Goal: Task Accomplishment & Management: Use online tool/utility

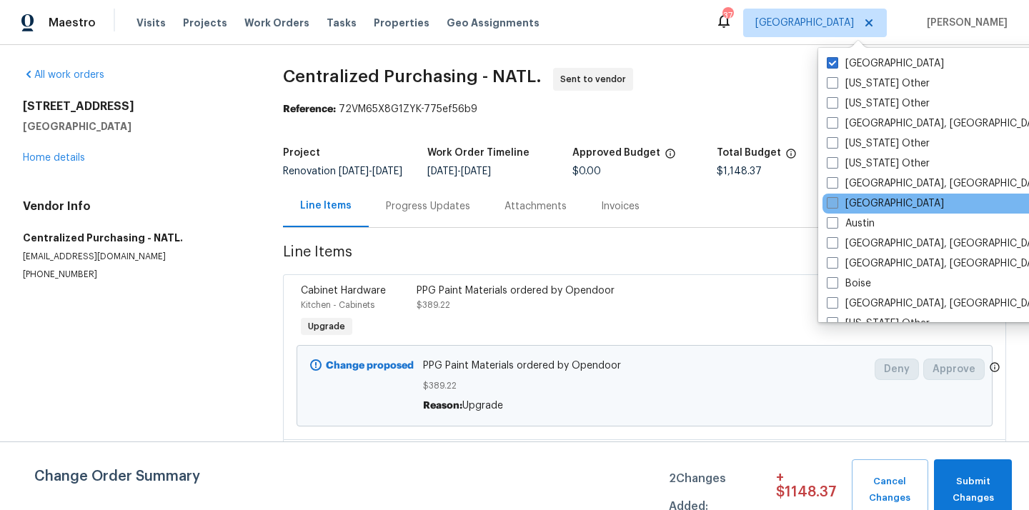
click at [851, 203] on label "[GEOGRAPHIC_DATA]" at bounding box center [884, 203] width 117 height 14
click at [836, 203] on input "[GEOGRAPHIC_DATA]" at bounding box center [830, 200] width 9 height 9
checkbox input "true"
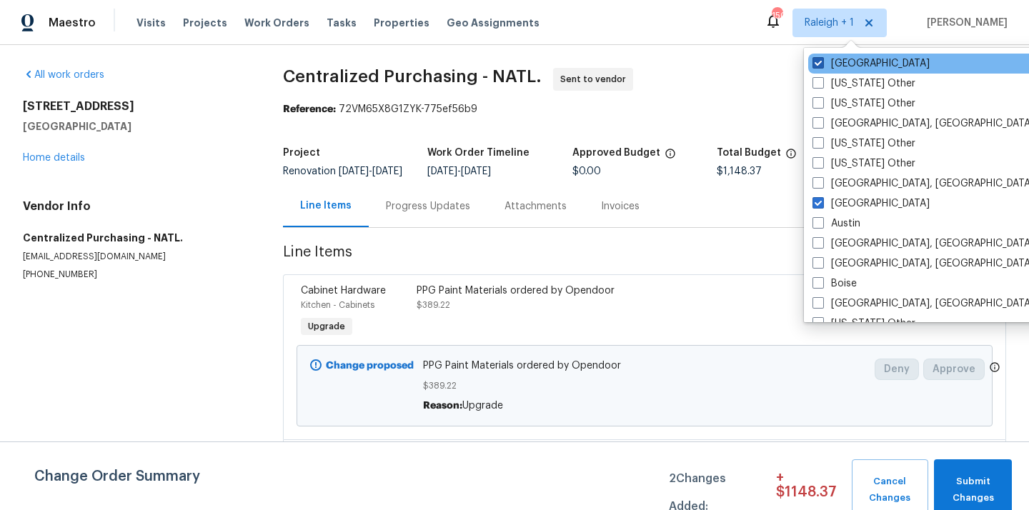
click at [861, 65] on label "[GEOGRAPHIC_DATA]" at bounding box center [870, 63] width 117 height 14
click at [821, 65] on input "[GEOGRAPHIC_DATA]" at bounding box center [816, 60] width 9 height 9
checkbox input "false"
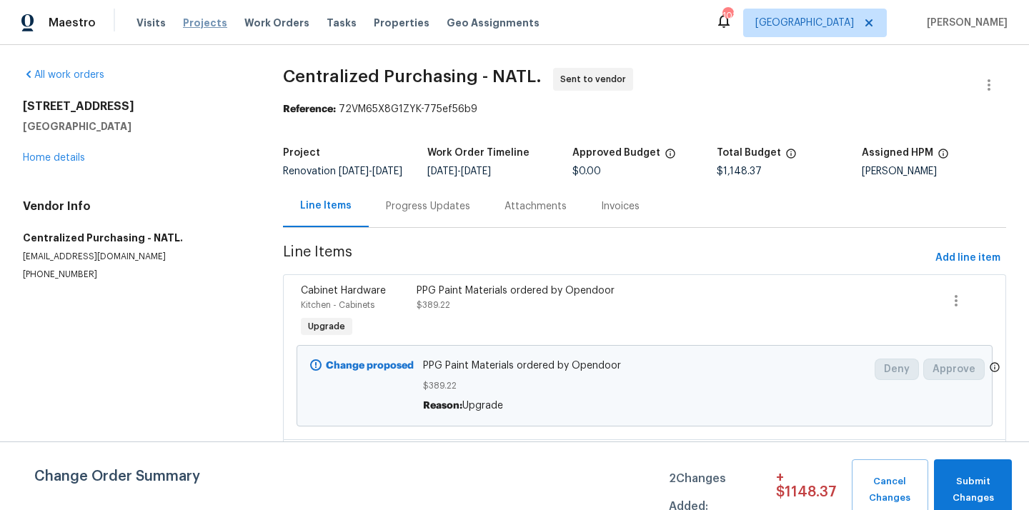
click at [189, 22] on span "Projects" at bounding box center [205, 23] width 44 height 14
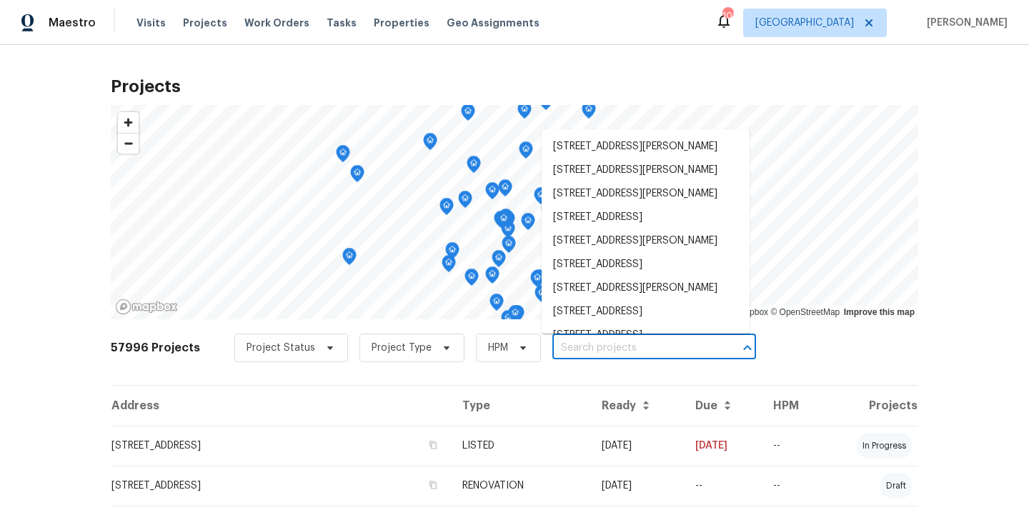
click at [606, 342] on input "text" at bounding box center [634, 348] width 164 height 22
paste input "2204 Evening Mist"
type input "2204 Evening Mist"
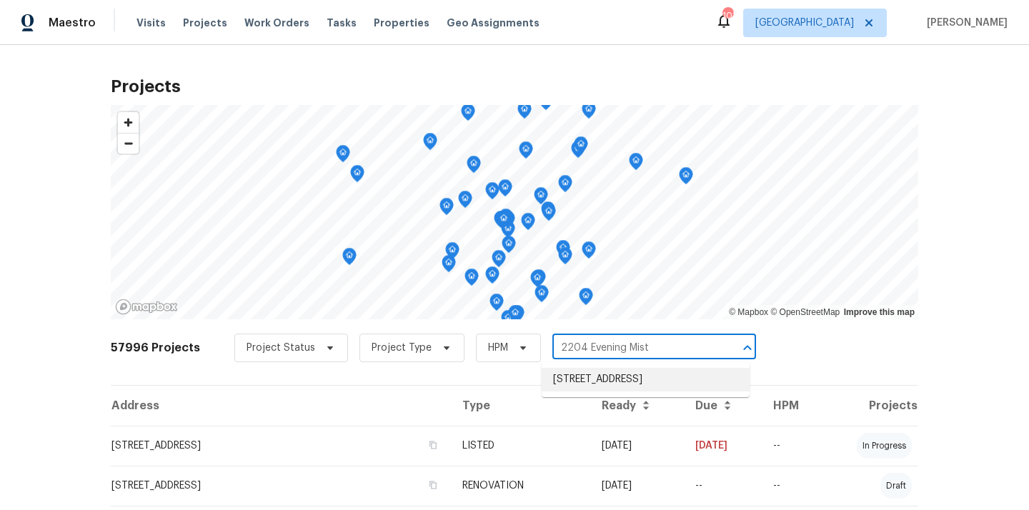
click at [594, 379] on li "[STREET_ADDRESS]" at bounding box center [645, 380] width 208 height 24
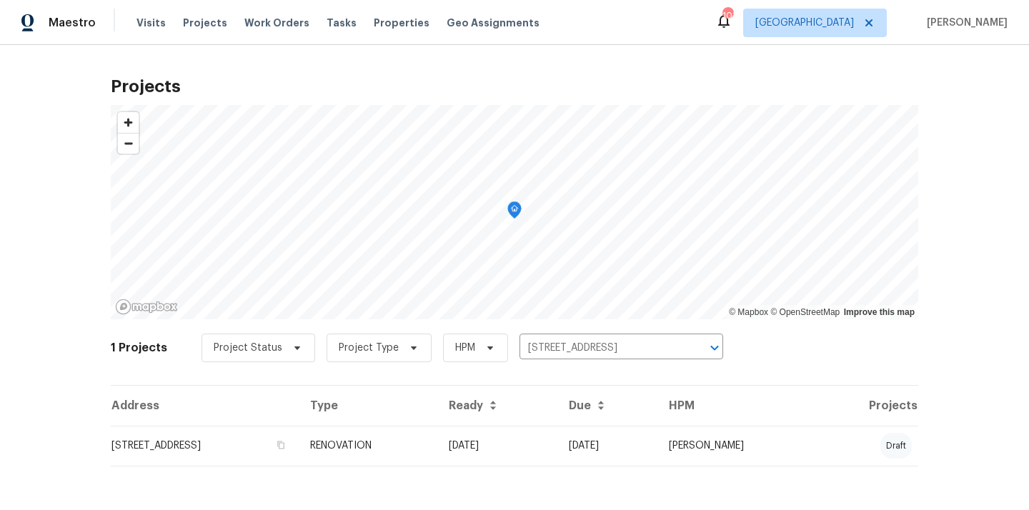
click at [437, 422] on th "Type" at bounding box center [368, 406] width 139 height 40
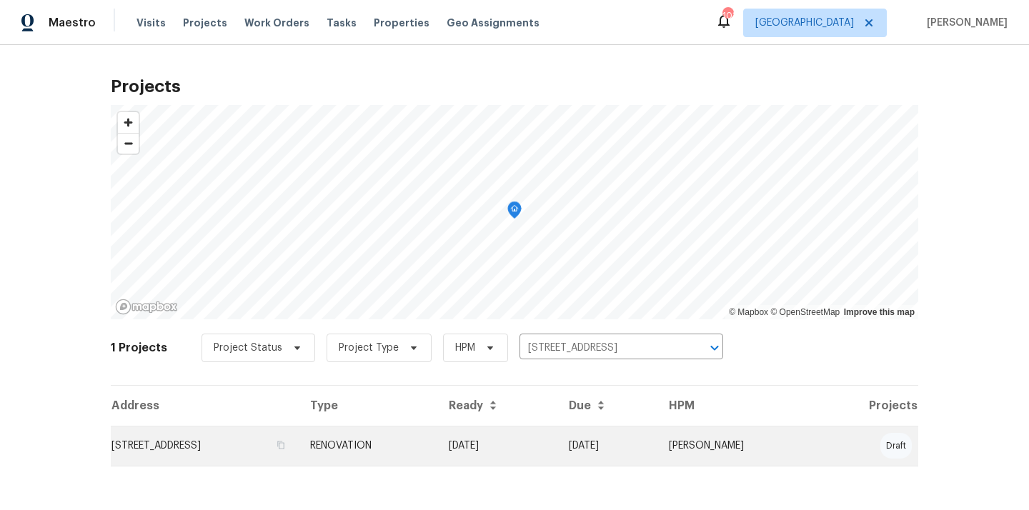
click at [437, 449] on td "RENOVATION" at bounding box center [368, 446] width 139 height 40
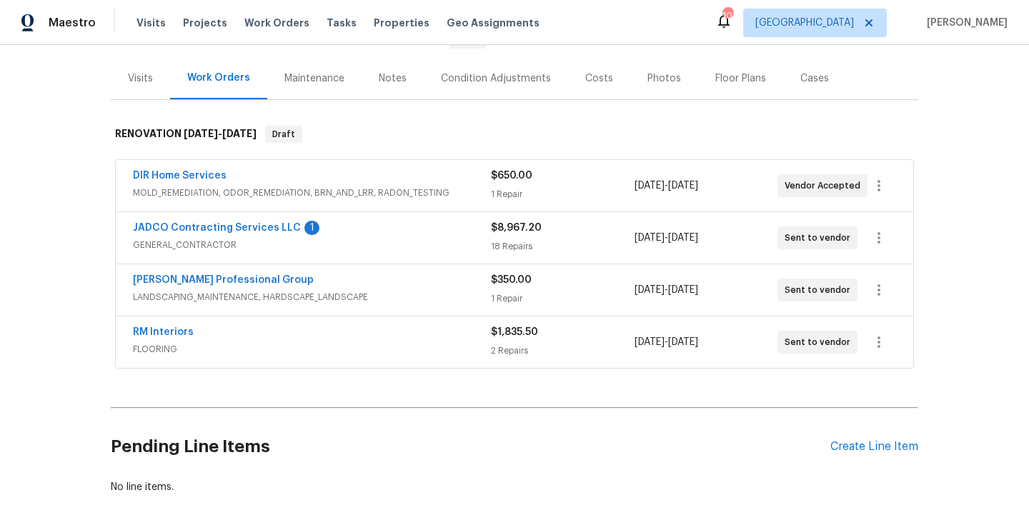
scroll to position [241, 0]
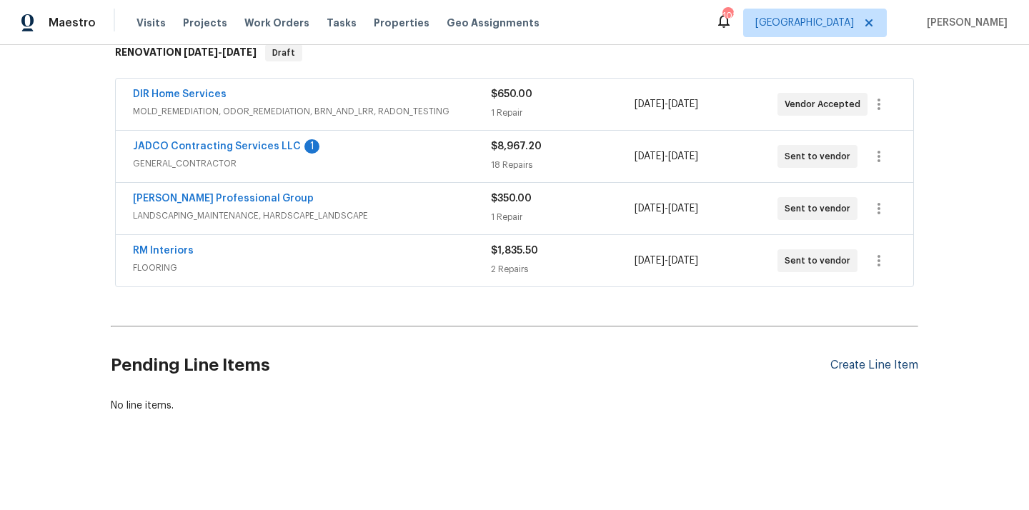
click at [854, 366] on div "Create Line Item" at bounding box center [874, 366] width 88 height 14
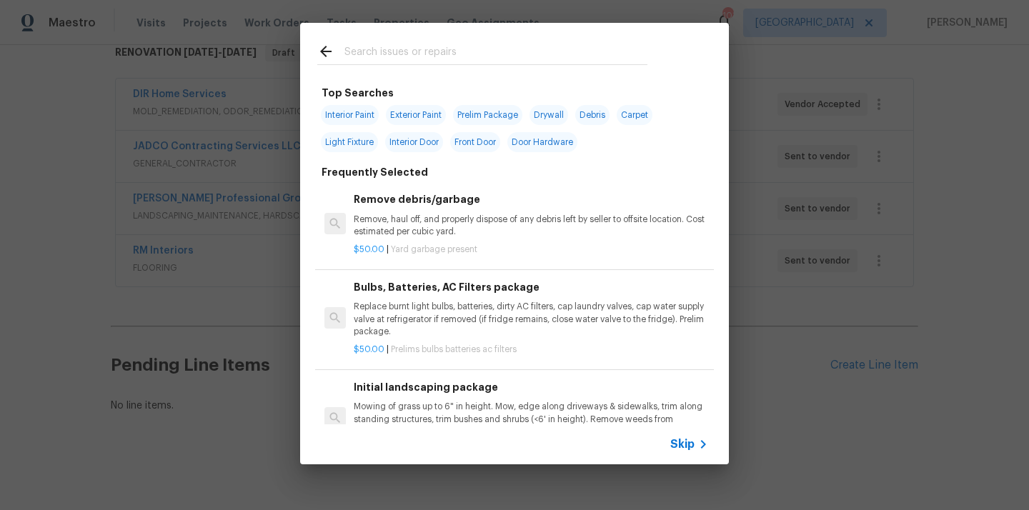
click at [552, 62] on input "text" at bounding box center [495, 53] width 303 height 21
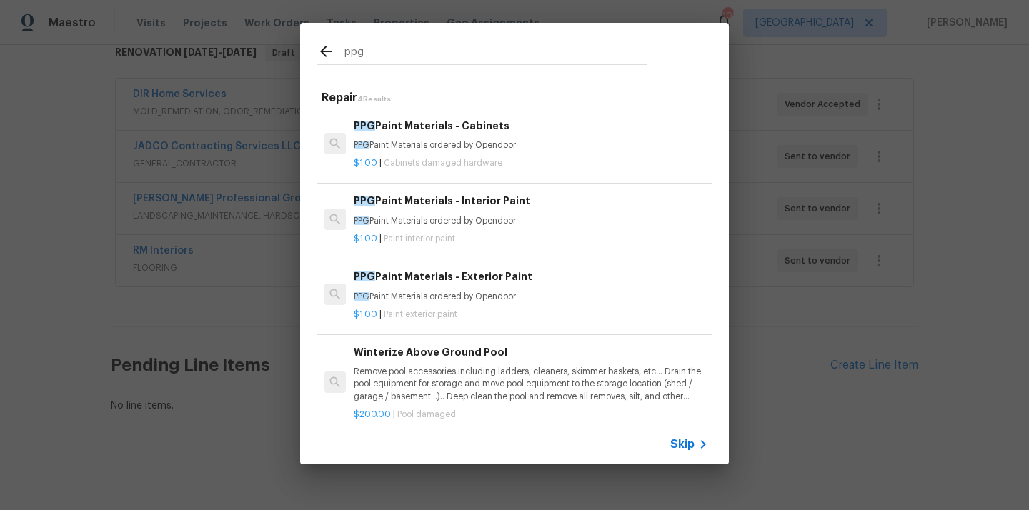
type input "ppg"
click at [474, 153] on div "$1.00 | Cabinets damaged hardware" at bounding box center [531, 160] width 354 height 18
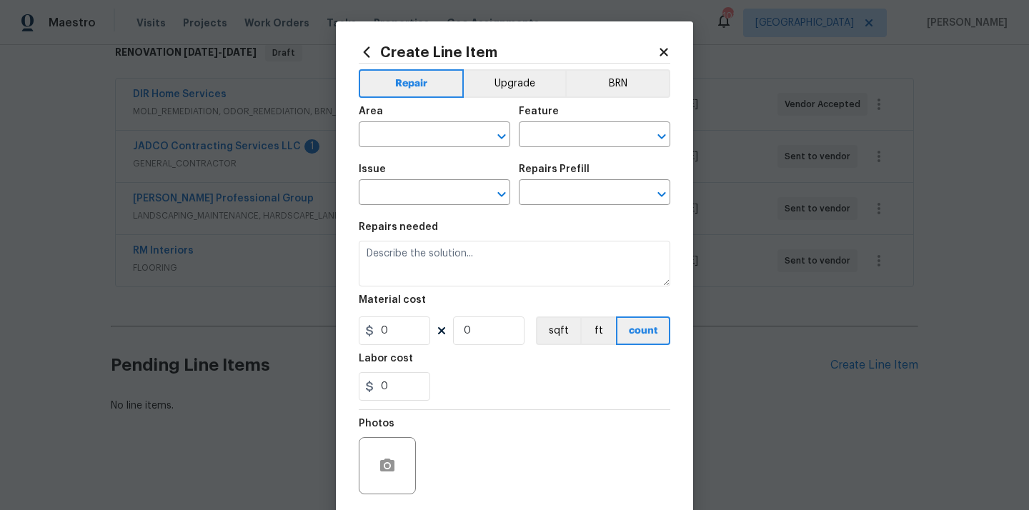
type input "Cabinets"
type input "Cabinet Hardware"
type input "PPG Paint Materials - Cabinets $1.00"
type textarea "PPG Paint Materials ordered by Opendoor"
type input "1"
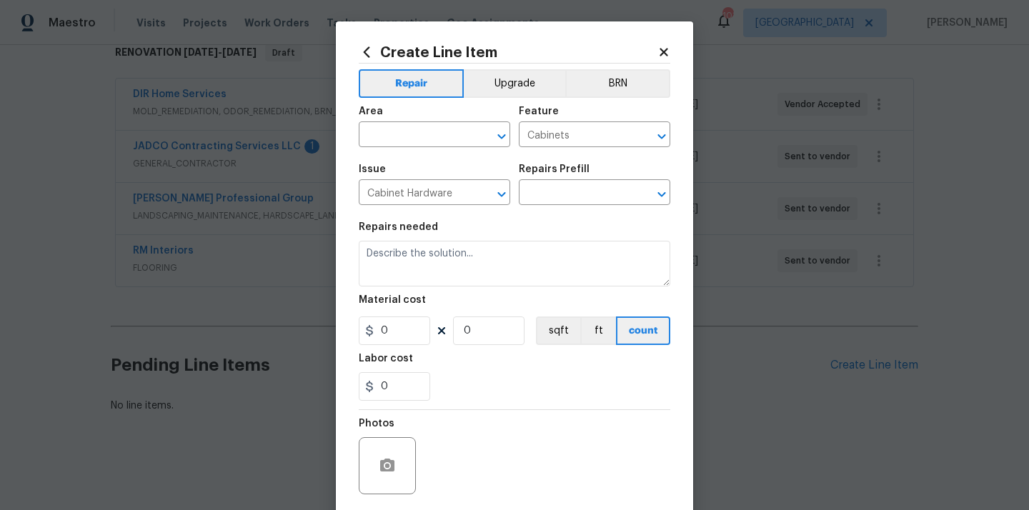
type input "1"
click at [424, 150] on span "Area ​" at bounding box center [434, 127] width 151 height 58
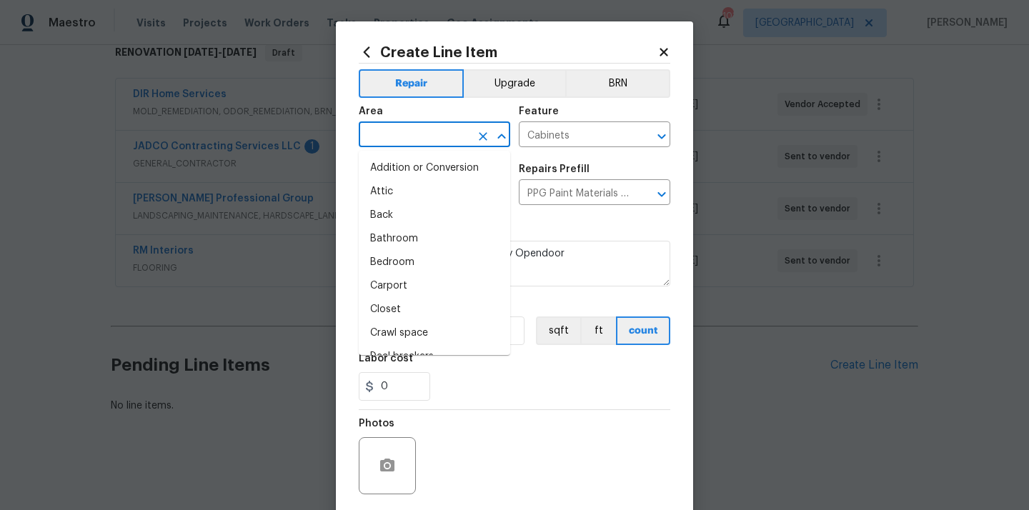
click at [420, 142] on input "text" at bounding box center [414, 136] width 111 height 22
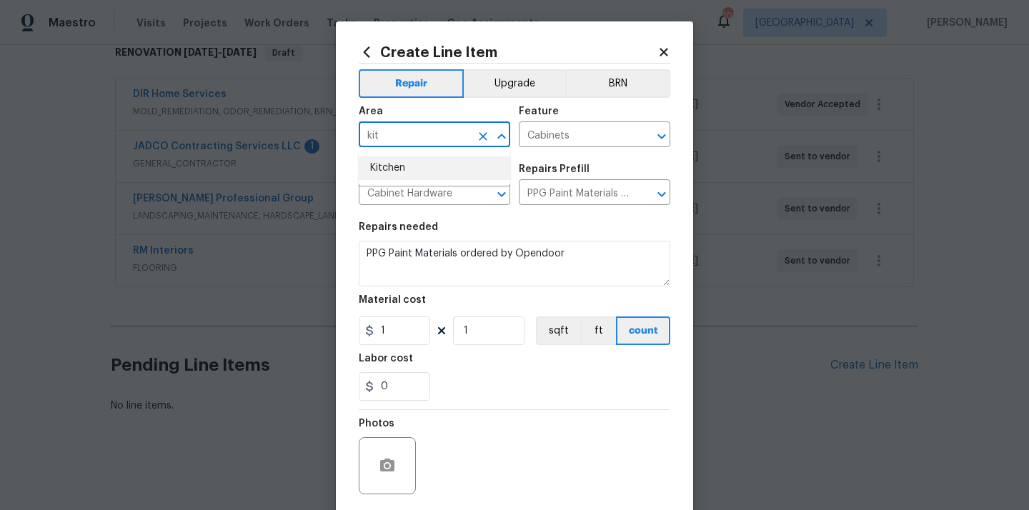
click at [406, 162] on li "Kitchen" at bounding box center [434, 168] width 151 height 24
type input "Kitchen"
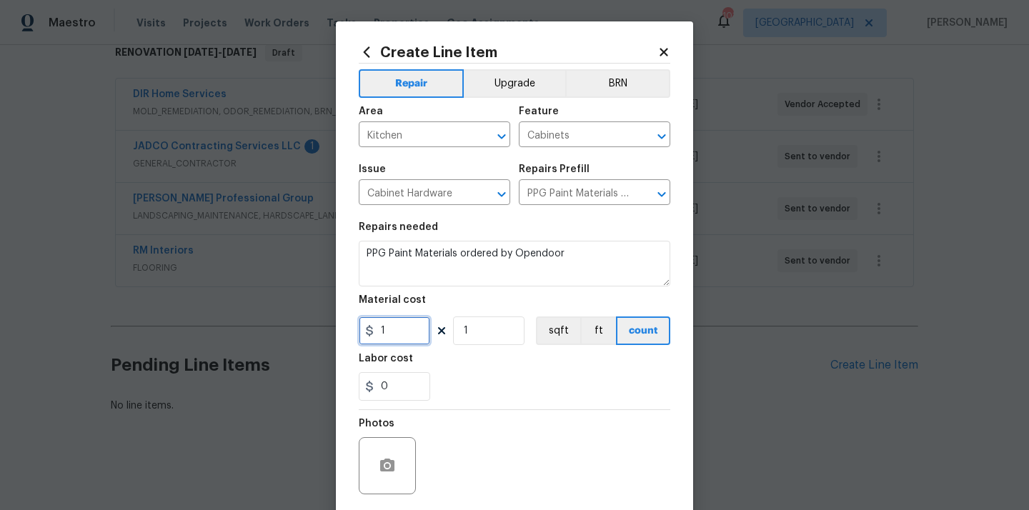
drag, startPoint x: 409, startPoint y: 331, endPoint x: 347, endPoint y: 331, distance: 62.1
click at [349, 331] on div "Create Line Item Repair Upgrade BRN Area Kitchen ​ Feature Cabinets ​ Issue Cab…" at bounding box center [514, 307] width 357 height 572
paste input "328.06"
type input "328.06"
click at [486, 376] on div "0" at bounding box center [514, 386] width 311 height 29
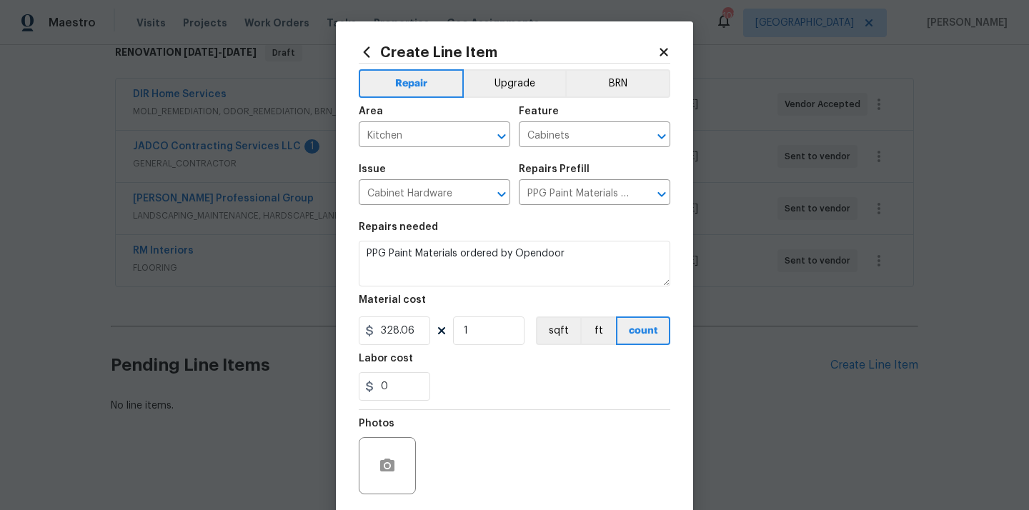
scroll to position [106, 0]
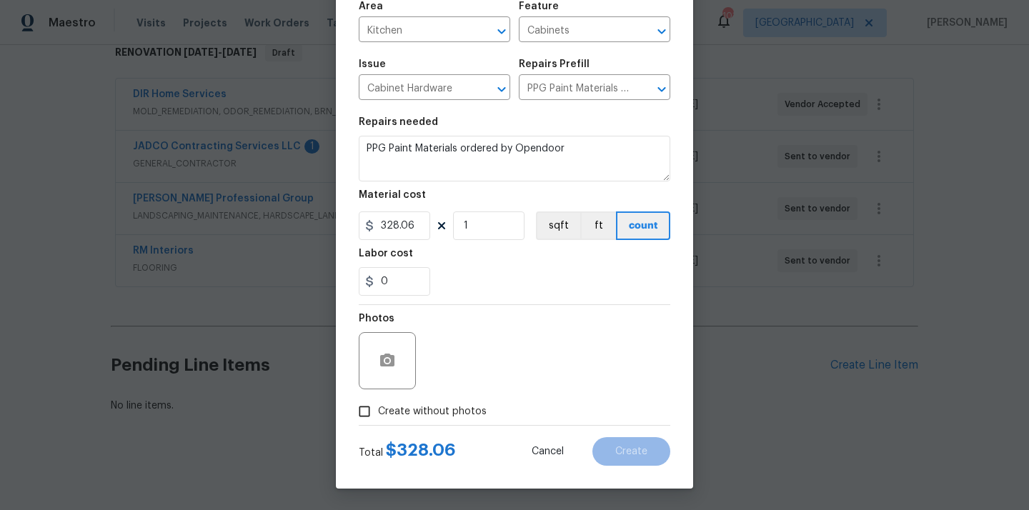
click at [464, 416] on span "Create without photos" at bounding box center [432, 411] width 109 height 15
click at [378, 416] on input "Create without photos" at bounding box center [364, 411] width 27 height 27
checkbox input "true"
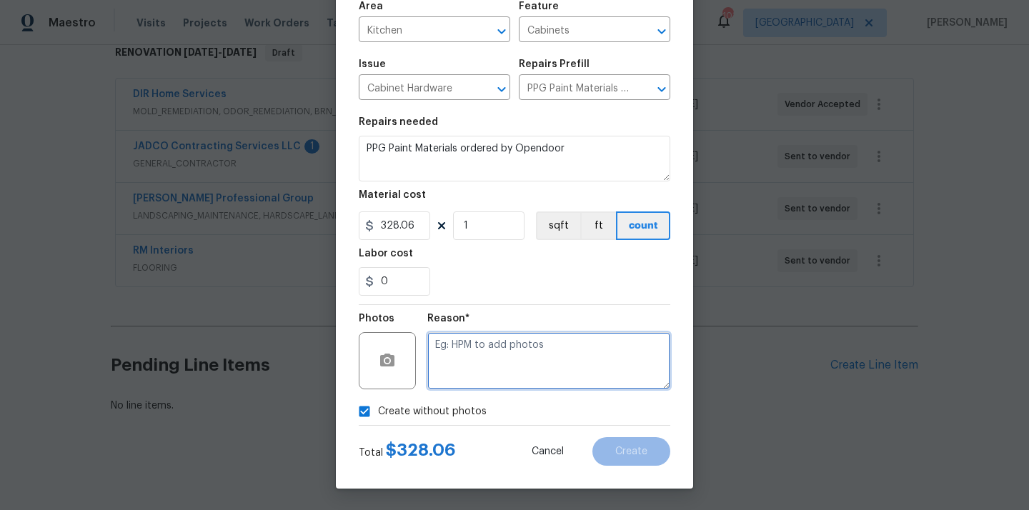
click at [496, 367] on textarea at bounding box center [548, 360] width 243 height 57
type textarea "N/A"
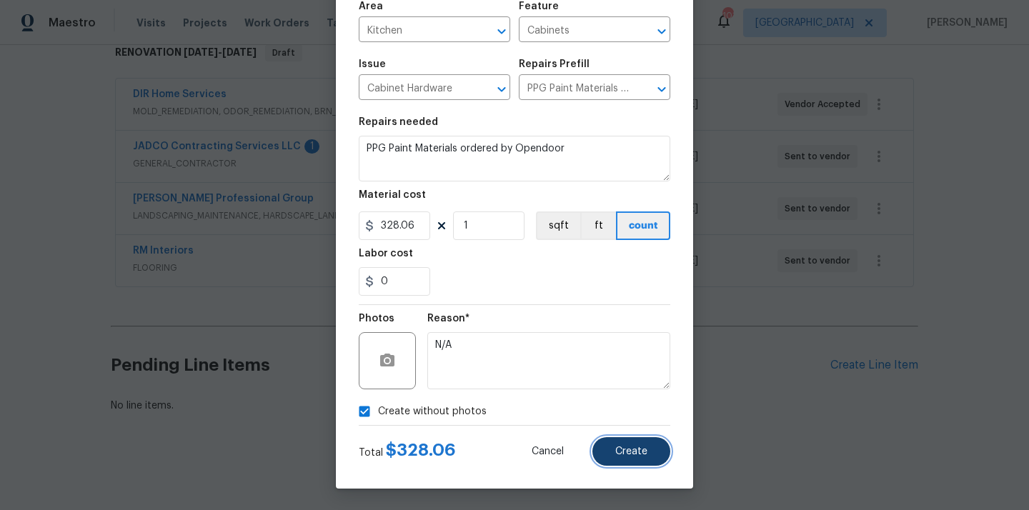
click at [617, 444] on button "Create" at bounding box center [631, 451] width 78 height 29
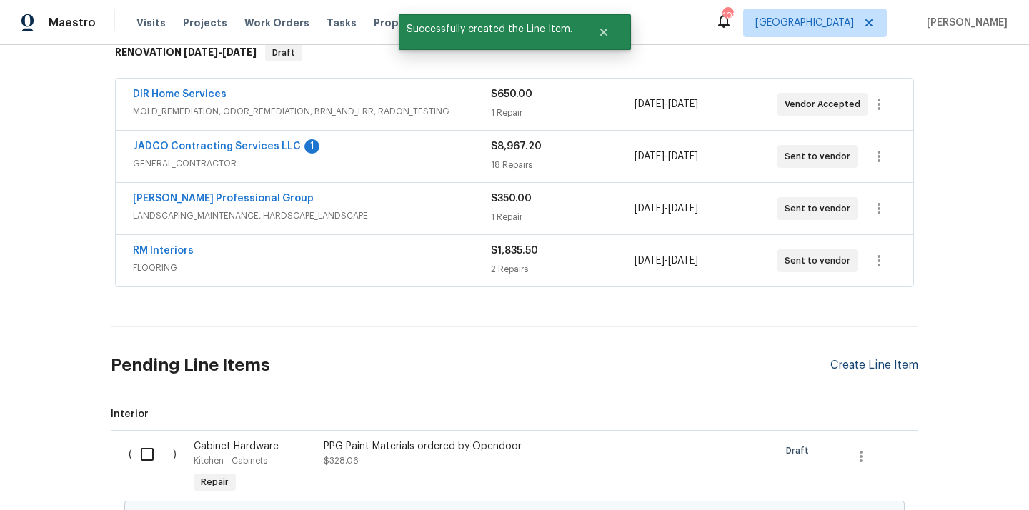
click at [860, 367] on div "Create Line Item" at bounding box center [874, 366] width 88 height 14
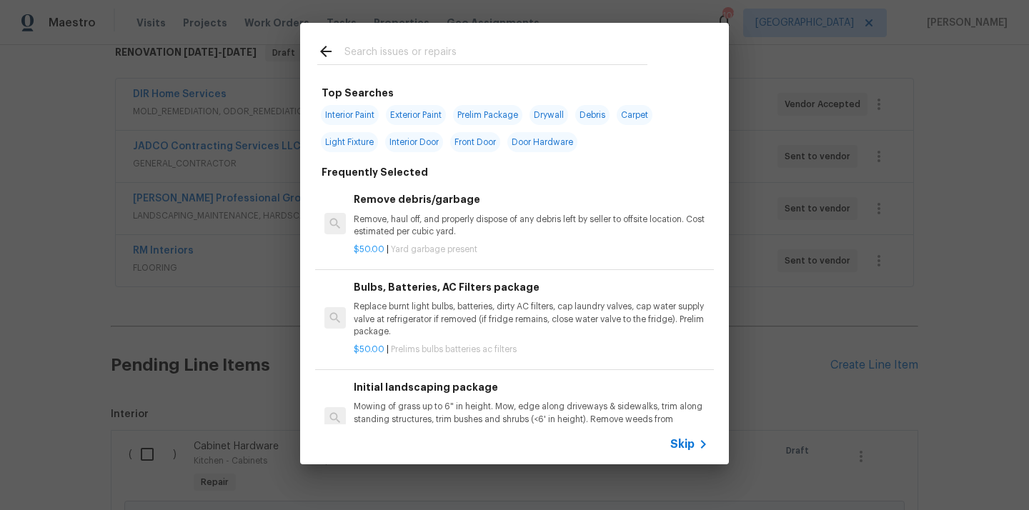
click at [500, 59] on input "text" at bounding box center [495, 53] width 303 height 21
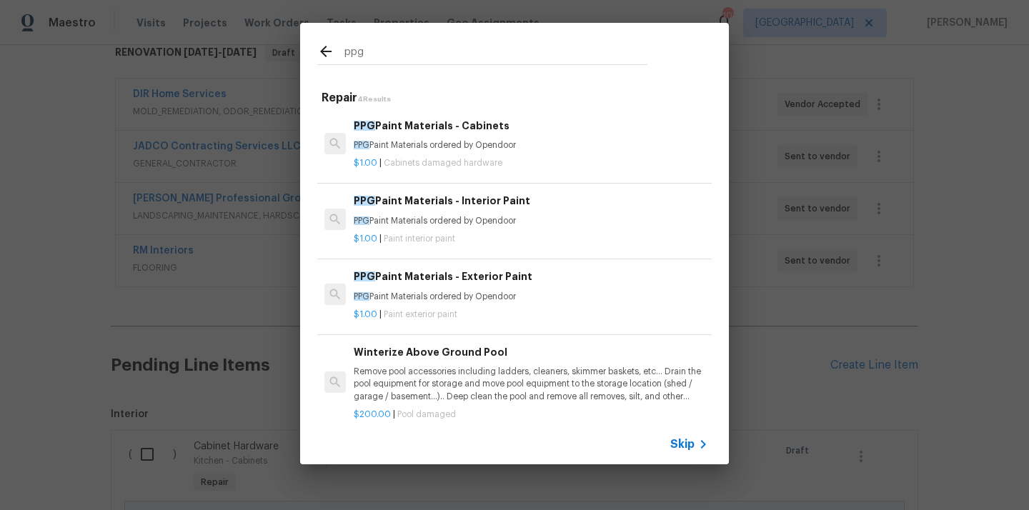
type input "ppg"
click at [481, 217] on p "PPG Paint Materials ordered by Opendoor" at bounding box center [531, 221] width 354 height 12
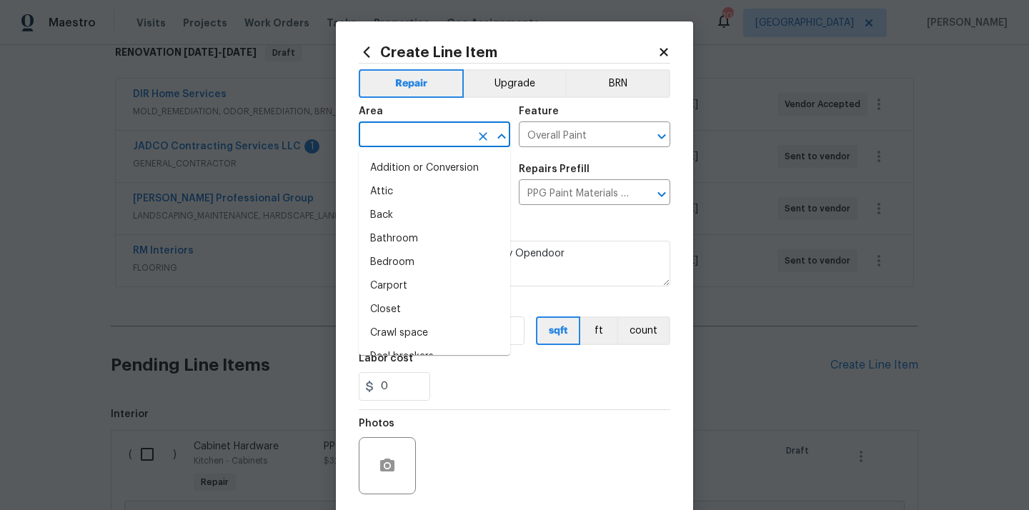
click at [449, 127] on input "text" at bounding box center [414, 136] width 111 height 22
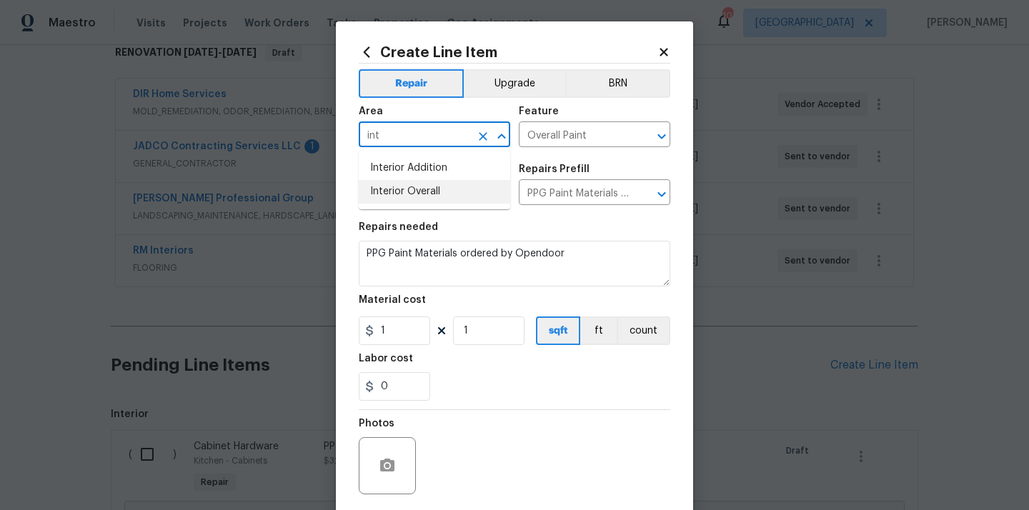
click at [423, 191] on li "Interior Overall" at bounding box center [434, 192] width 151 height 24
type input "Interior Overall"
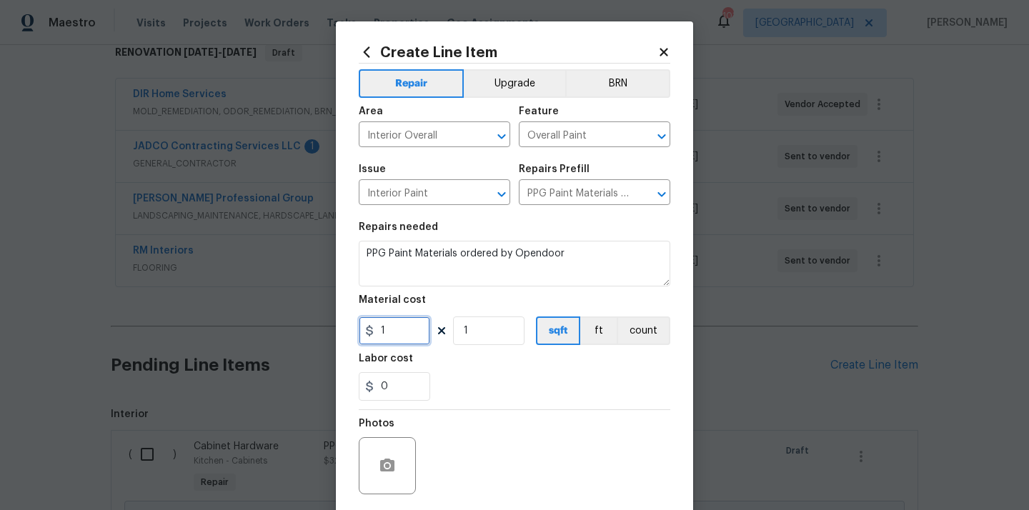
drag, startPoint x: 397, startPoint y: 333, endPoint x: 344, endPoint y: 334, distance: 52.9
click at [344, 334] on div "Create Line Item Repair Upgrade BRN Area Interior Overall ​ Feature Overall Pai…" at bounding box center [514, 307] width 357 height 572
paste input "259.22"
type input "1259.22"
click at [498, 394] on div "0" at bounding box center [514, 386] width 311 height 29
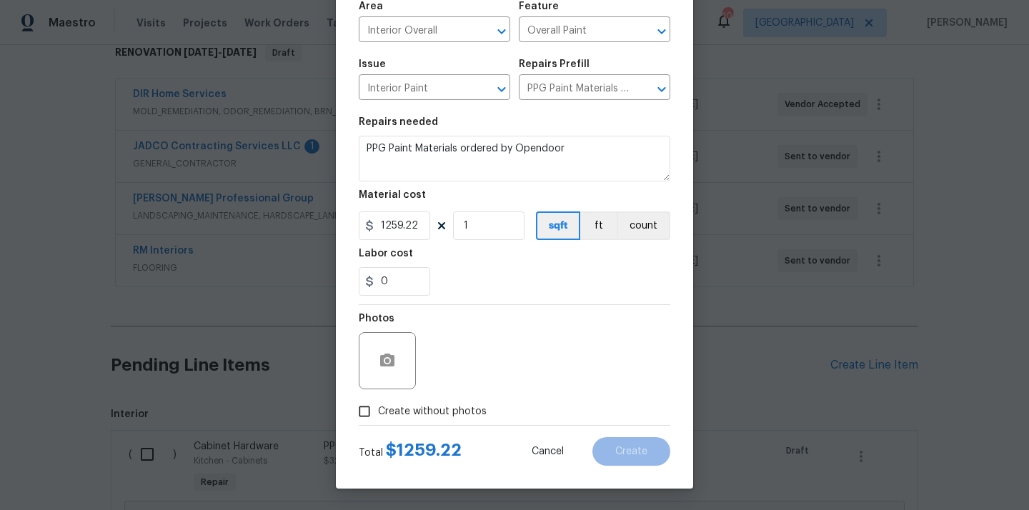
click at [468, 410] on span "Create without photos" at bounding box center [432, 411] width 109 height 15
click at [378, 410] on input "Create without photos" at bounding box center [364, 411] width 27 height 27
checkbox input "true"
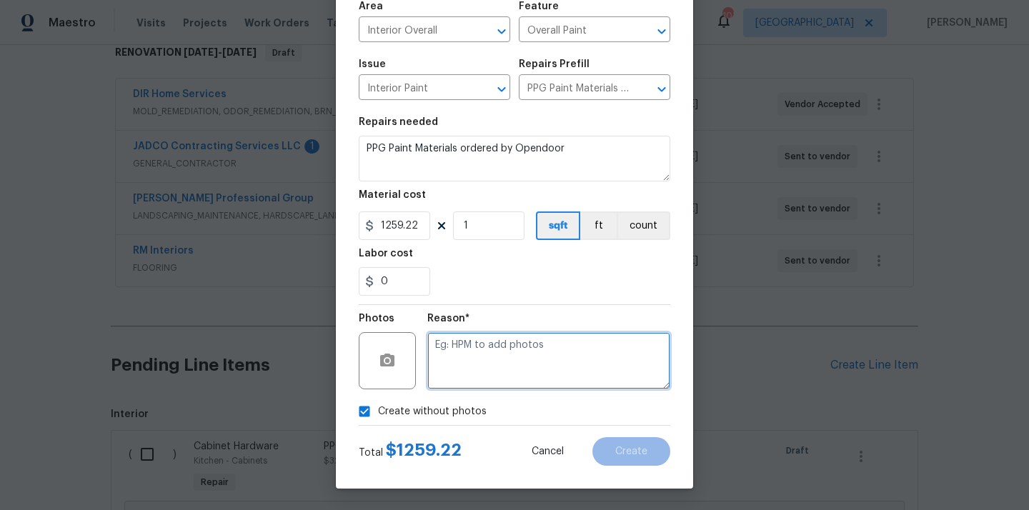
click at [503, 361] on textarea at bounding box center [548, 360] width 243 height 57
type textarea "N/A"
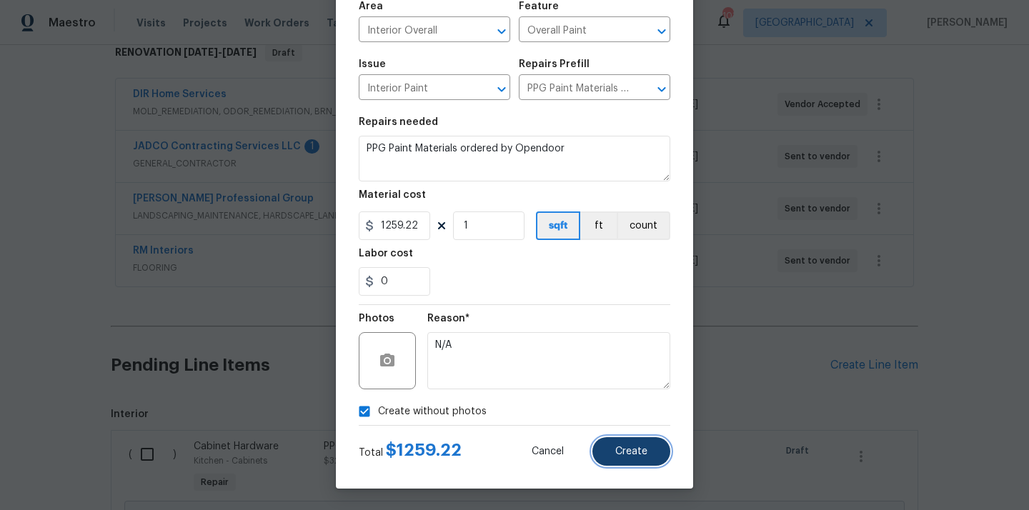
click at [620, 458] on button "Create" at bounding box center [631, 451] width 78 height 29
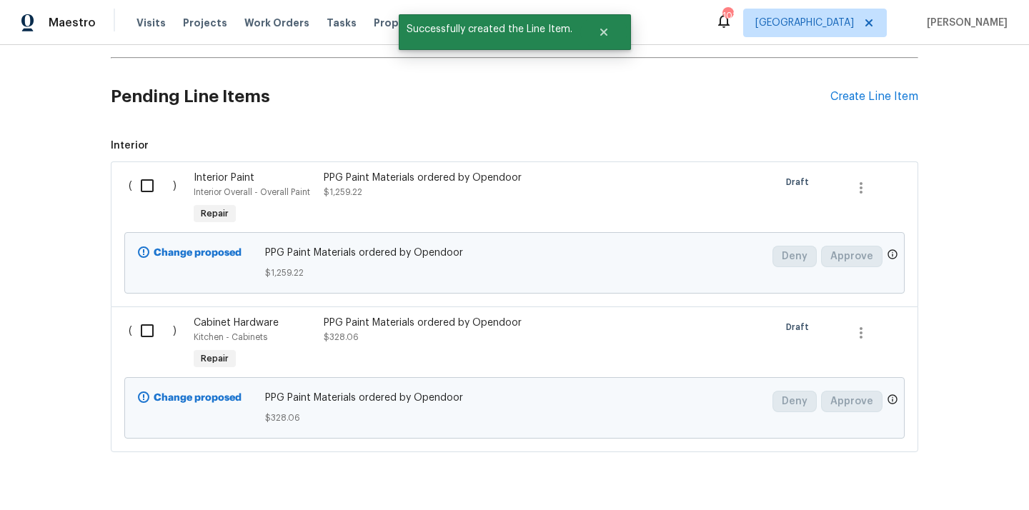
scroll to position [549, 0]
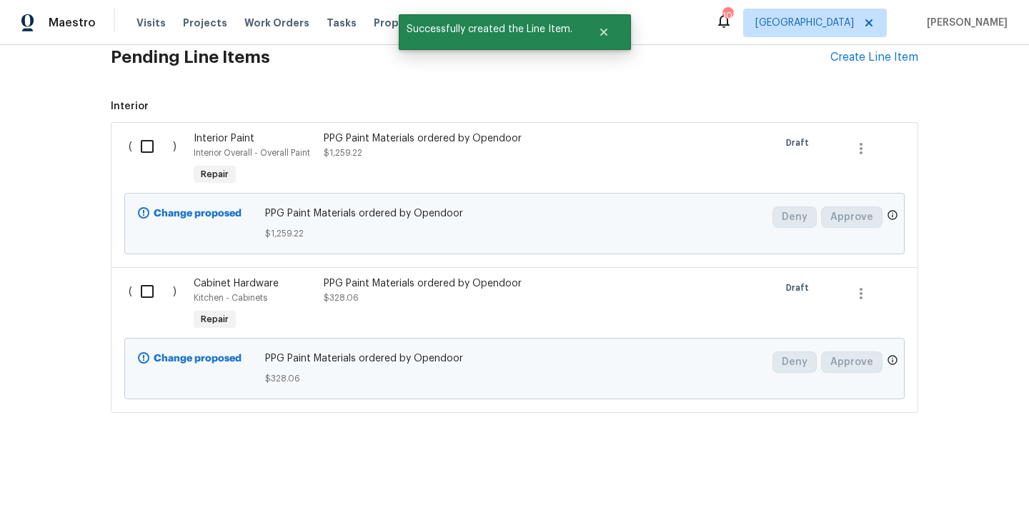
click at [148, 139] on input "checkbox" at bounding box center [152, 146] width 41 height 30
checkbox input "true"
click at [151, 282] on input "checkbox" at bounding box center [152, 291] width 41 height 30
checkbox input "true"
click at [919, 476] on span "Create Work Order" at bounding box center [946, 475] width 95 height 18
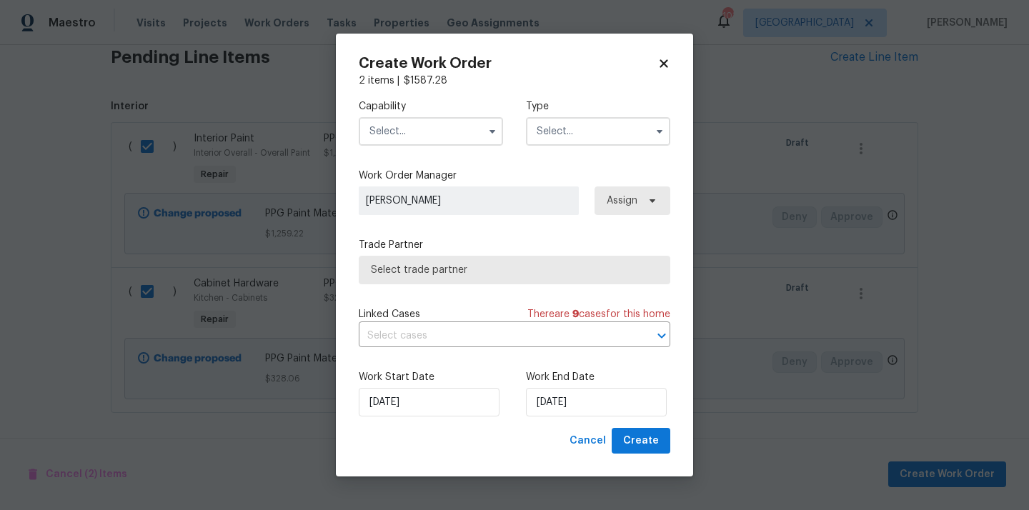
click at [448, 123] on input "text" at bounding box center [431, 131] width 144 height 29
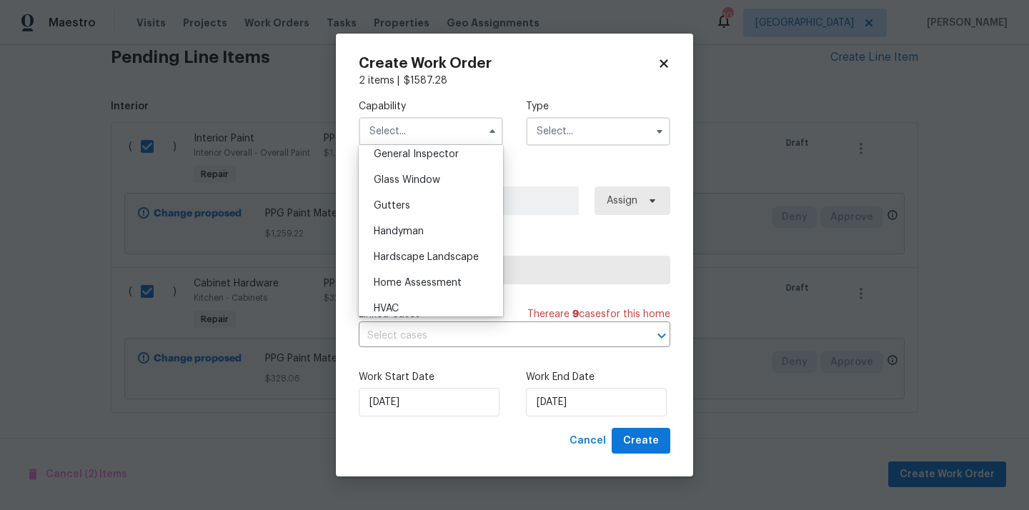
scroll to position [1141, 0]
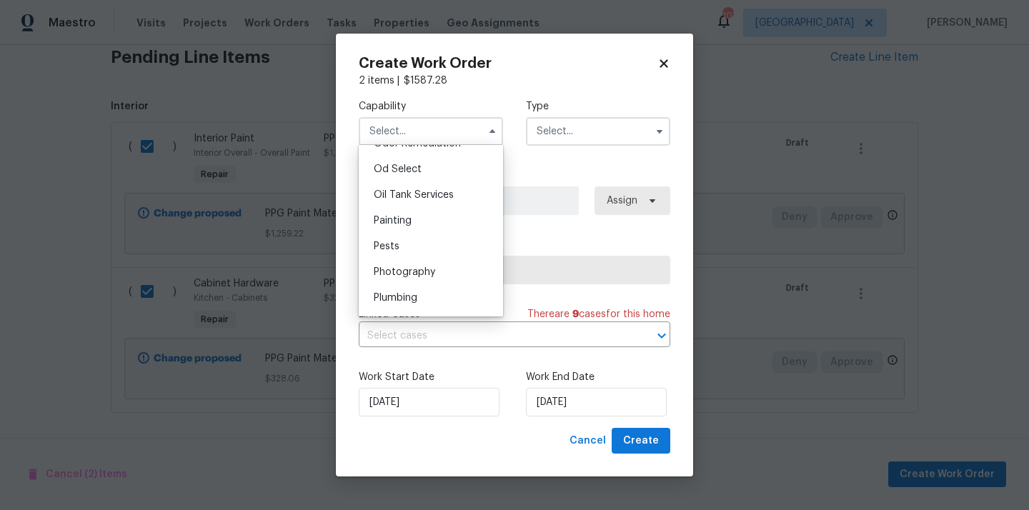
click at [449, 219] on div "Painting" at bounding box center [430, 221] width 137 height 26
type input "Painting"
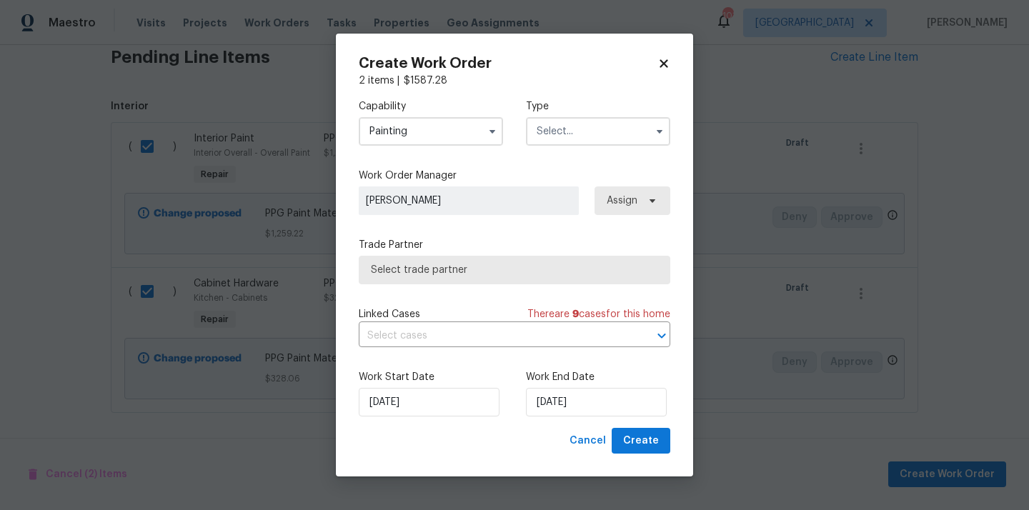
click at [602, 130] on input "text" at bounding box center [598, 131] width 144 height 29
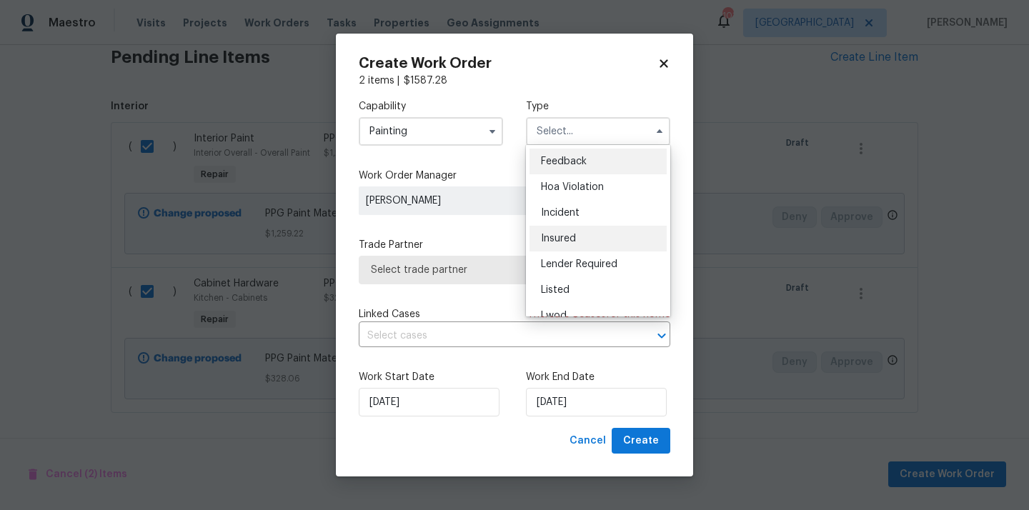
scroll to position [170, 0]
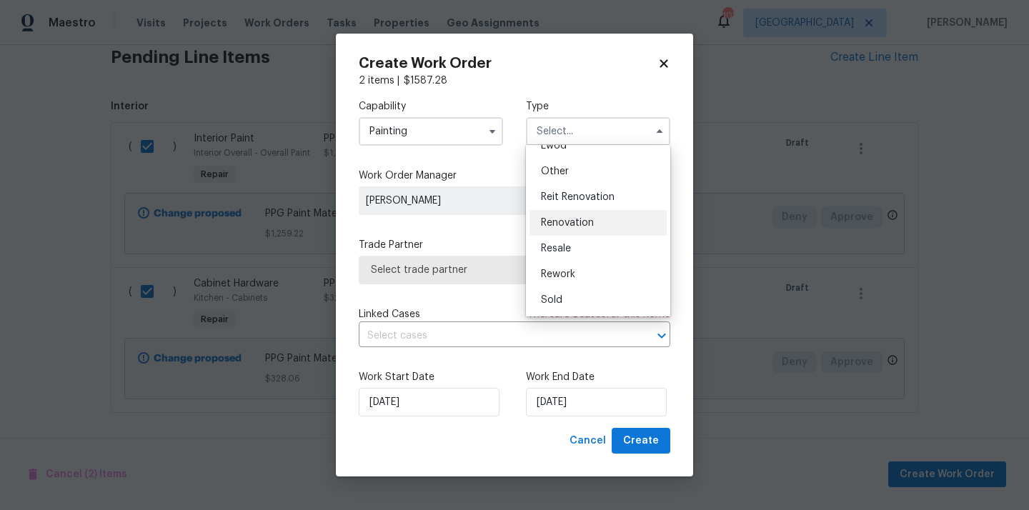
click at [587, 224] on span "Renovation" at bounding box center [567, 223] width 53 height 10
type input "Renovation"
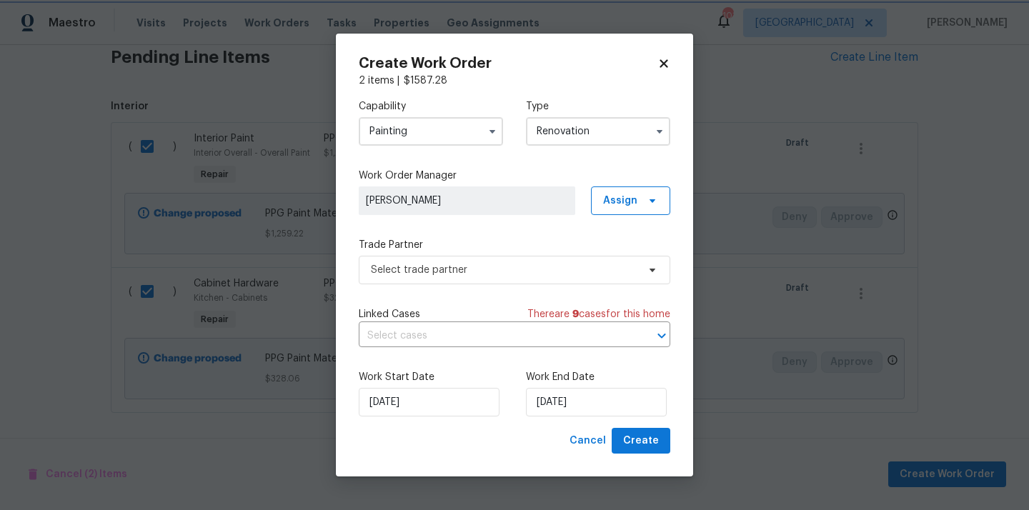
scroll to position [0, 0]
click at [625, 196] on span "Assign" at bounding box center [620, 201] width 34 height 14
click at [624, 254] on div "Assign to me" at bounding box center [632, 261] width 62 height 14
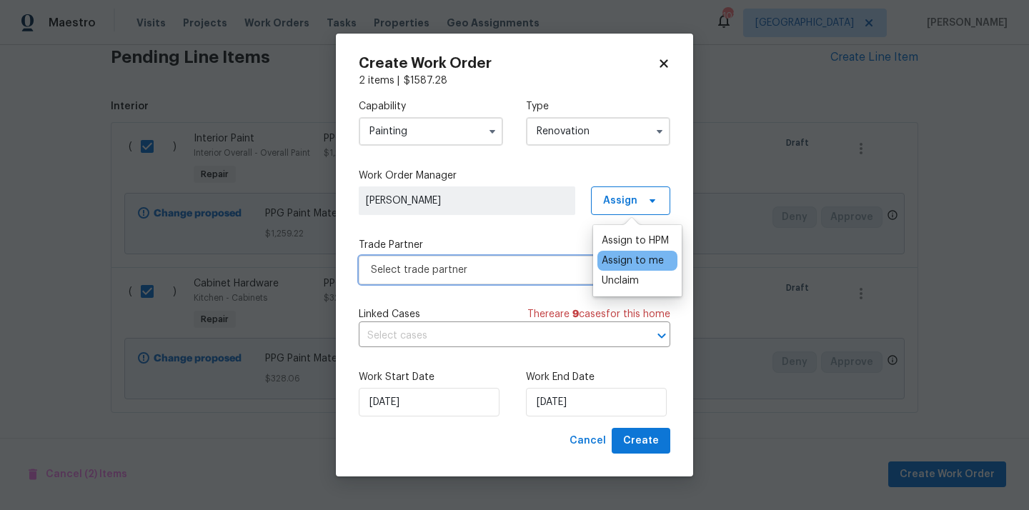
click at [515, 258] on span "Select trade partner" at bounding box center [514, 270] width 311 height 29
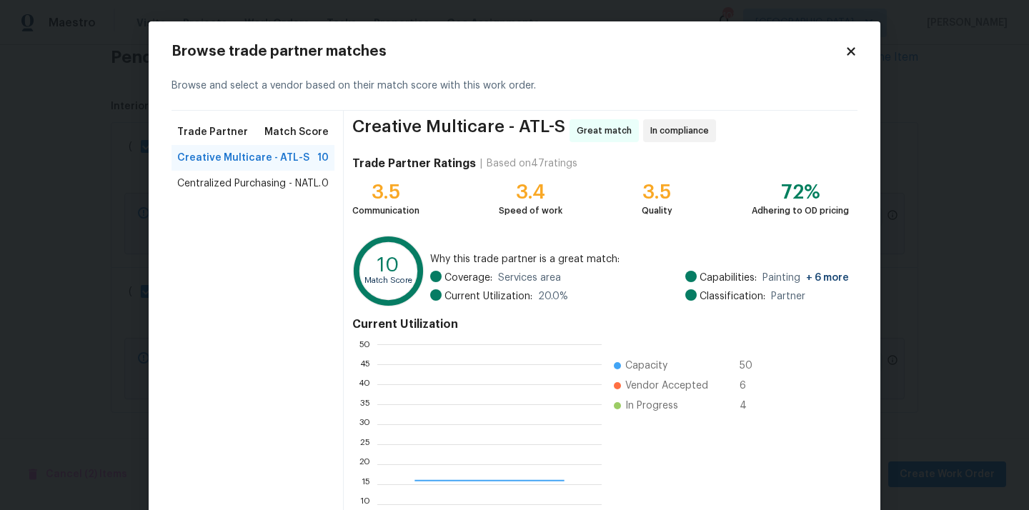
scroll to position [200, 224]
click at [294, 187] on span "Centralized Purchasing - NATL." at bounding box center [249, 183] width 144 height 14
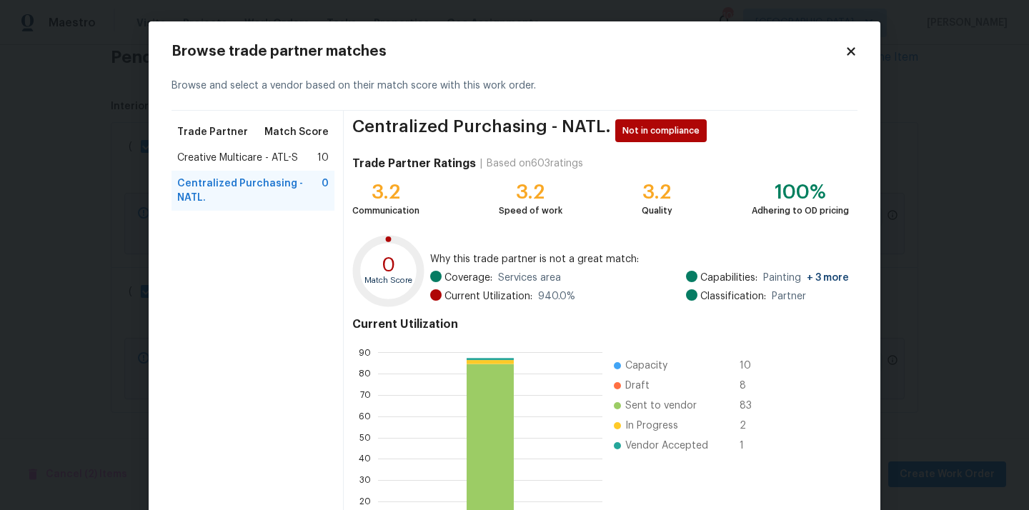
scroll to position [120, 0]
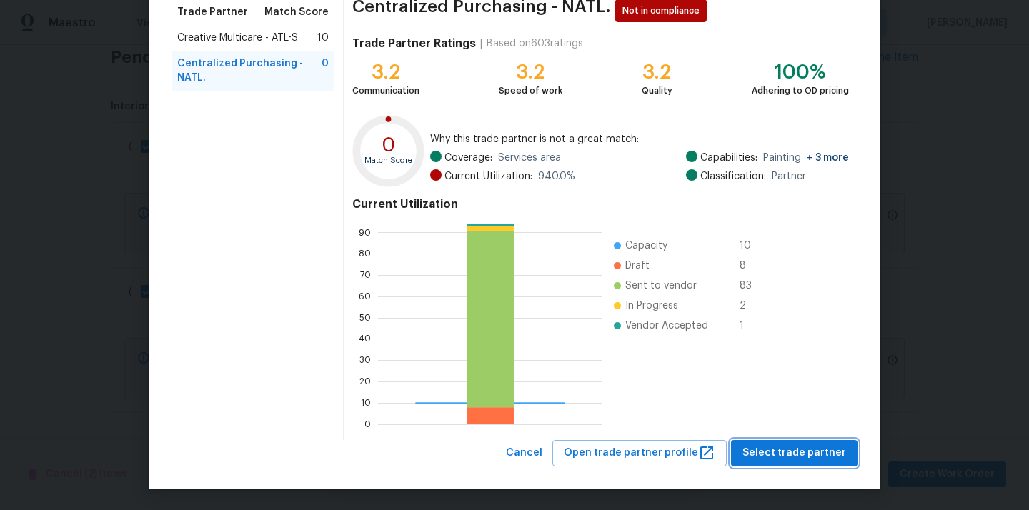
click at [790, 454] on span "Select trade partner" at bounding box center [794, 453] width 104 height 18
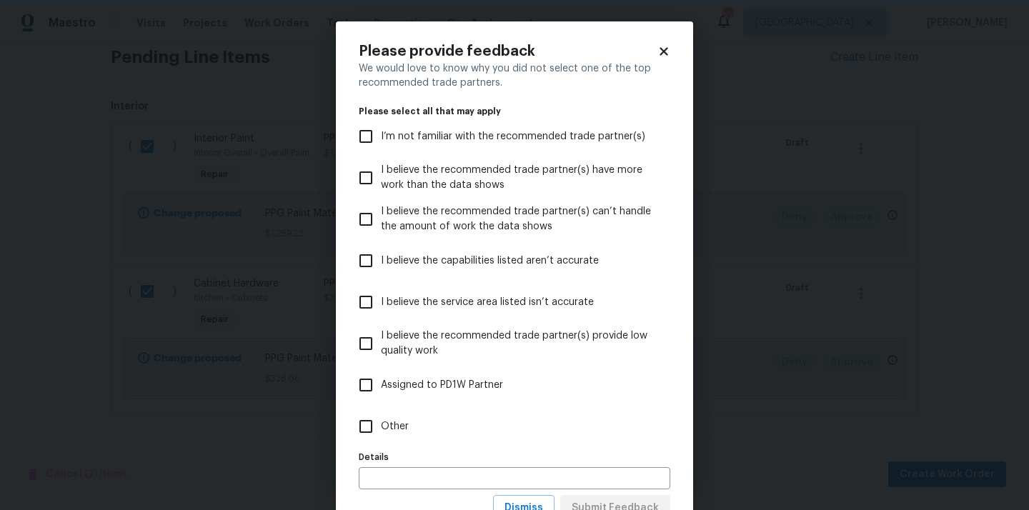
scroll to position [0, 0]
click at [525, 427] on label "Other" at bounding box center [505, 426] width 308 height 41
click at [381, 427] on input "Other" at bounding box center [366, 426] width 30 height 30
checkbox input "true"
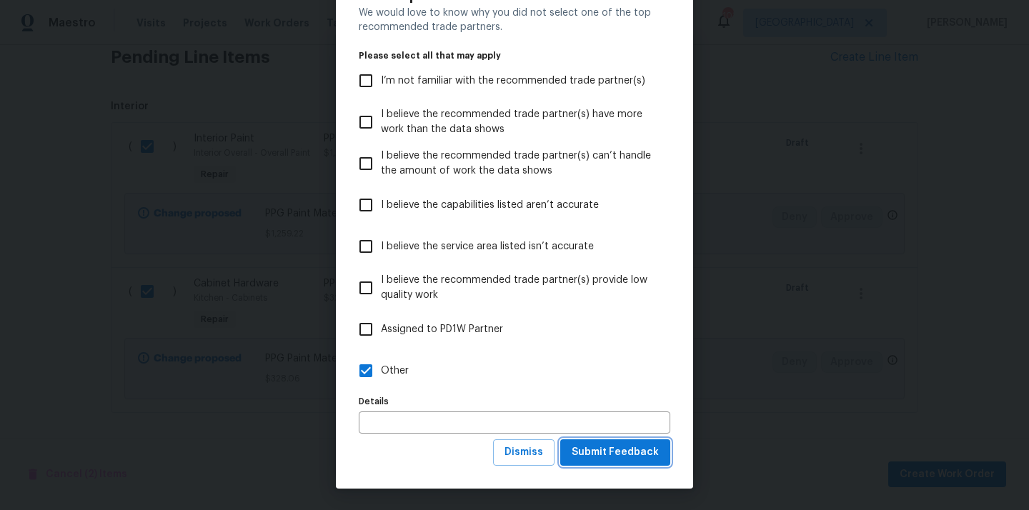
click at [604, 454] on span "Submit Feedback" at bounding box center [614, 453] width 87 height 18
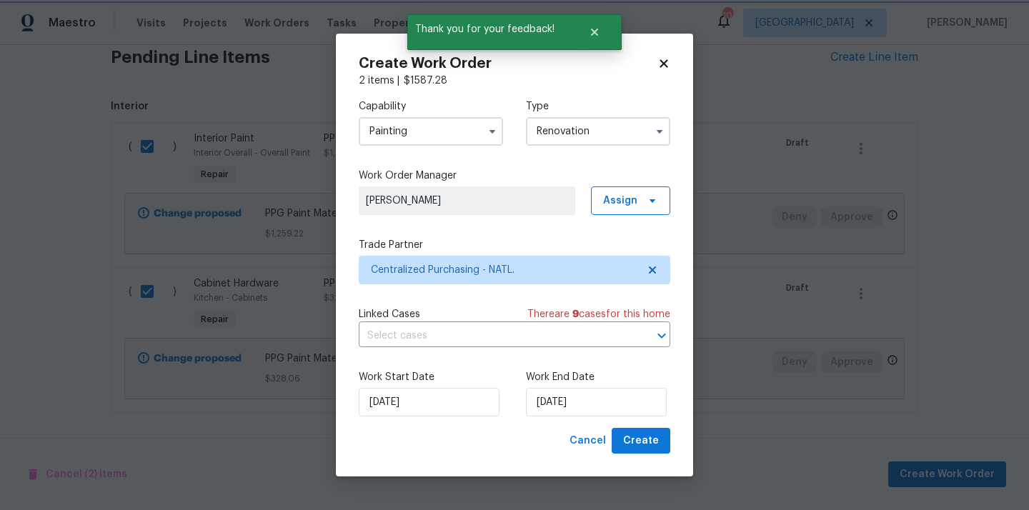
scroll to position [0, 0]
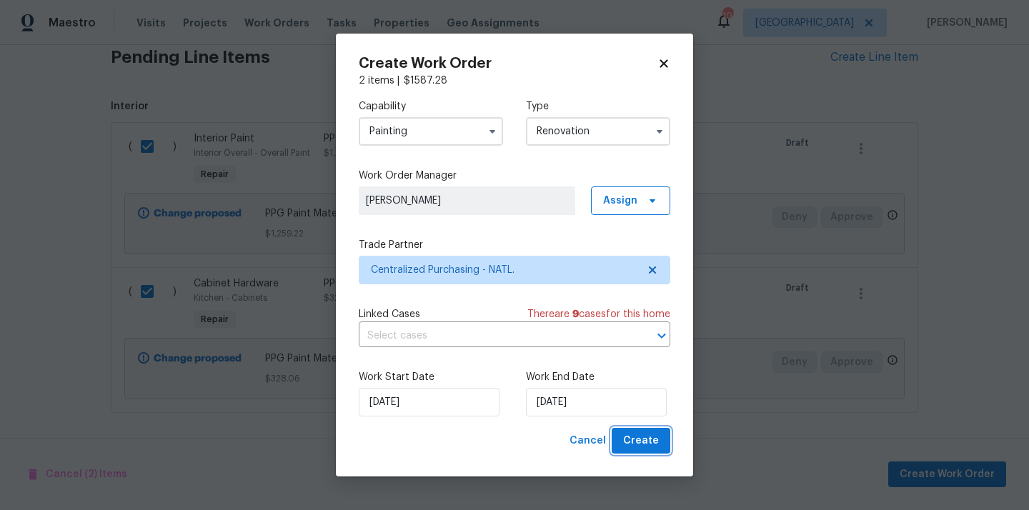
click at [626, 444] on span "Create" at bounding box center [641, 441] width 36 height 18
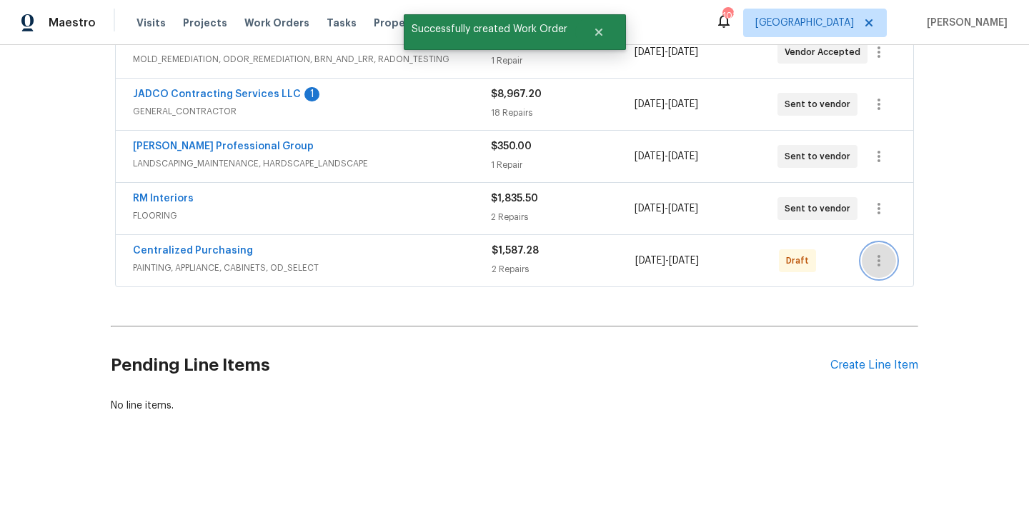
click at [880, 254] on icon "button" at bounding box center [878, 260] width 17 height 17
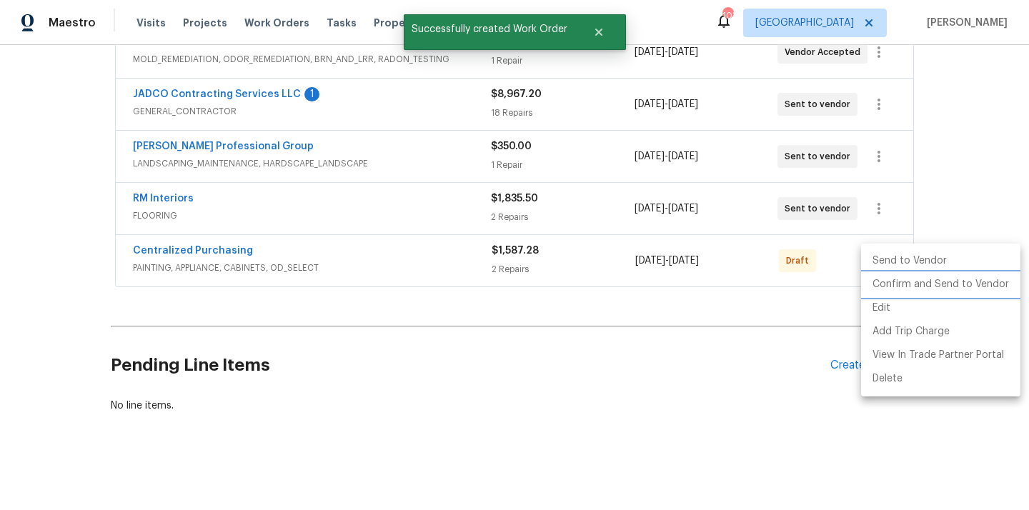
click at [882, 286] on li "Confirm and Send to Vendor" at bounding box center [940, 285] width 159 height 24
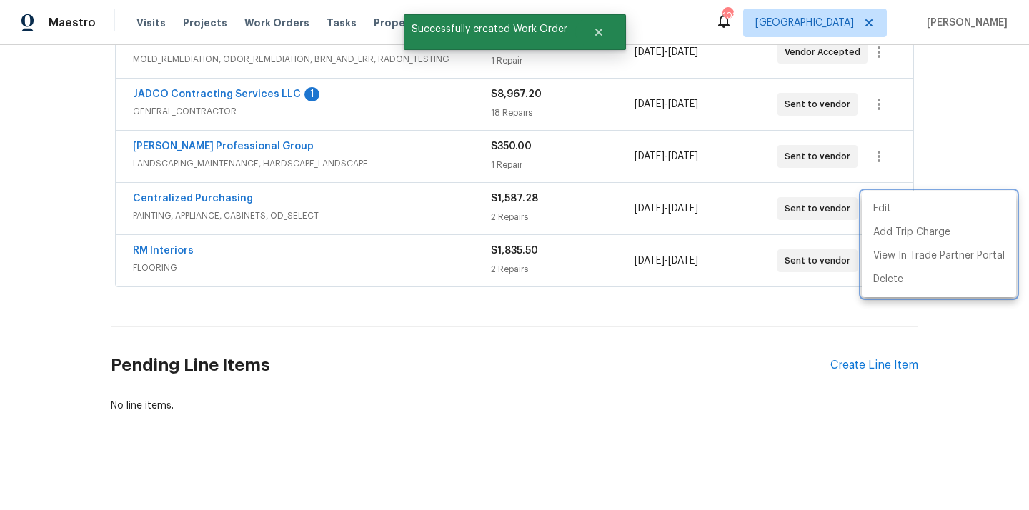
click at [252, 200] on div at bounding box center [514, 255] width 1029 height 510
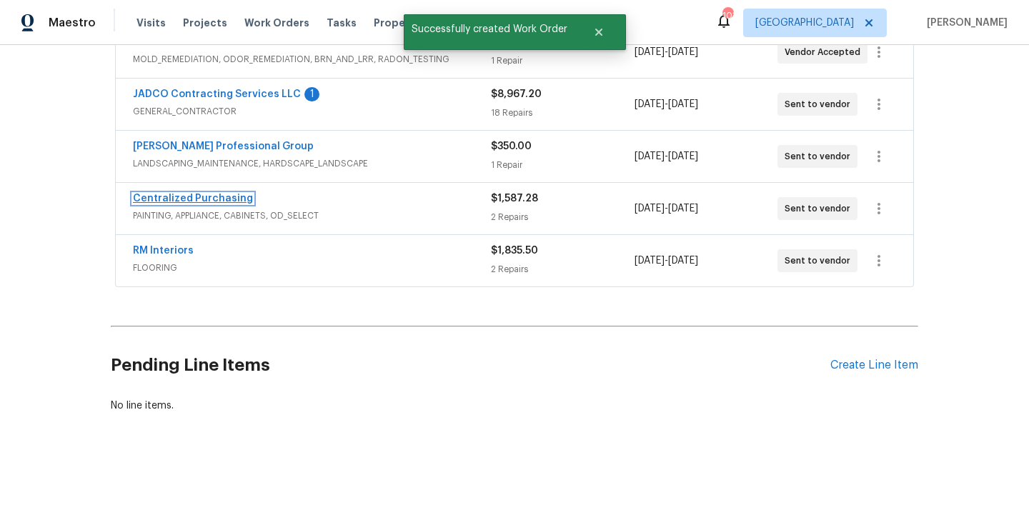
click at [216, 196] on link "Centralized Purchasing" at bounding box center [193, 199] width 120 height 10
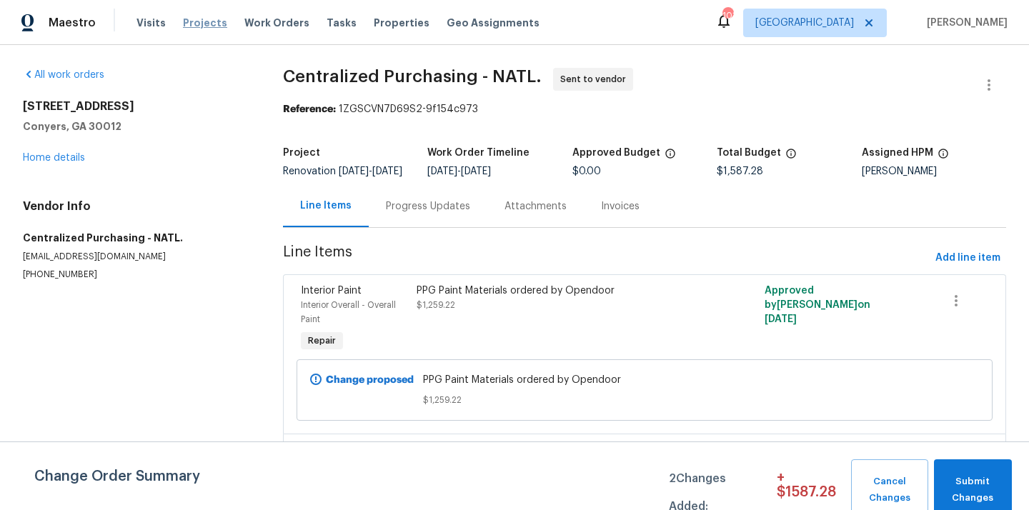
click at [211, 26] on span "Projects" at bounding box center [205, 23] width 44 height 14
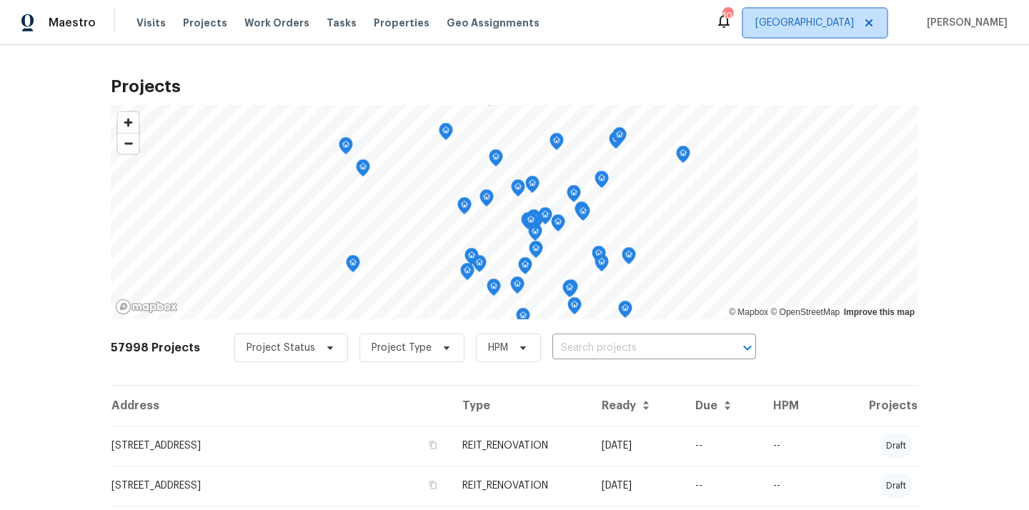
click at [842, 16] on span "[GEOGRAPHIC_DATA]" at bounding box center [804, 23] width 99 height 14
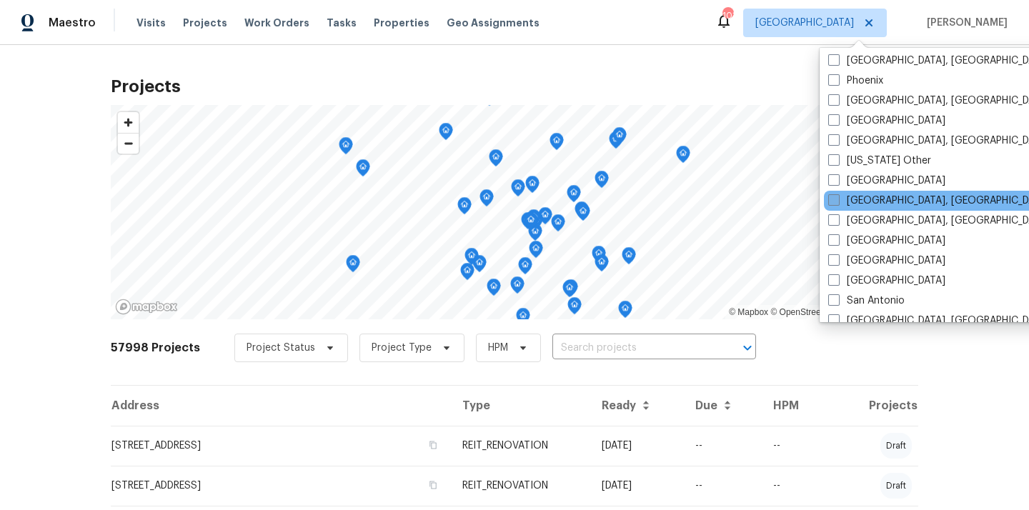
scroll to position [1687, 0]
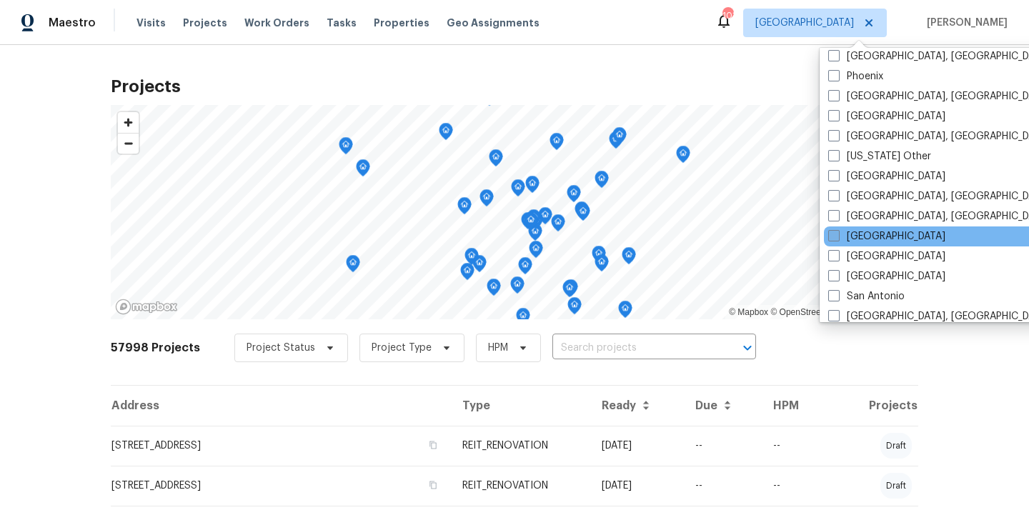
click at [864, 241] on label "[GEOGRAPHIC_DATA]" at bounding box center [886, 236] width 117 height 14
click at [837, 239] on input "[GEOGRAPHIC_DATA]" at bounding box center [832, 233] width 9 height 9
checkbox input "true"
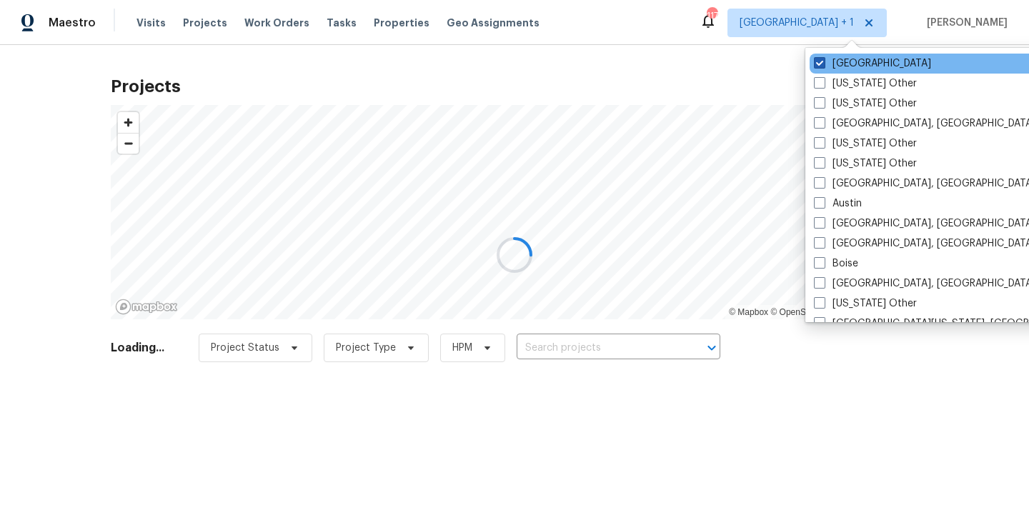
click at [840, 61] on label "[GEOGRAPHIC_DATA]" at bounding box center [872, 63] width 117 height 14
click at [823, 61] on input "[GEOGRAPHIC_DATA]" at bounding box center [818, 60] width 9 height 9
checkbox input "false"
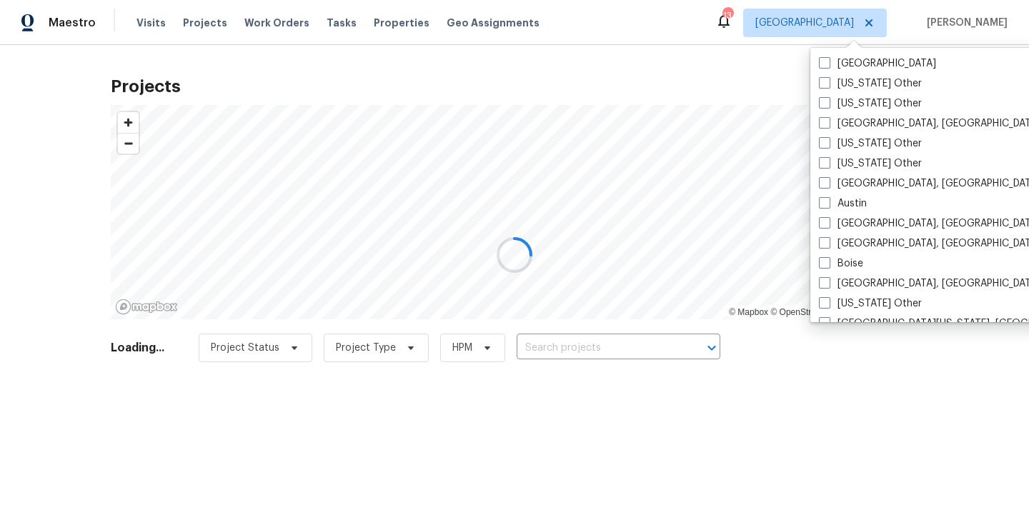
click at [194, 14] on div at bounding box center [514, 255] width 1029 height 510
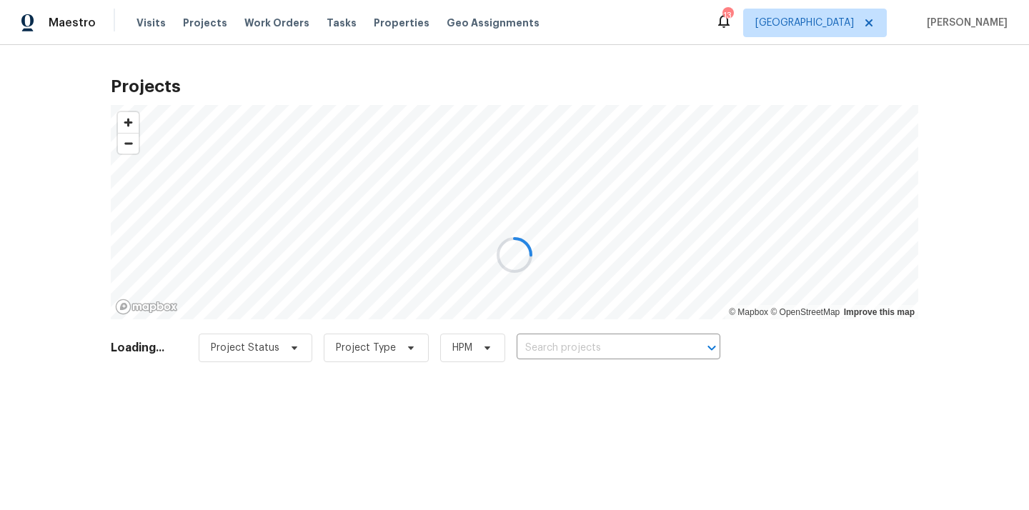
click at [193, 19] on div at bounding box center [514, 255] width 1029 height 510
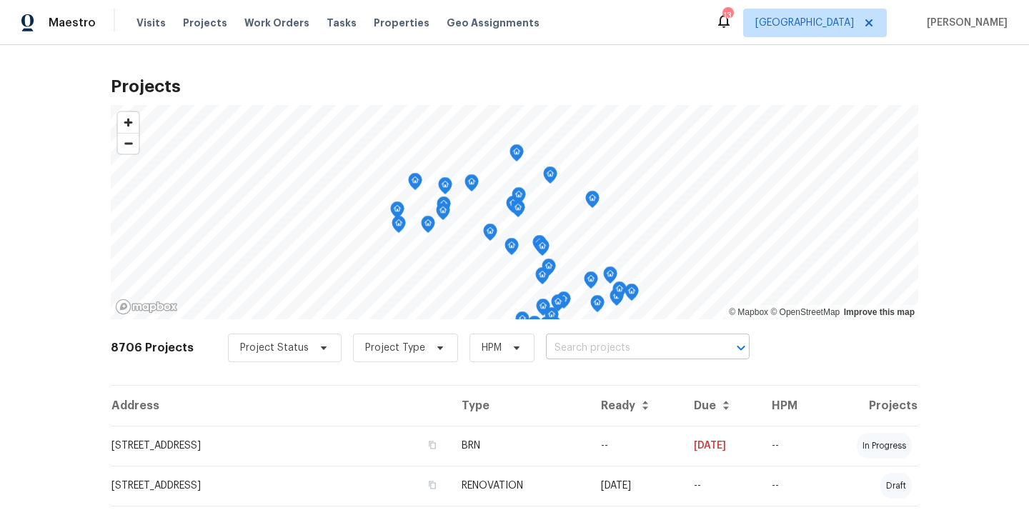
click at [594, 338] on input "text" at bounding box center [628, 348] width 164 height 22
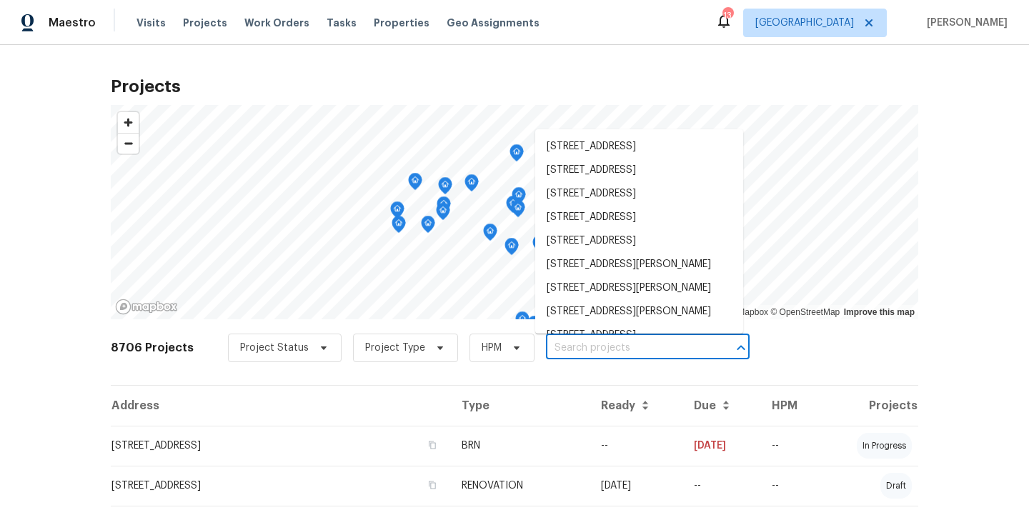
paste input "[STREET_ADDRESS]"
type input "[STREET_ADDRESS]"
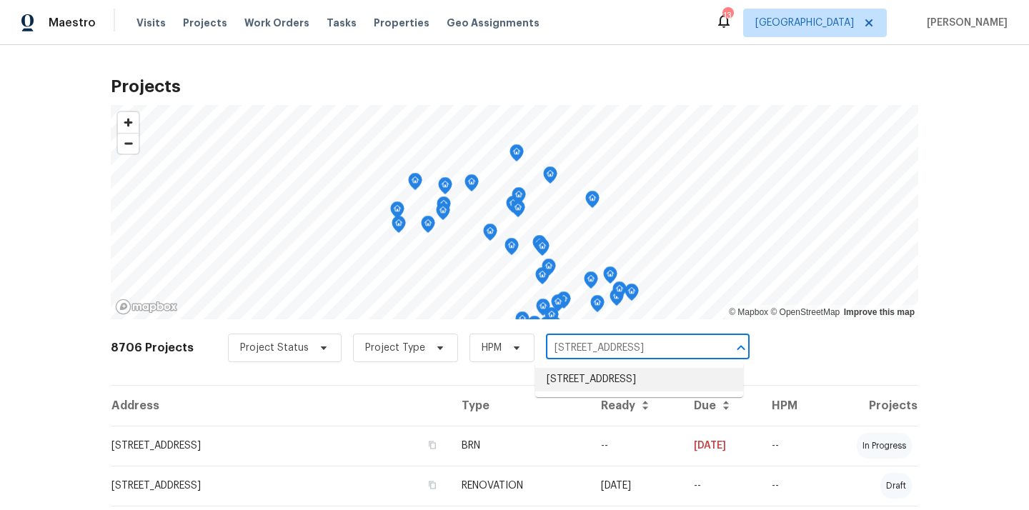
click at [575, 382] on li "[STREET_ADDRESS]" at bounding box center [639, 380] width 208 height 24
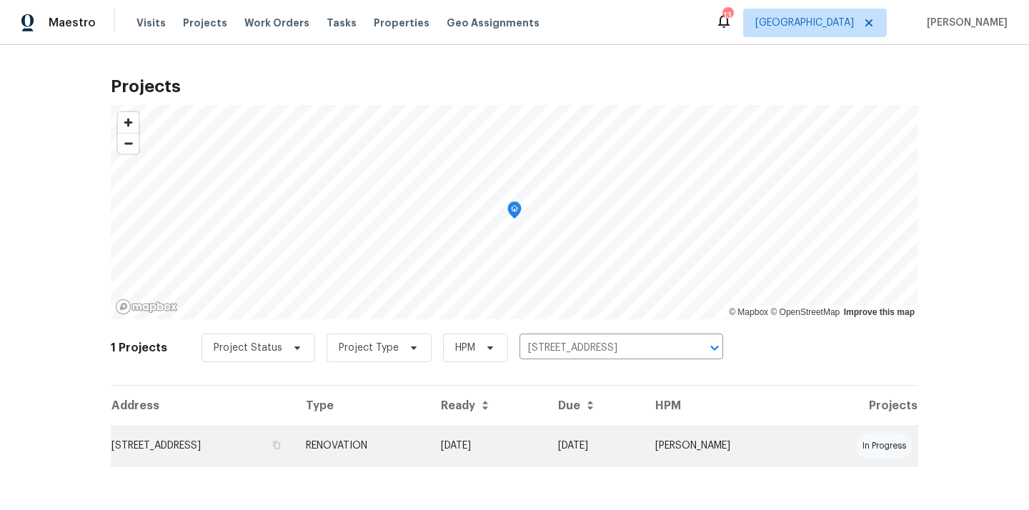
click at [429, 451] on td "RENOVATION" at bounding box center [361, 446] width 135 height 40
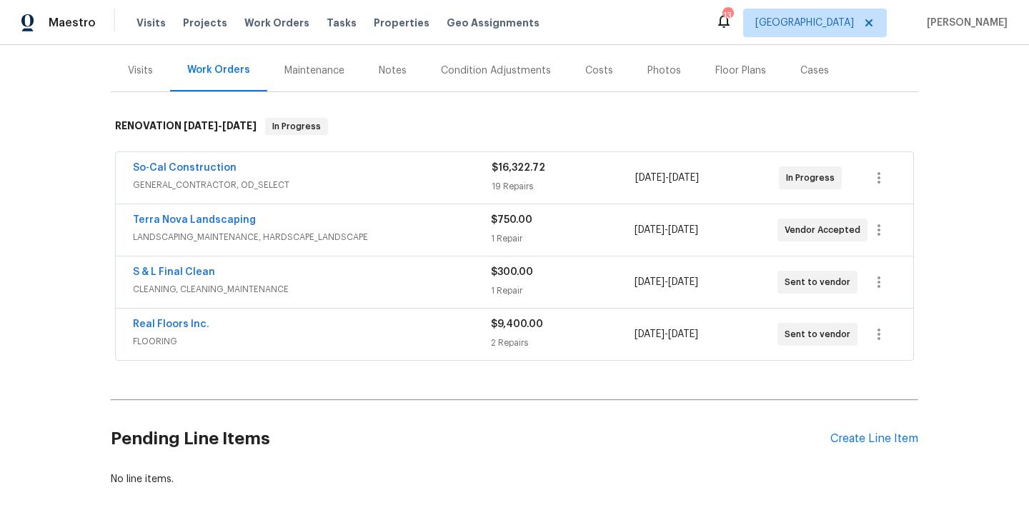
scroll to position [241, 0]
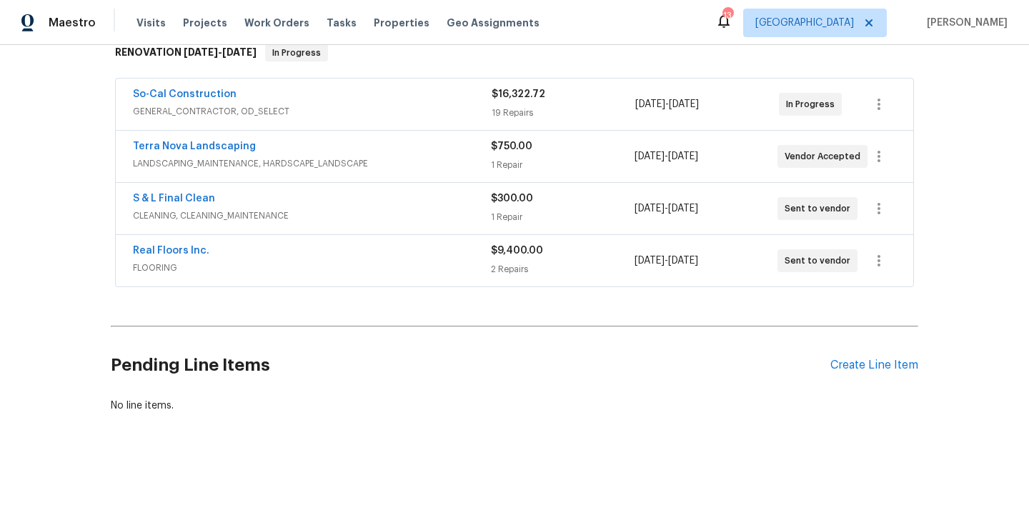
click at [849, 374] on div "Pending Line Items Create Line Item" at bounding box center [514, 365] width 807 height 66
click at [852, 363] on div "Create Line Item" at bounding box center [874, 366] width 88 height 14
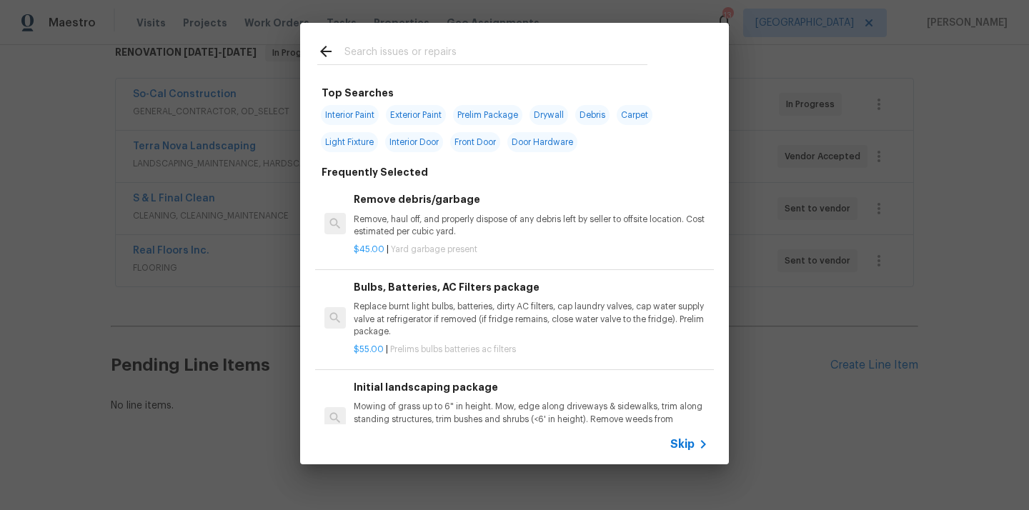
click at [564, 50] on input "text" at bounding box center [495, 53] width 303 height 21
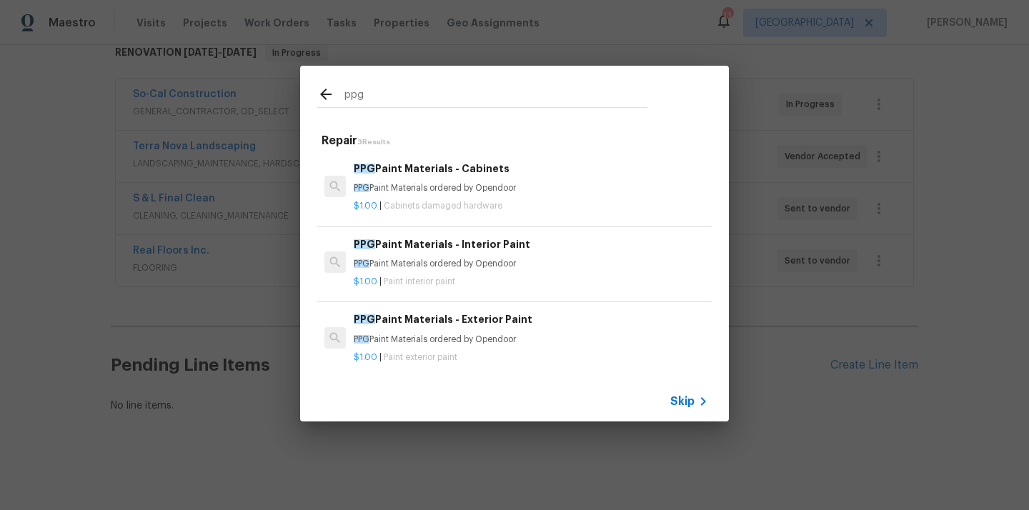
type input "ppg"
click at [504, 198] on div "$1.00 | Cabinets damaged hardware" at bounding box center [531, 203] width 354 height 18
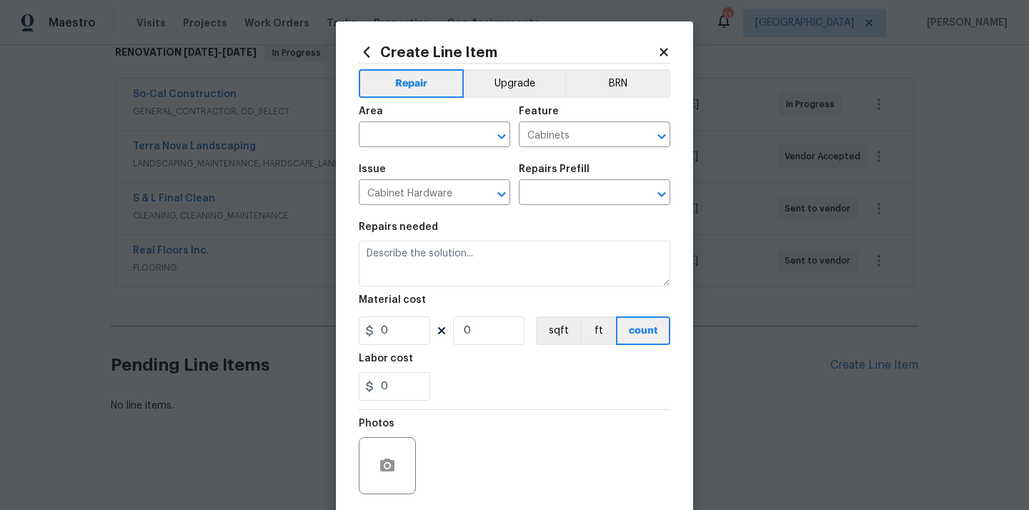
type input "PPG Paint Materials - Cabinets $1.00"
type textarea "PPG Paint Materials ordered by Opendoor"
type input "1"
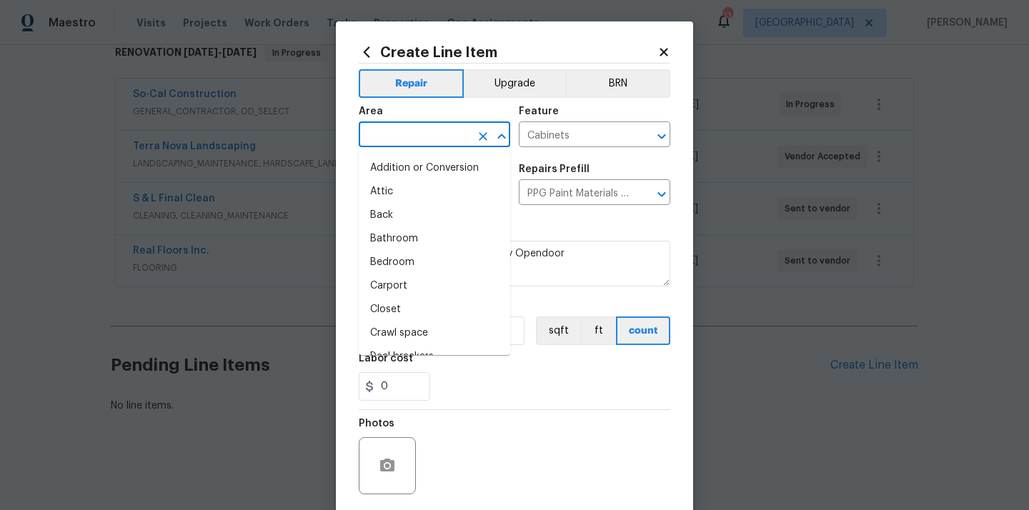
click at [446, 138] on input "text" at bounding box center [414, 136] width 111 height 22
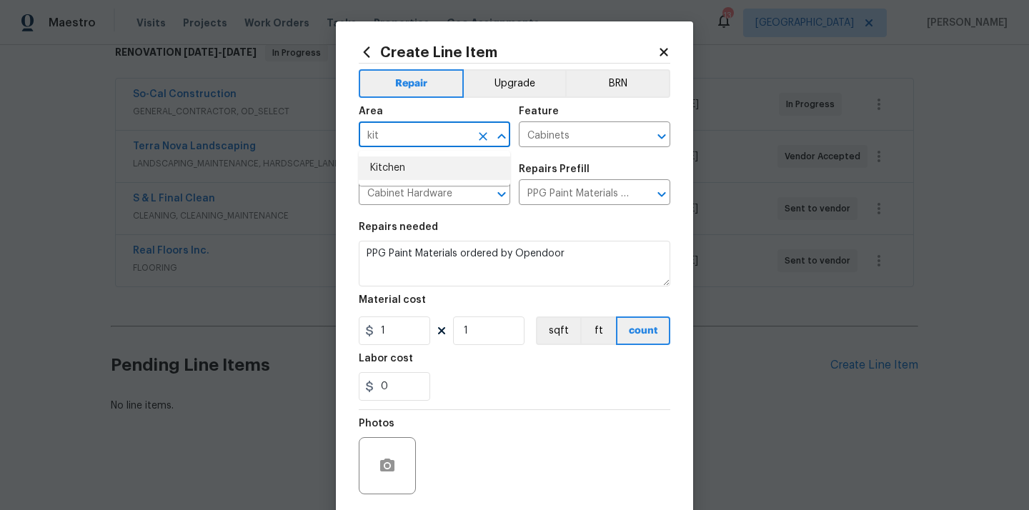
click at [434, 169] on li "Kitchen" at bounding box center [434, 168] width 151 height 24
type input "Kitchen"
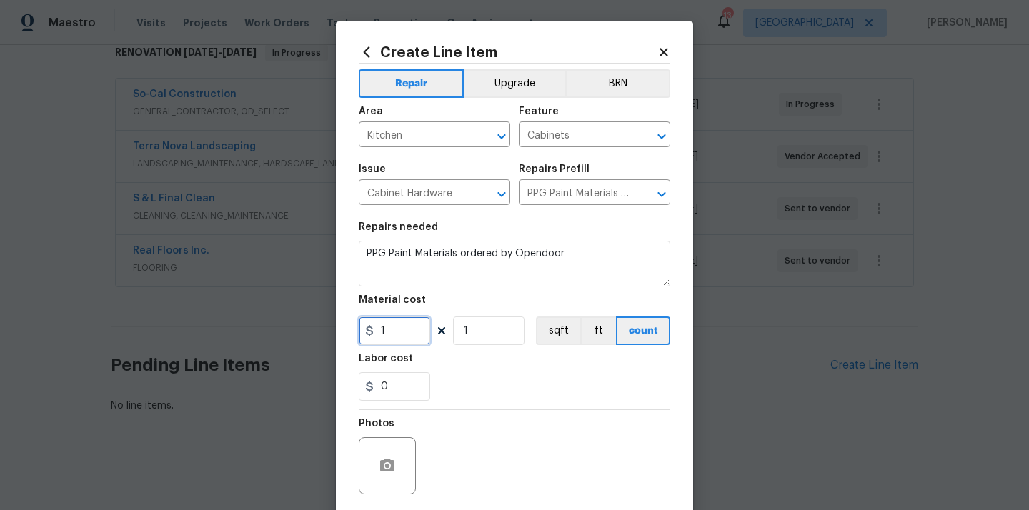
drag, startPoint x: 401, startPoint y: 329, endPoint x: 369, endPoint y: 329, distance: 32.1
click at [371, 329] on div "1" at bounding box center [394, 330] width 71 height 29
paste input "599.44"
type input "599.44"
click at [500, 391] on div "0" at bounding box center [514, 386] width 311 height 29
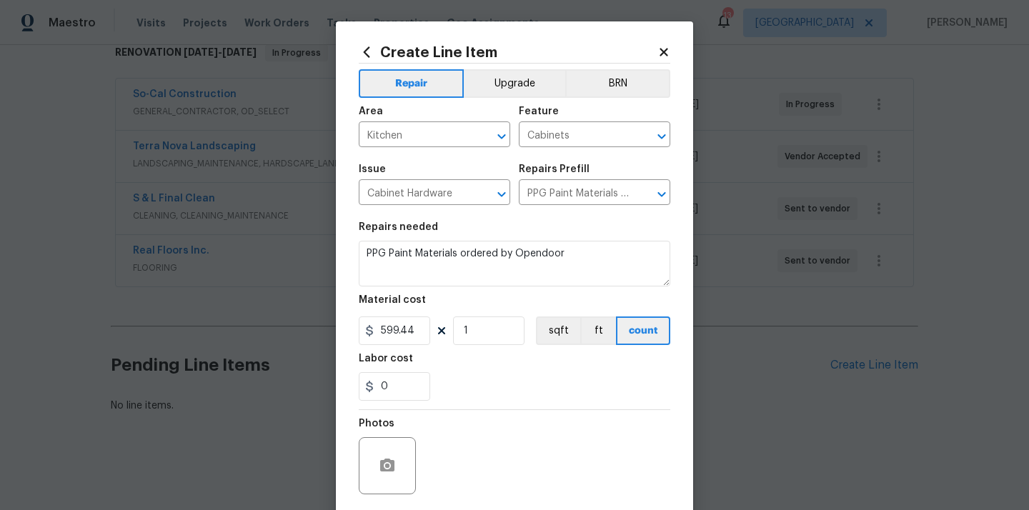
scroll to position [101, 0]
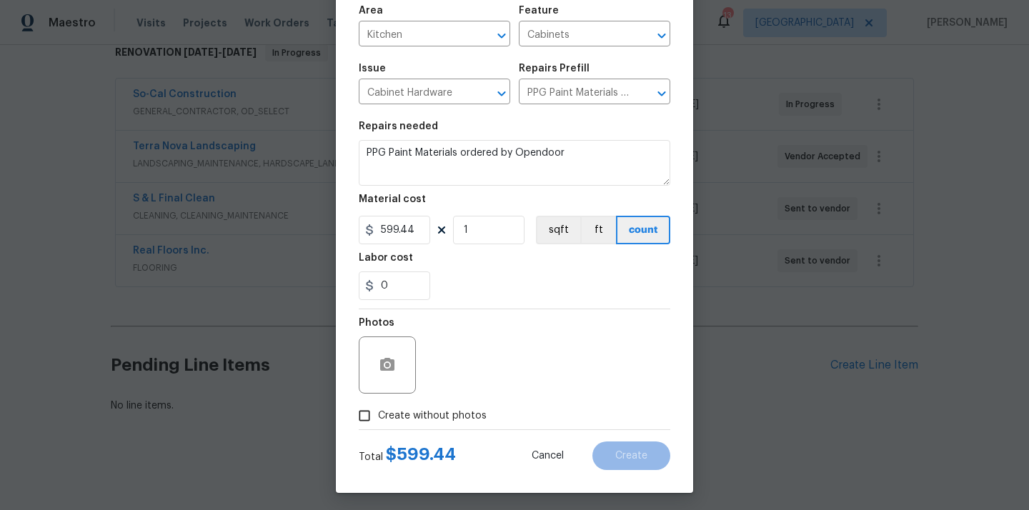
click at [469, 419] on span "Create without photos" at bounding box center [432, 416] width 109 height 15
click at [378, 419] on input "Create without photos" at bounding box center [364, 415] width 27 height 27
checkbox input "true"
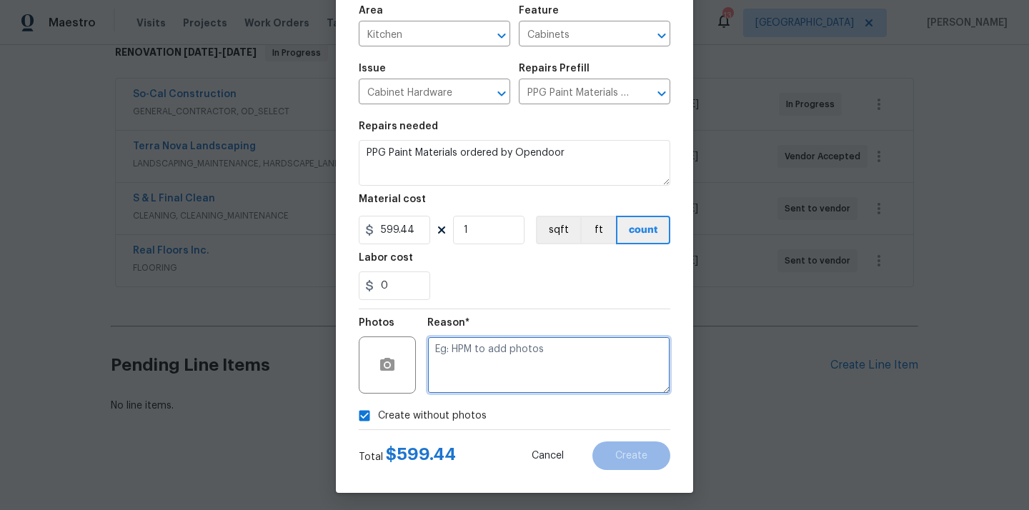
click at [493, 384] on textarea at bounding box center [548, 364] width 243 height 57
type textarea "N/A"
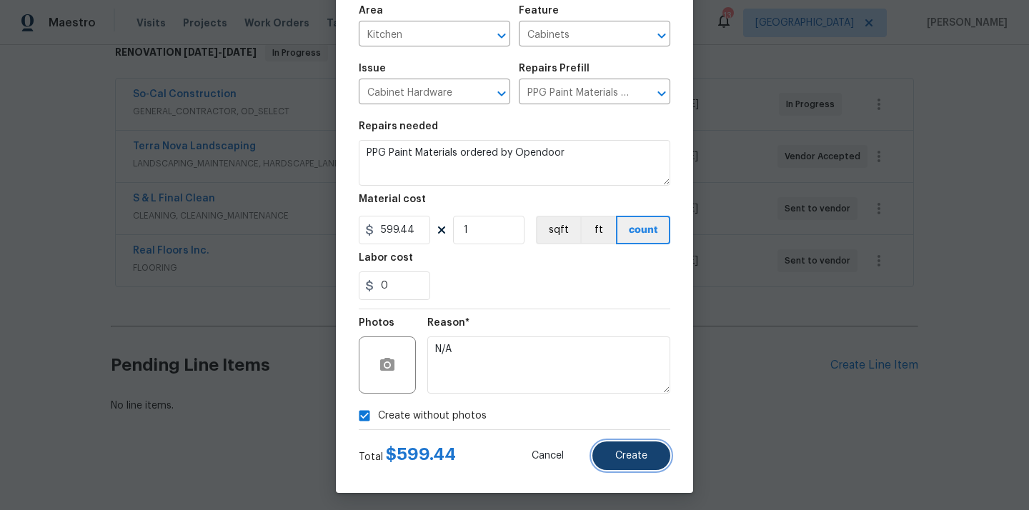
click at [632, 461] on button "Create" at bounding box center [631, 455] width 78 height 29
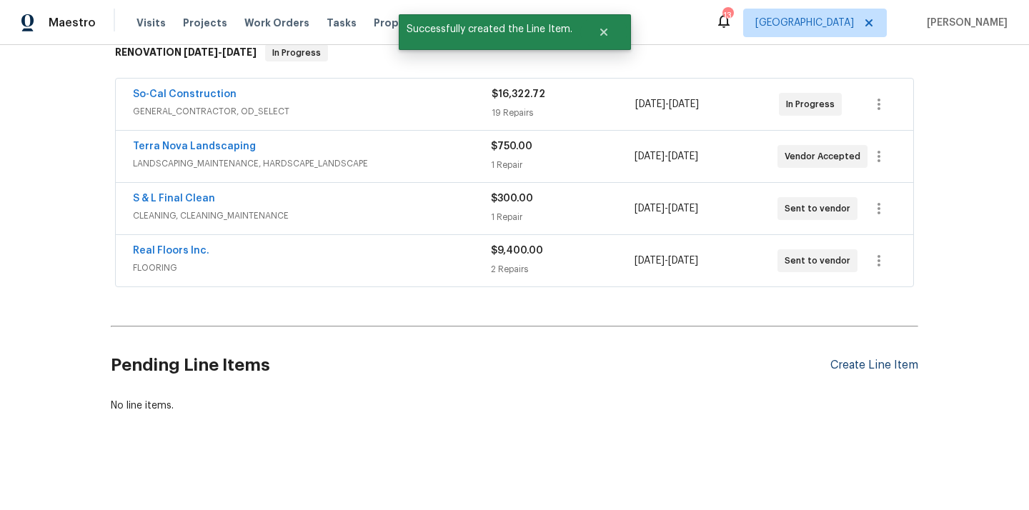
click at [862, 369] on section "Pending Line Items Create Line Item No line items." at bounding box center [514, 372] width 807 height 81
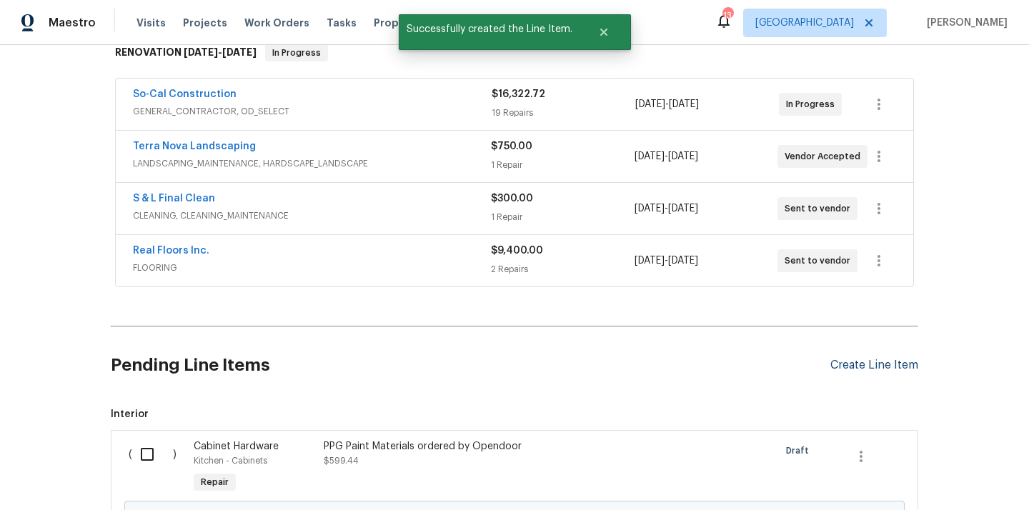
click at [850, 365] on div "Create Line Item" at bounding box center [874, 366] width 88 height 14
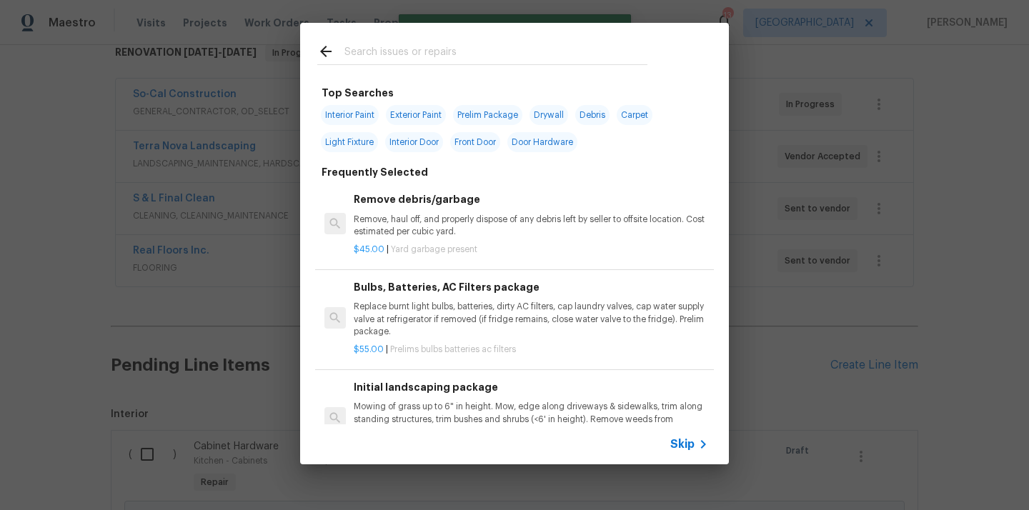
click at [501, 65] on div at bounding box center [482, 64] width 330 height 1
click at [491, 54] on input "text" at bounding box center [495, 53] width 303 height 21
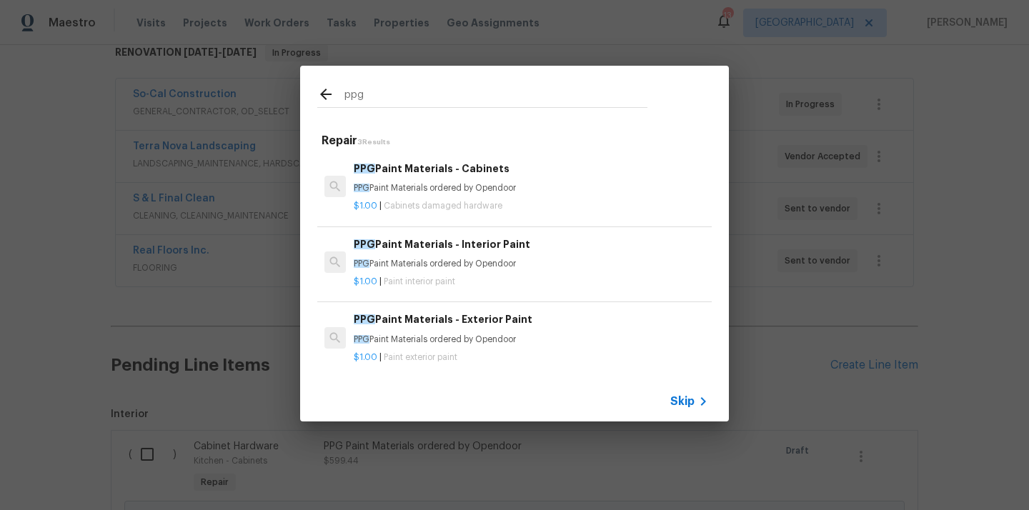
type input "ppg"
click at [456, 276] on p "$1.00 | Paint interior paint" at bounding box center [531, 282] width 354 height 12
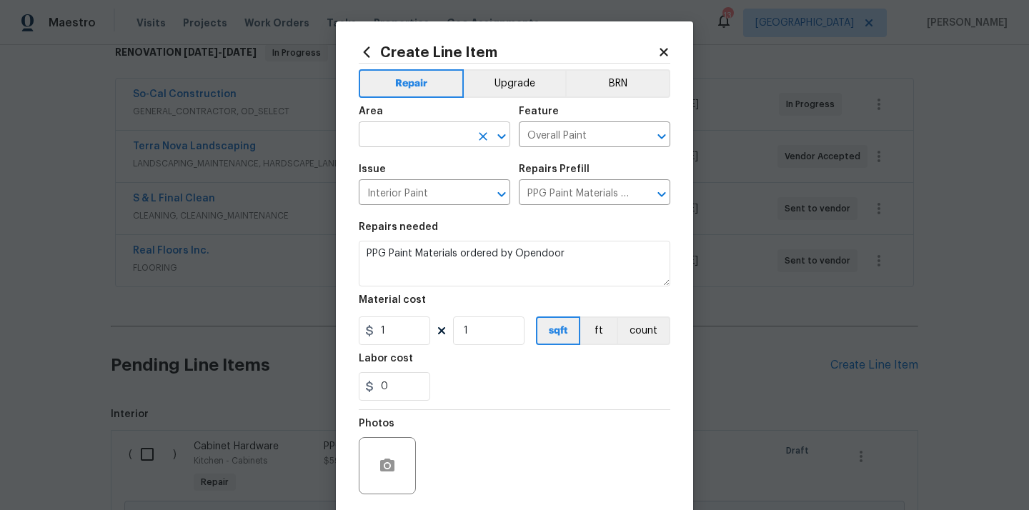
click at [429, 132] on input "text" at bounding box center [414, 136] width 111 height 22
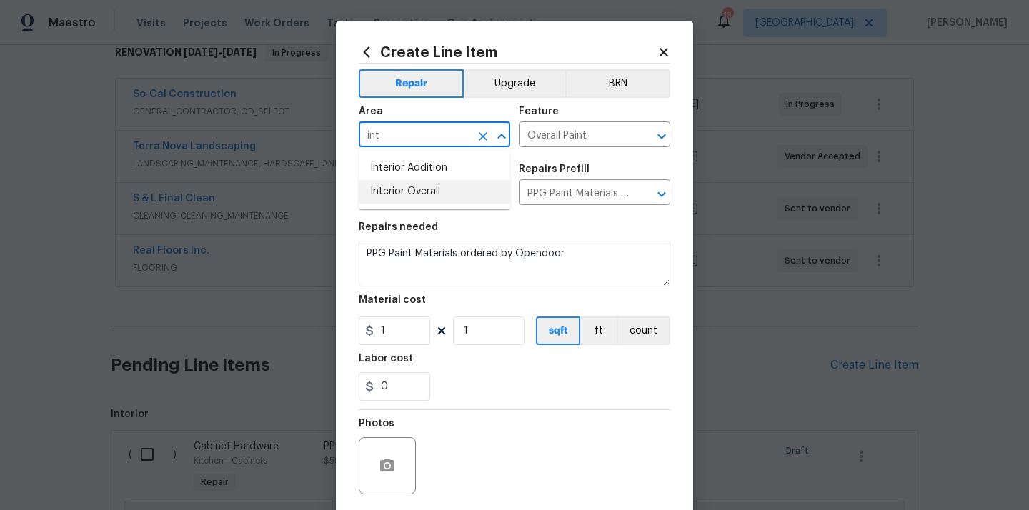
click at [416, 191] on li "Interior Overall" at bounding box center [434, 192] width 151 height 24
type input "Interior Overall"
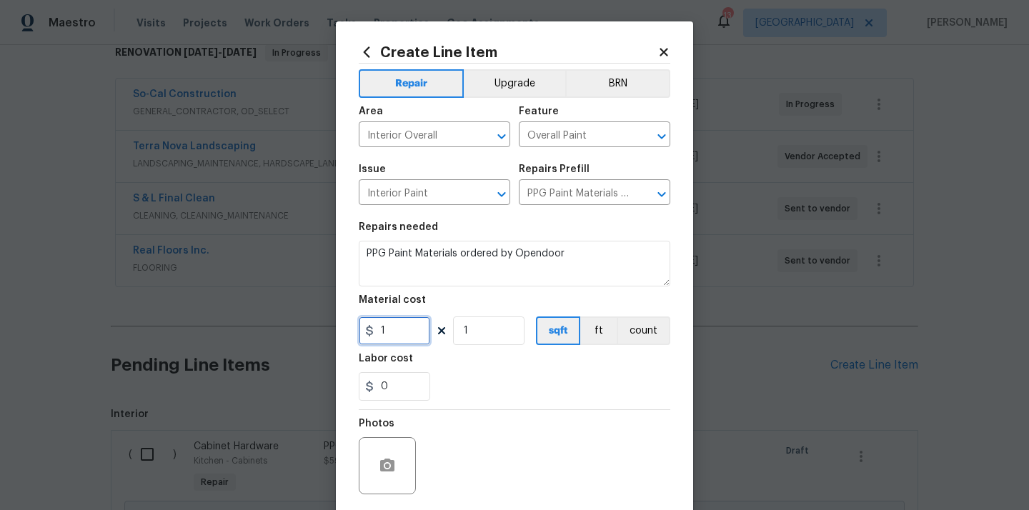
drag, startPoint x: 411, startPoint y: 337, endPoint x: 333, endPoint y: 332, distance: 78.0
click at [333, 333] on div "Create Line Item Repair Upgrade BRN Area Interior Overall ​ Feature Overall Pai…" at bounding box center [514, 255] width 1029 height 510
paste input "666.79"
type input "666.79"
click at [487, 391] on div "0" at bounding box center [514, 386] width 311 height 29
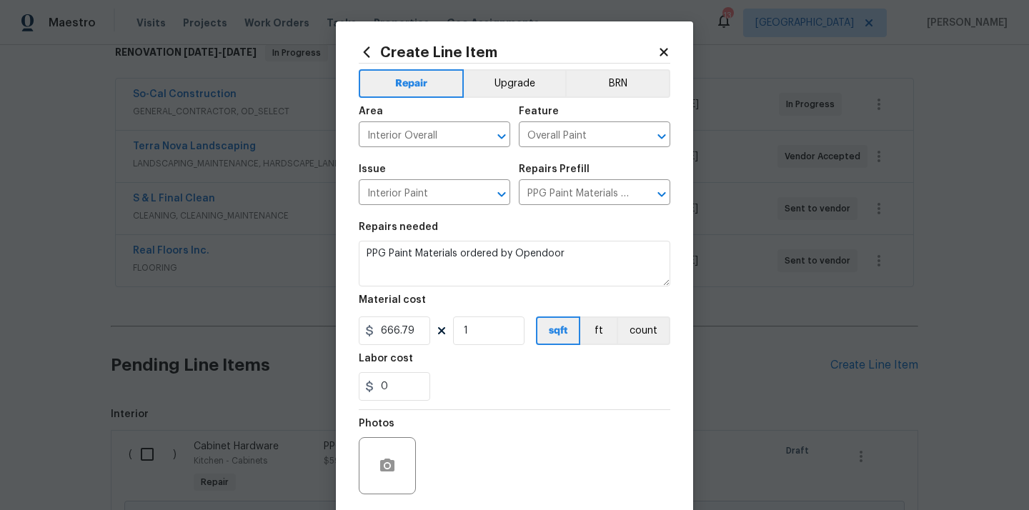
scroll to position [106, 0]
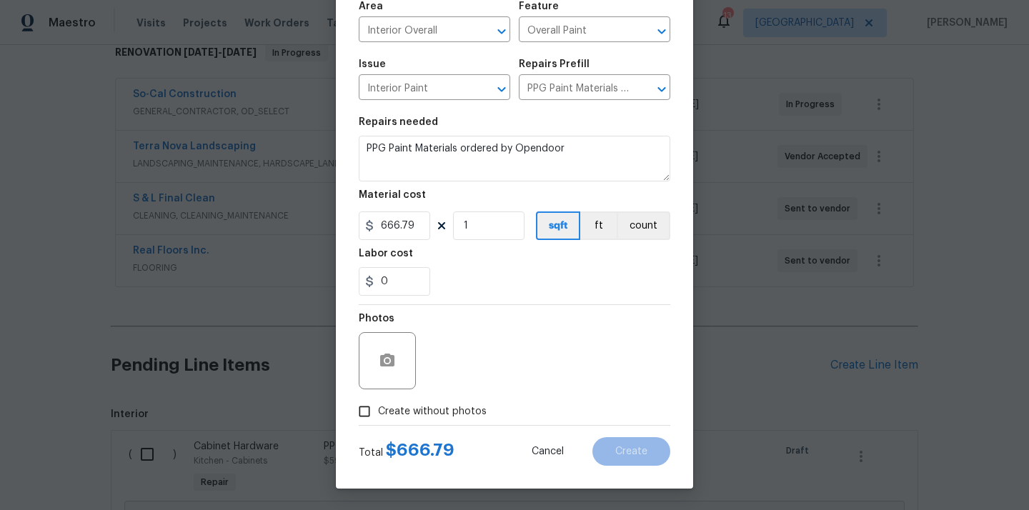
click at [466, 398] on label "Create without photos" at bounding box center [419, 411] width 136 height 27
click at [378, 398] on input "Create without photos" at bounding box center [364, 411] width 27 height 27
checkbox input "true"
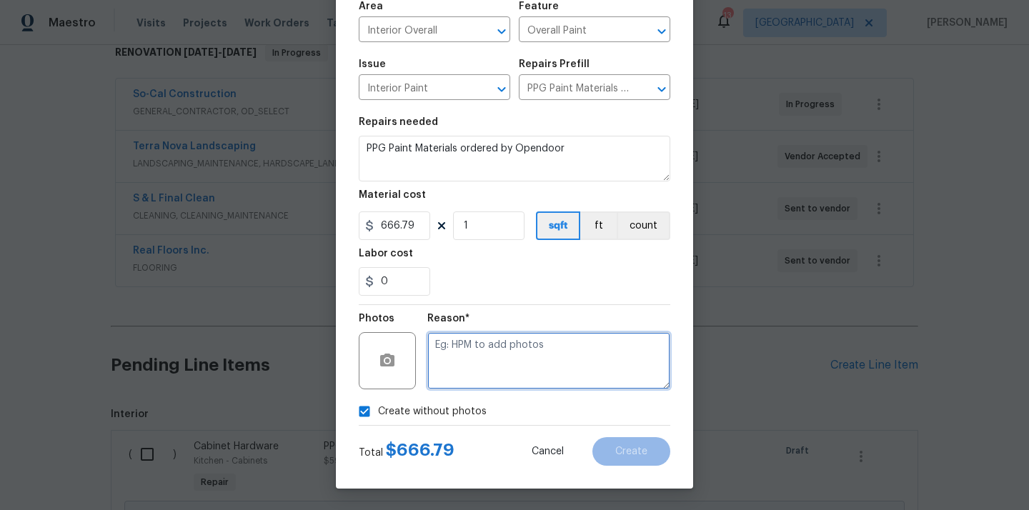
click at [486, 366] on textarea at bounding box center [548, 360] width 243 height 57
type textarea "N/A"
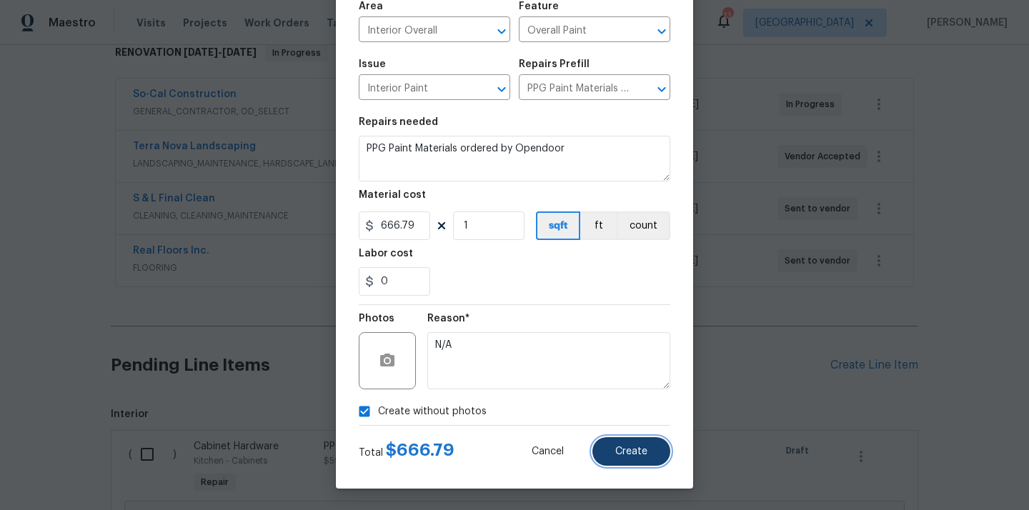
click at [616, 441] on button "Create" at bounding box center [631, 451] width 78 height 29
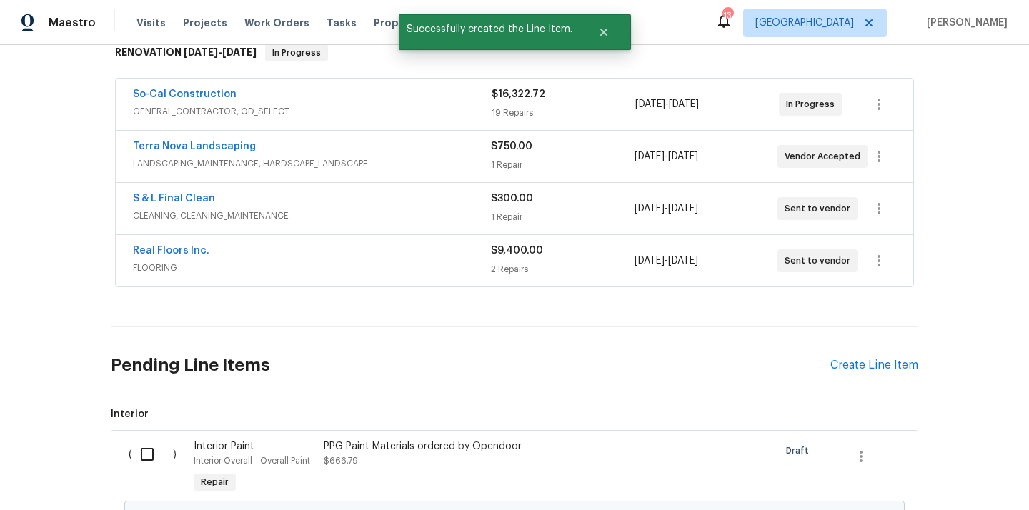
scroll to position [549, 0]
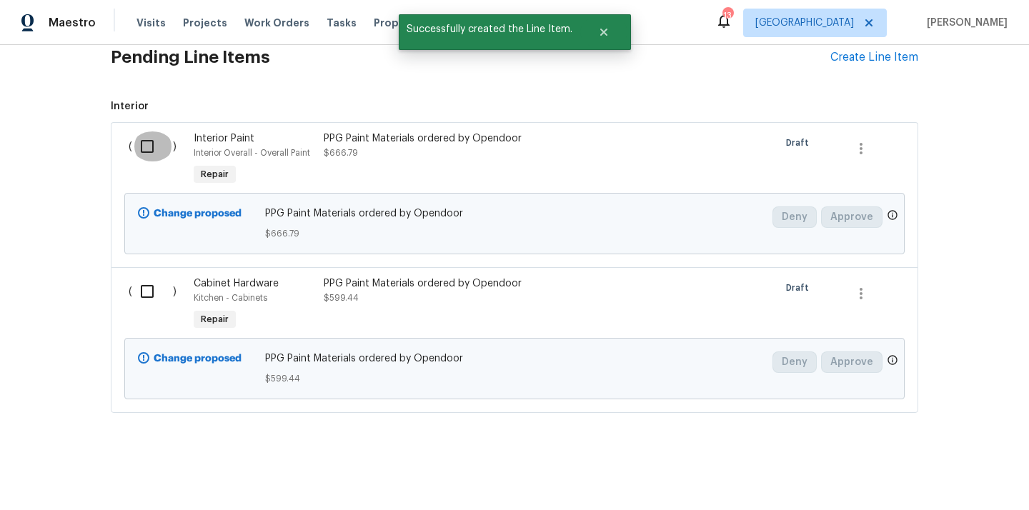
click at [148, 146] on input "checkbox" at bounding box center [152, 146] width 41 height 30
checkbox input "true"
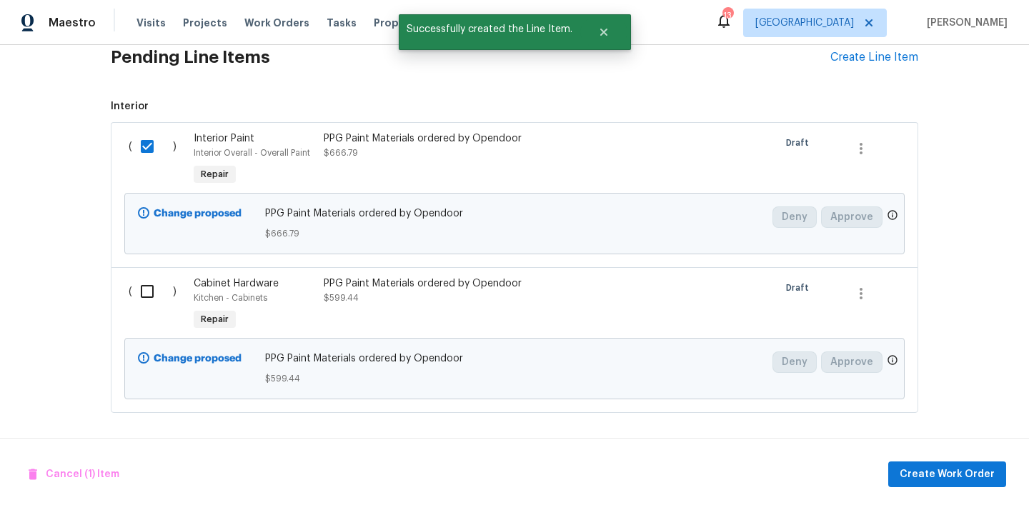
click at [144, 306] on input "checkbox" at bounding box center [152, 291] width 41 height 30
checkbox input "true"
click at [931, 478] on span "Create Work Order" at bounding box center [946, 475] width 95 height 18
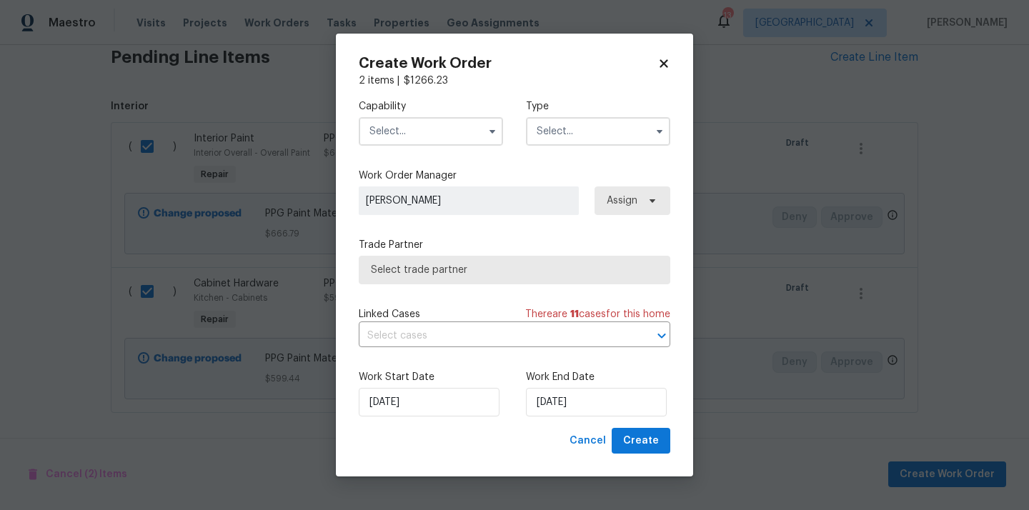
click at [447, 127] on input "text" at bounding box center [431, 131] width 144 height 29
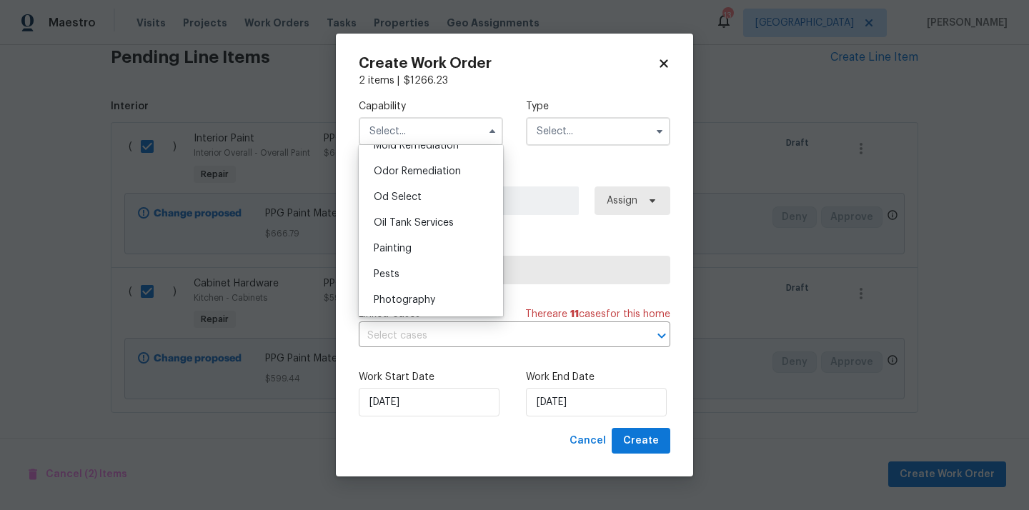
scroll to position [1116, 0]
click at [429, 239] on div "Painting" at bounding box center [430, 246] width 137 height 26
type input "Painting"
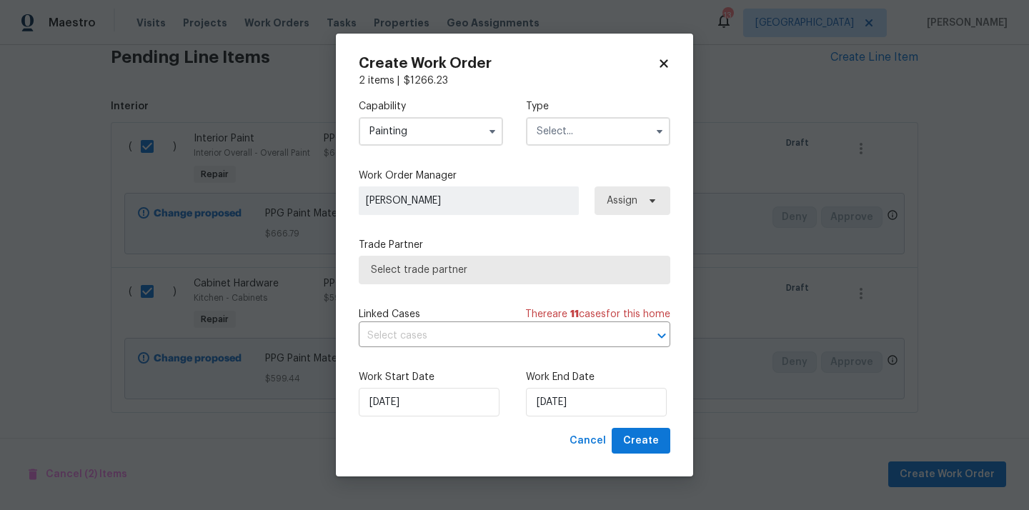
click at [571, 146] on div "Capability Painting Type" at bounding box center [514, 122] width 311 height 69
click at [575, 137] on input "text" at bounding box center [598, 131] width 144 height 29
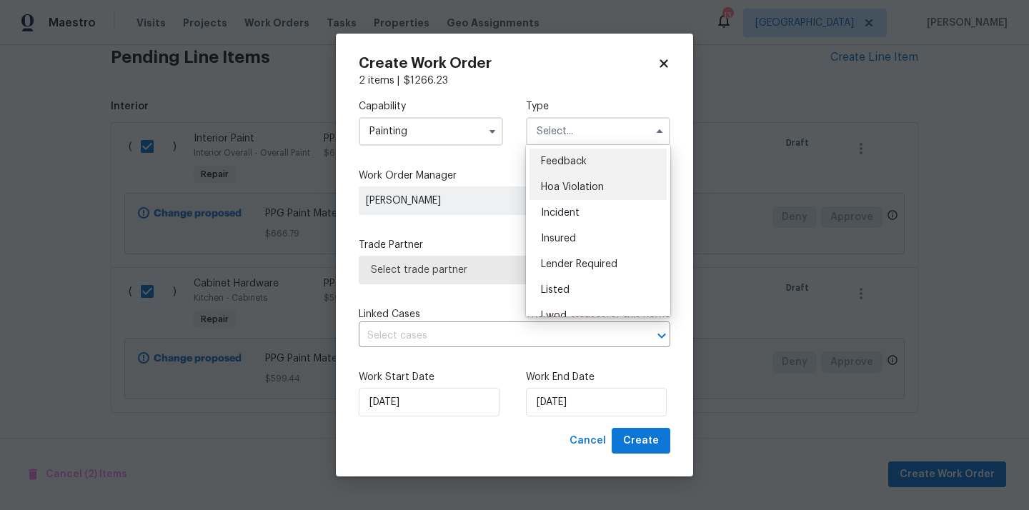
scroll to position [170, 0]
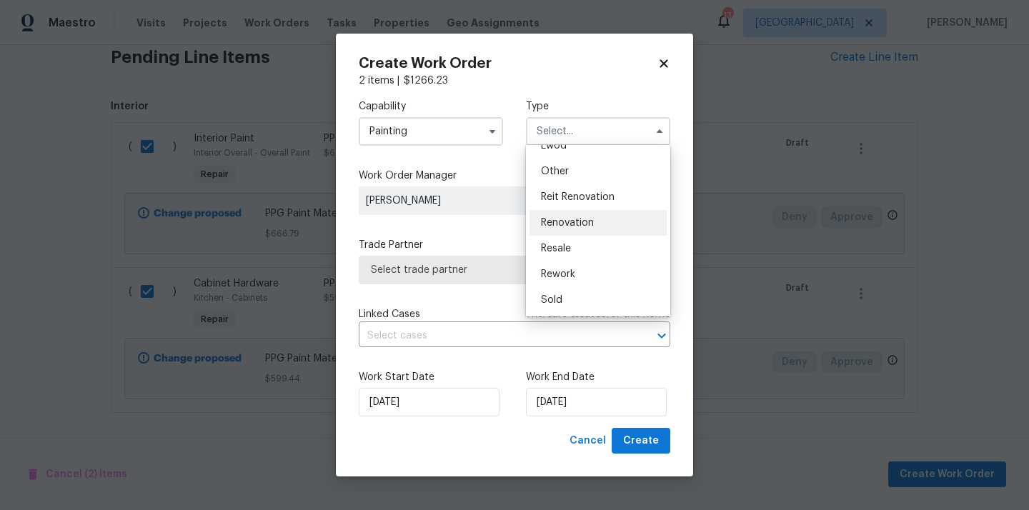
click at [575, 219] on span "Renovation" at bounding box center [567, 223] width 53 height 10
type input "Renovation"
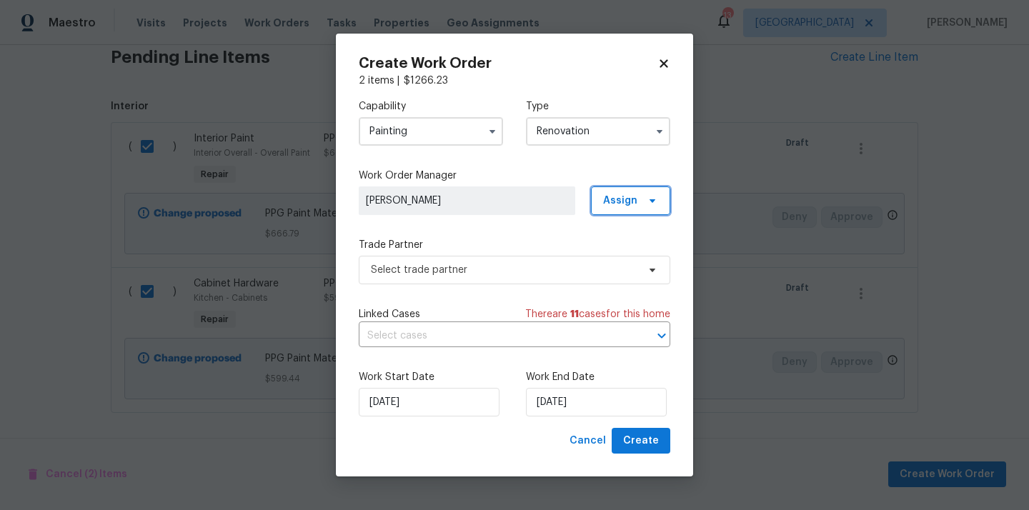
click at [629, 209] on span "Assign" at bounding box center [630, 200] width 79 height 29
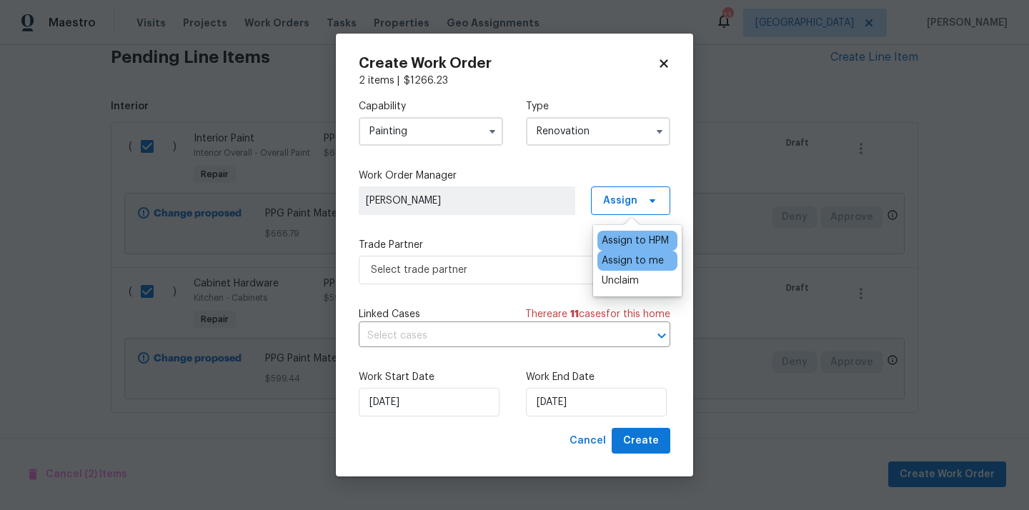
click at [634, 256] on div "Assign to me" at bounding box center [632, 261] width 62 height 14
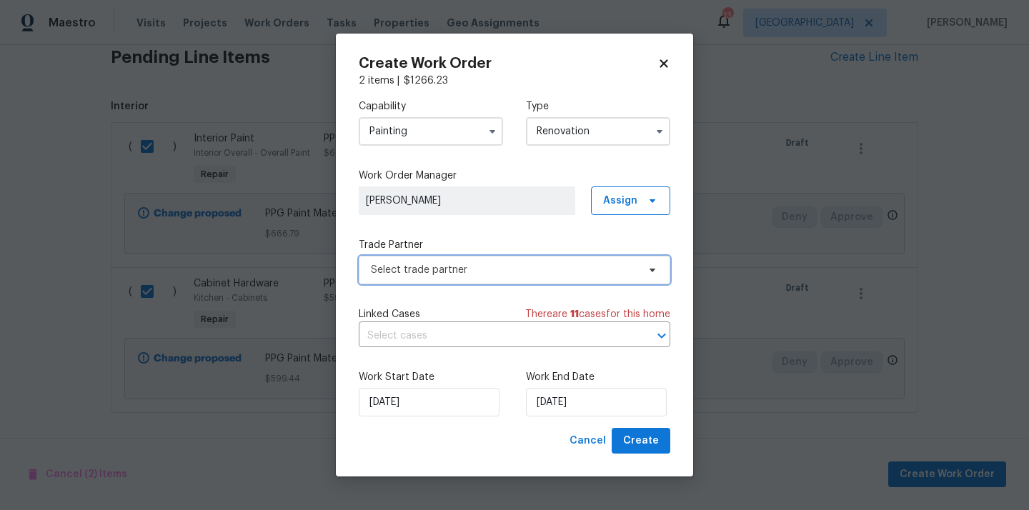
click at [493, 256] on span "Select trade partner" at bounding box center [514, 270] width 311 height 29
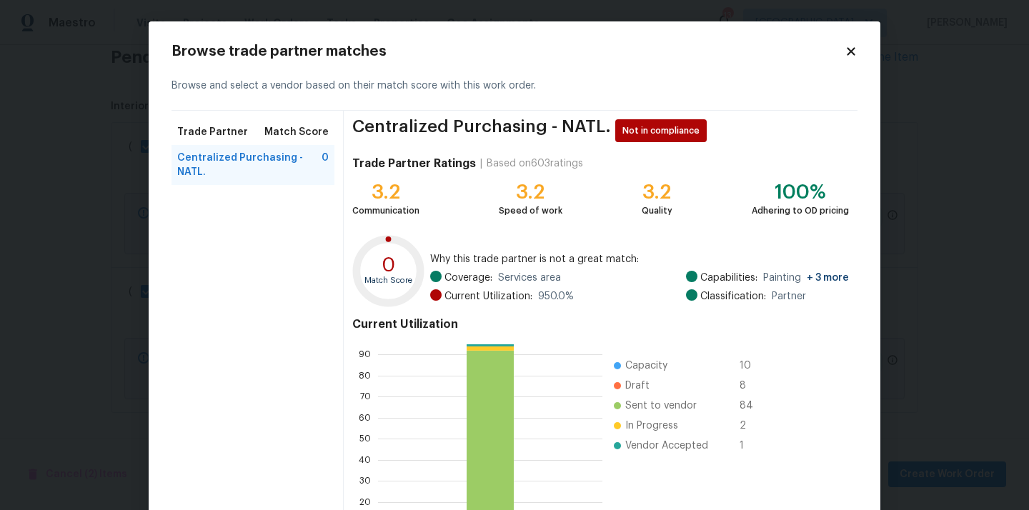
scroll to position [120, 0]
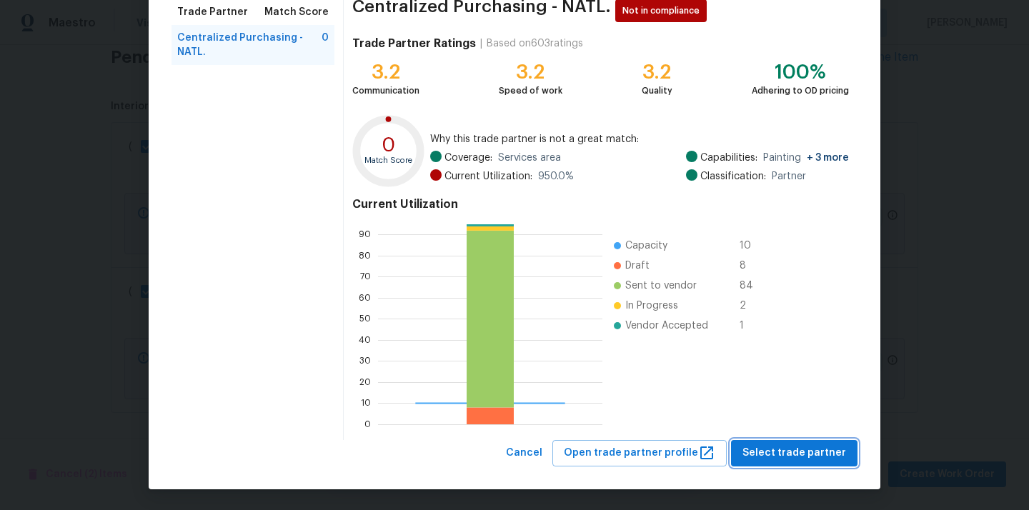
click at [764, 442] on button "Select trade partner" at bounding box center [794, 453] width 126 height 26
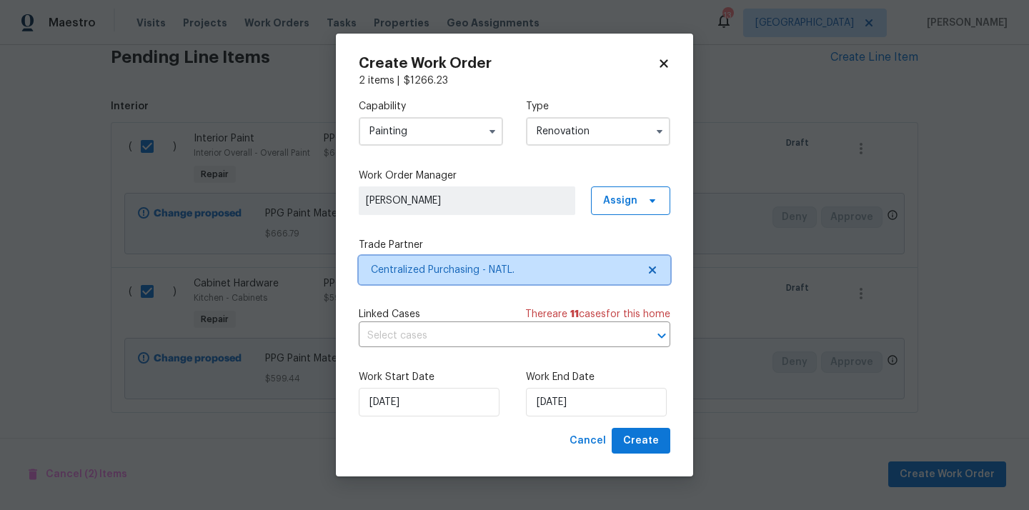
scroll to position [0, 0]
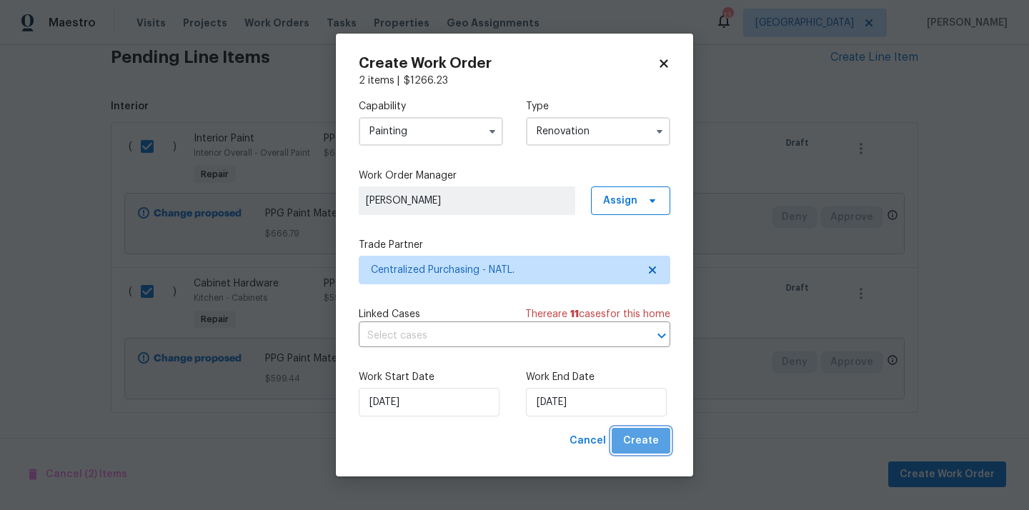
click at [651, 451] on button "Create" at bounding box center [640, 441] width 59 height 26
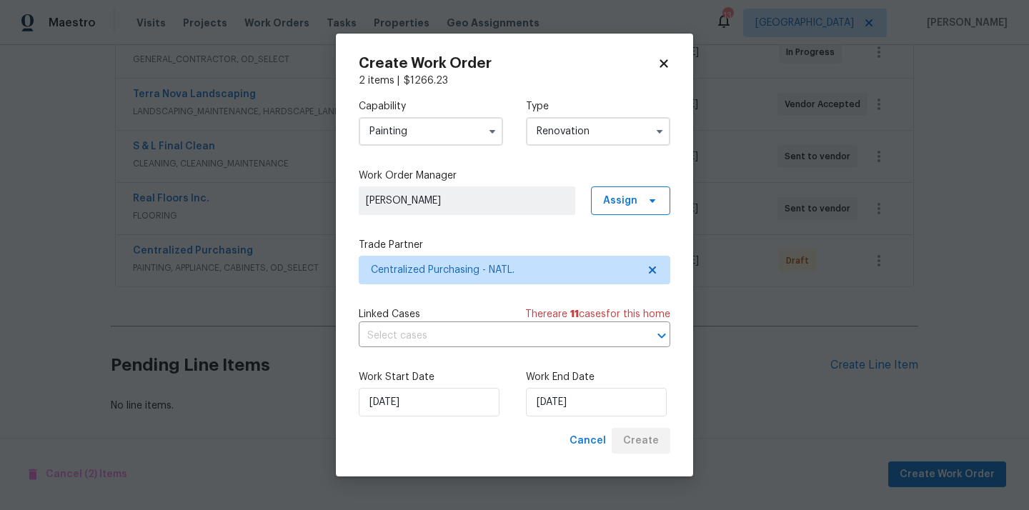
scroll to position [293, 0]
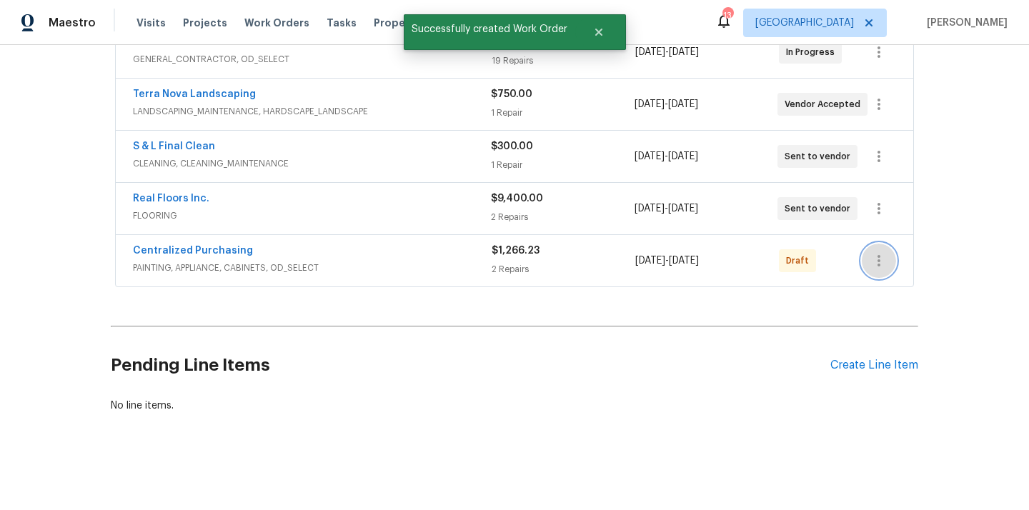
click at [879, 255] on icon "button" at bounding box center [878, 260] width 3 height 11
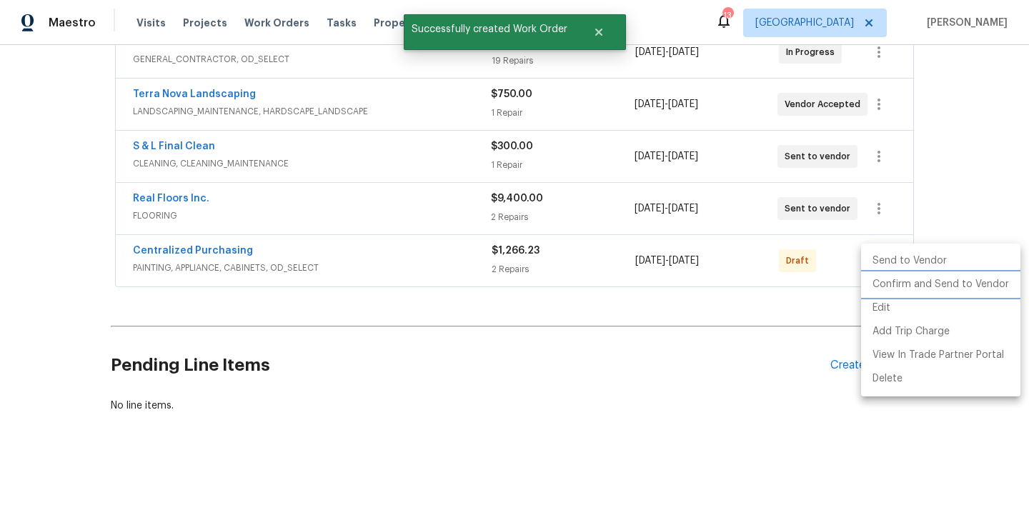
click at [881, 286] on li "Confirm and Send to Vendor" at bounding box center [940, 285] width 159 height 24
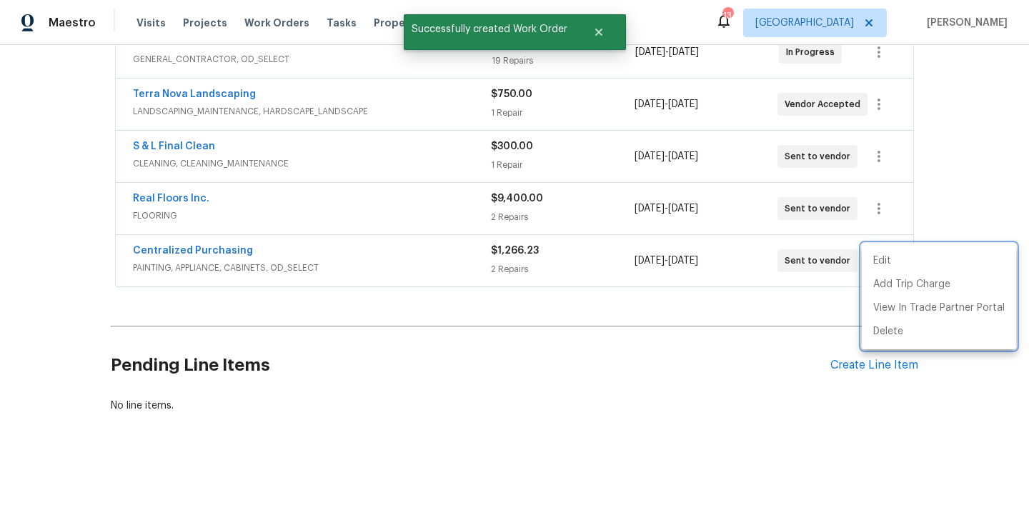
click at [323, 255] on div at bounding box center [514, 255] width 1029 height 510
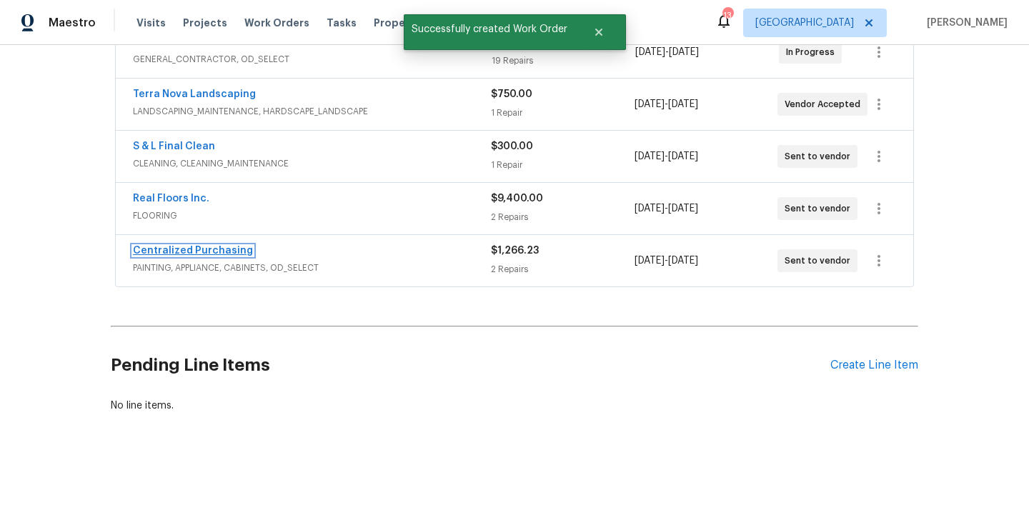
click at [216, 251] on link "Centralized Purchasing" at bounding box center [193, 251] width 120 height 10
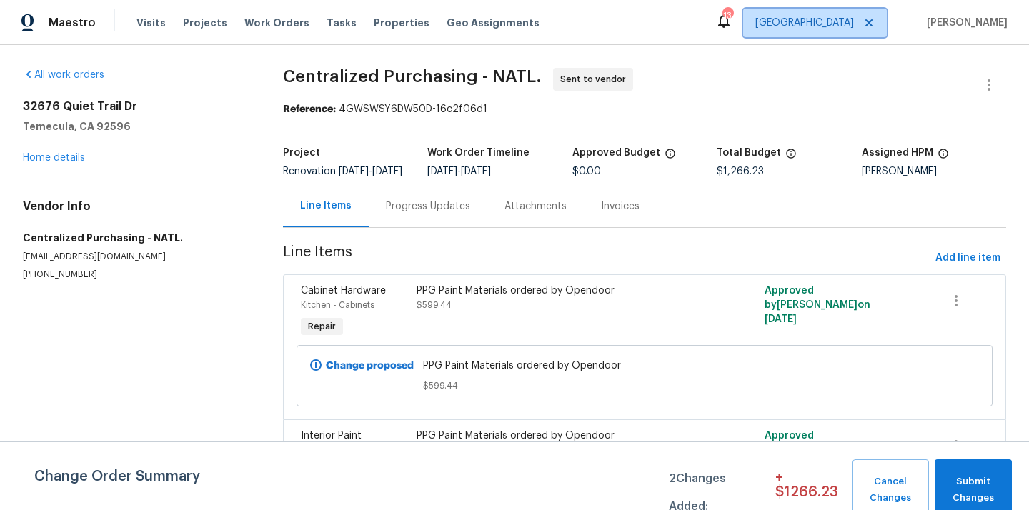
click at [843, 20] on span "[GEOGRAPHIC_DATA]" at bounding box center [804, 23] width 99 height 14
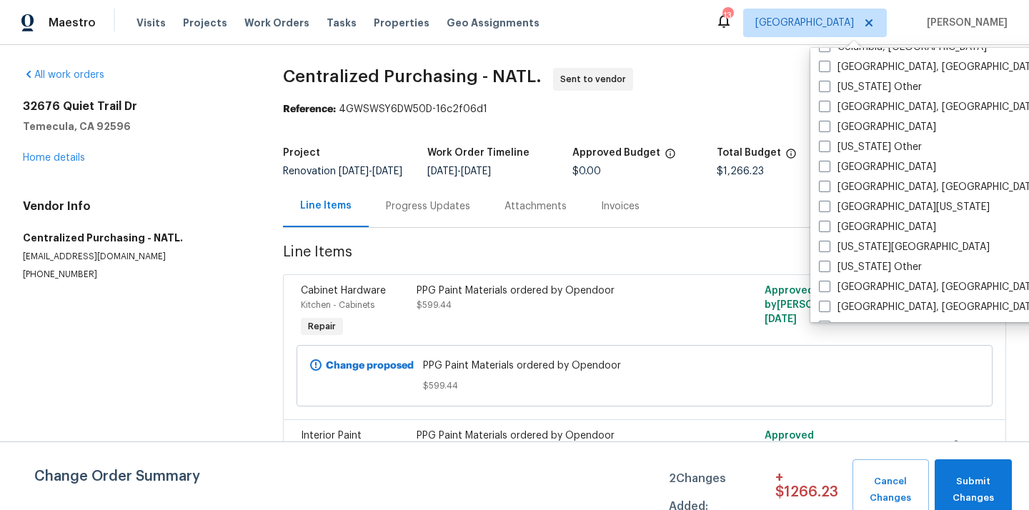
scroll to position [542, 0]
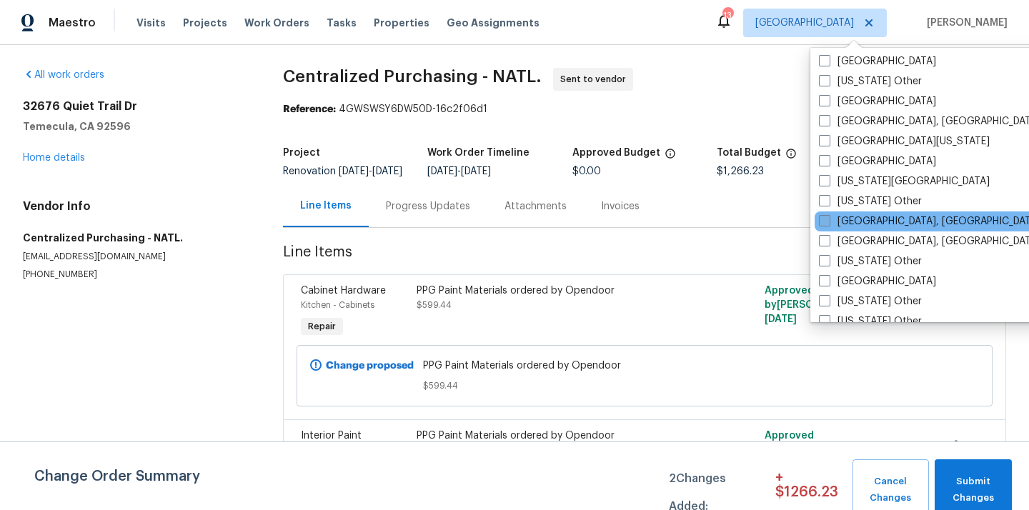
click at [858, 221] on label "[GEOGRAPHIC_DATA], [GEOGRAPHIC_DATA]" at bounding box center [929, 221] width 221 height 14
click at [828, 221] on input "[GEOGRAPHIC_DATA], [GEOGRAPHIC_DATA]" at bounding box center [823, 218] width 9 height 9
checkbox input "true"
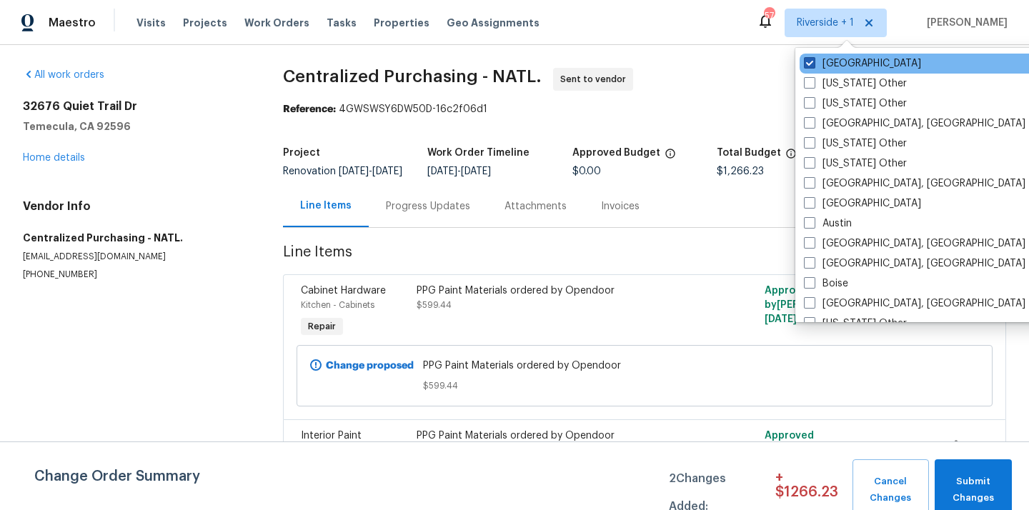
click at [834, 70] on label "[GEOGRAPHIC_DATA]" at bounding box center [862, 63] width 117 height 14
click at [813, 66] on input "[GEOGRAPHIC_DATA]" at bounding box center [808, 60] width 9 height 9
checkbox input "false"
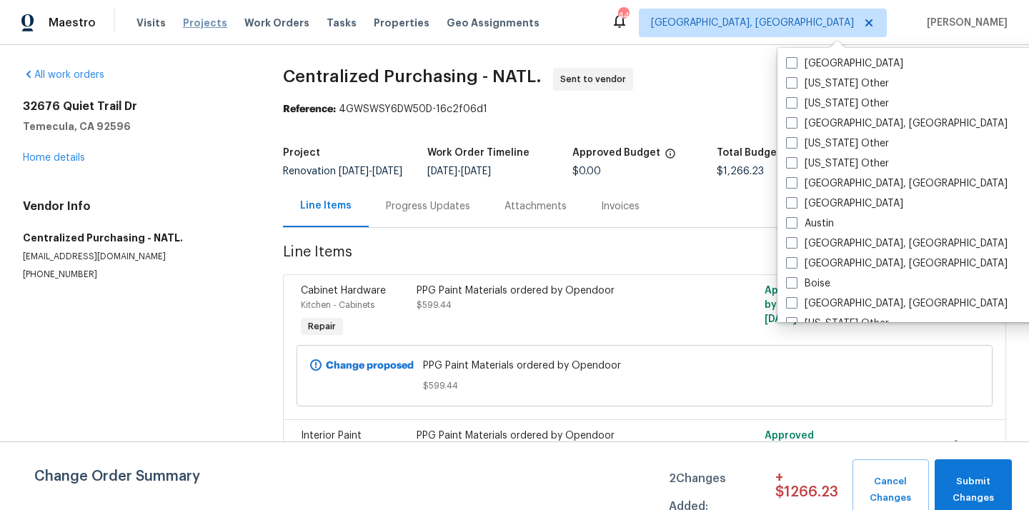
click at [191, 16] on span "Projects" at bounding box center [205, 23] width 44 height 14
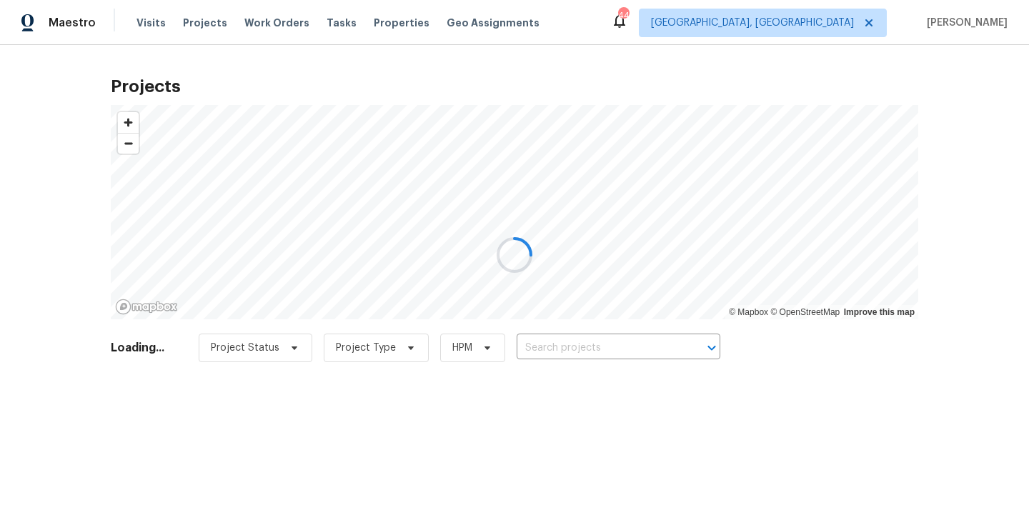
click at [615, 341] on div at bounding box center [514, 255] width 1029 height 510
click at [614, 354] on div at bounding box center [514, 255] width 1029 height 510
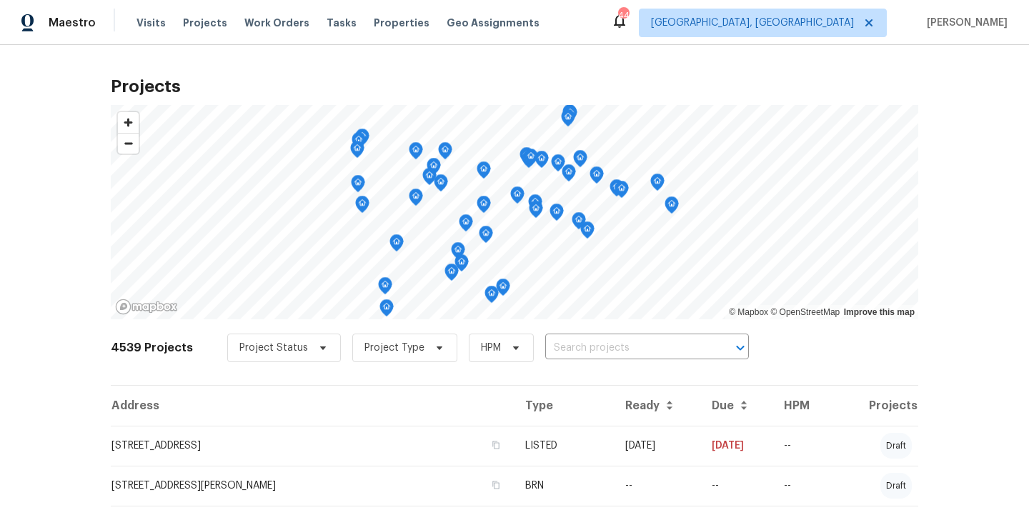
click at [614, 354] on input "text" at bounding box center [627, 348] width 164 height 22
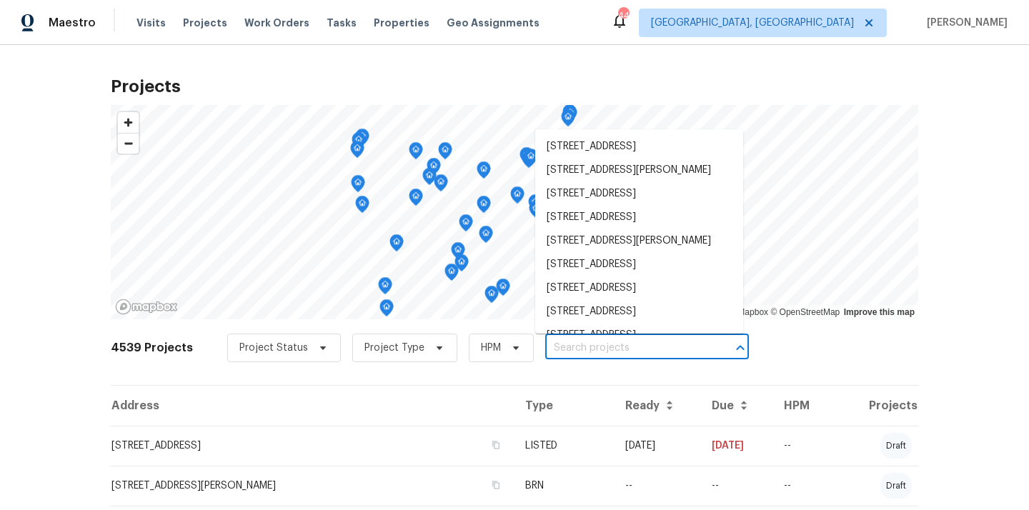
paste input "[STREET_ADDRESS]"
type input "[STREET_ADDRESS]"
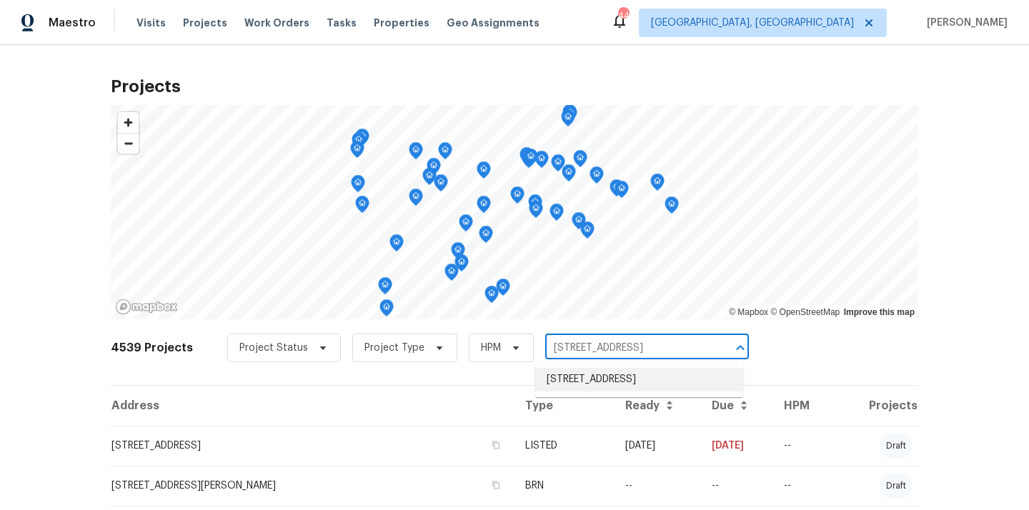
click at [612, 379] on li "[STREET_ADDRESS]" at bounding box center [639, 380] width 208 height 24
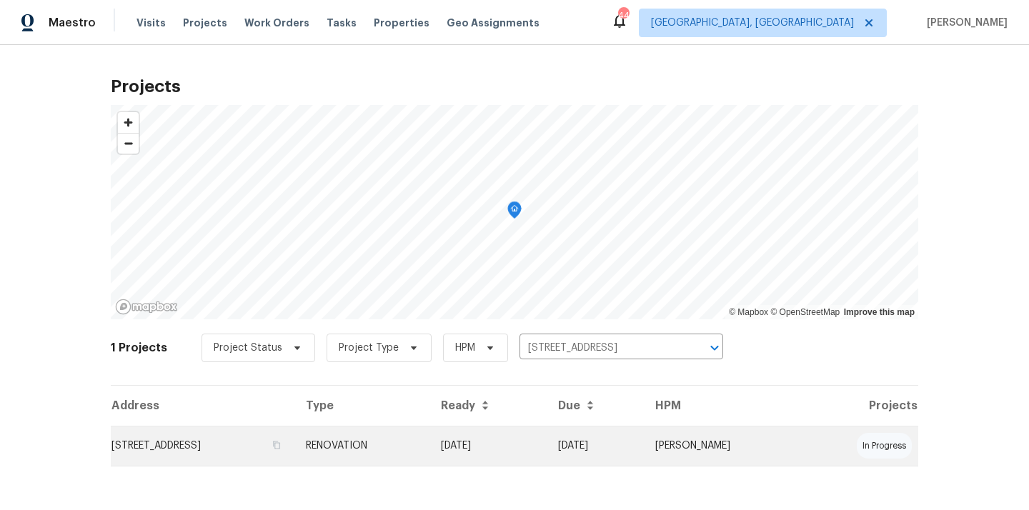
click at [417, 442] on td "RENOVATION" at bounding box center [361, 446] width 135 height 40
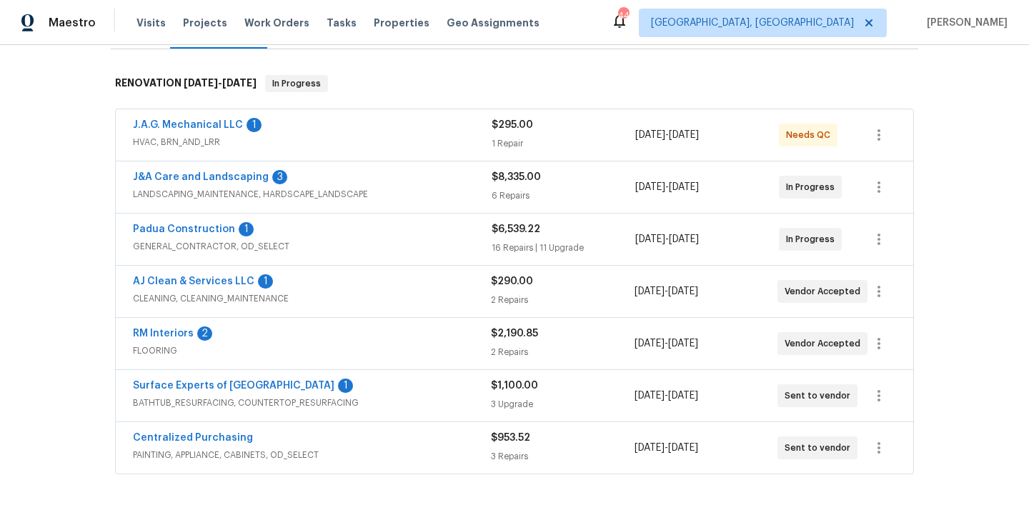
scroll to position [214, 0]
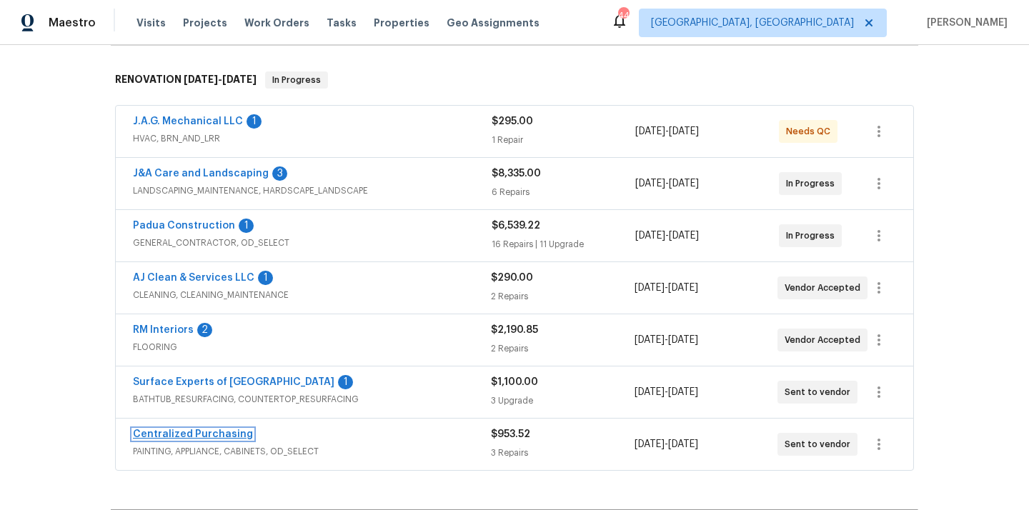
click at [214, 433] on link "Centralized Purchasing" at bounding box center [193, 434] width 120 height 10
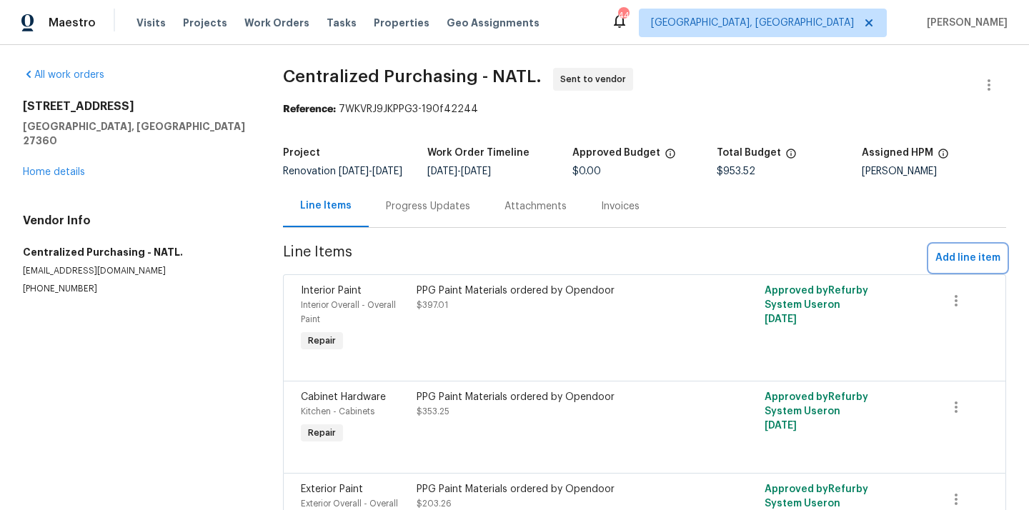
click at [952, 267] on span "Add line item" at bounding box center [967, 258] width 65 height 18
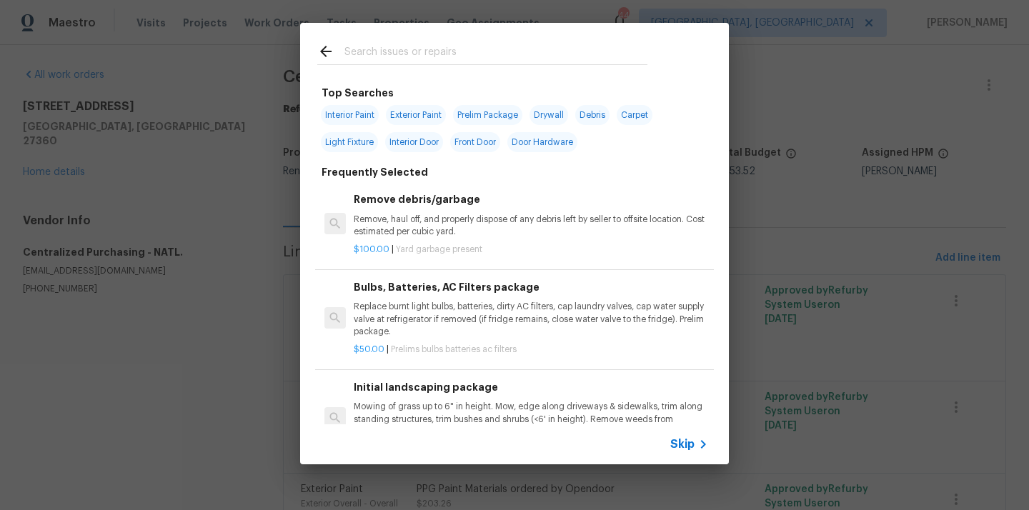
click at [507, 47] on input "text" at bounding box center [495, 53] width 303 height 21
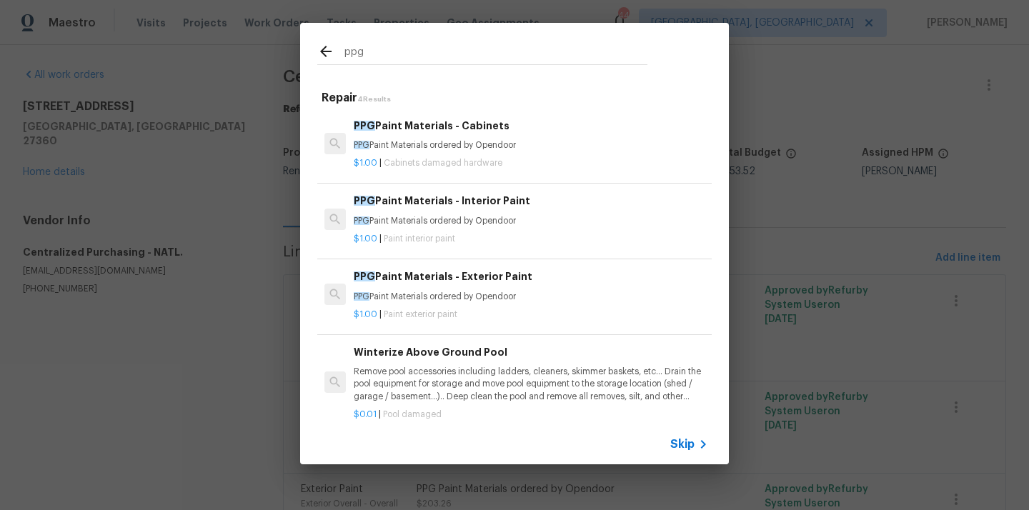
type input "ppg"
click at [407, 291] on p "PPG Paint Materials ordered by Opendoor" at bounding box center [531, 297] width 354 height 12
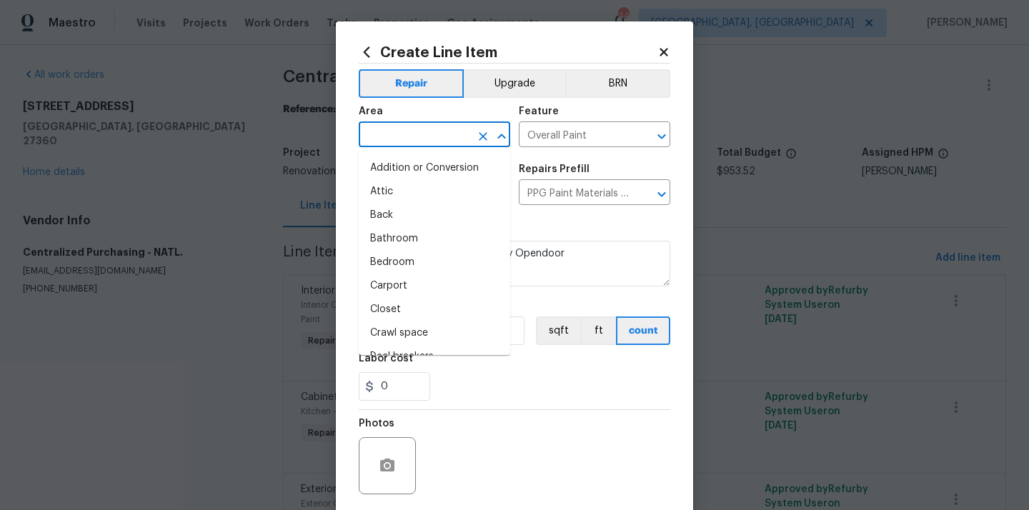
click at [430, 143] on input "text" at bounding box center [414, 136] width 111 height 22
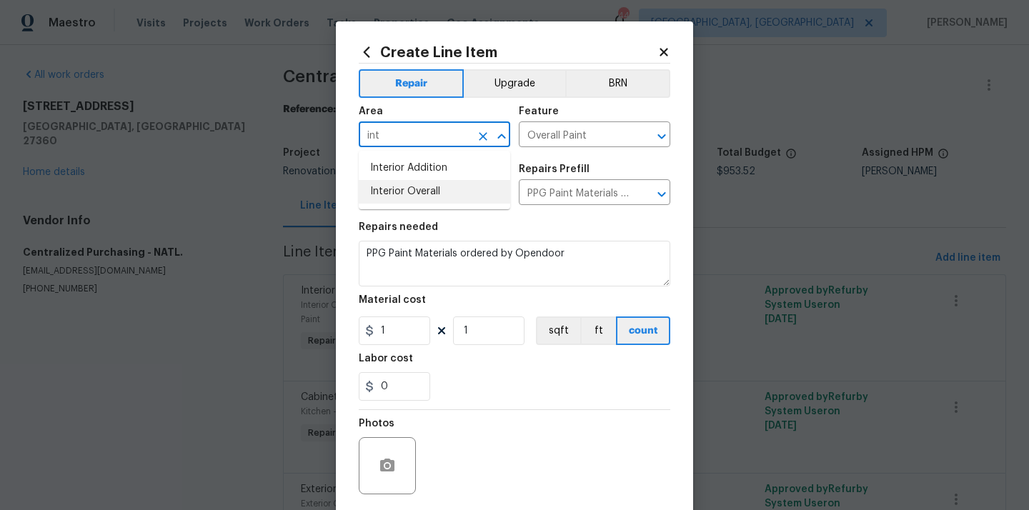
click at [409, 191] on li "Interior Overall" at bounding box center [434, 192] width 151 height 24
type input "Interior Overall"
drag, startPoint x: 402, startPoint y: 332, endPoint x: 357, endPoint y: 333, distance: 45.0
click at [357, 333] on div "Create Line Item Repair Upgrade BRN Area Interior Overall ​ Feature Overall Pai…" at bounding box center [514, 307] width 357 height 572
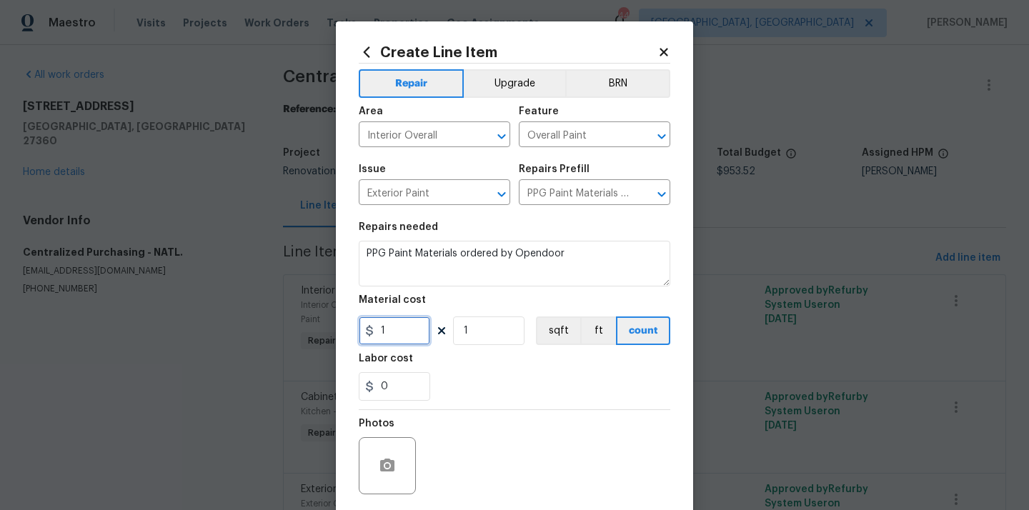
paste input "65.9"
type input "65.9"
click at [499, 381] on div "0" at bounding box center [514, 386] width 311 height 29
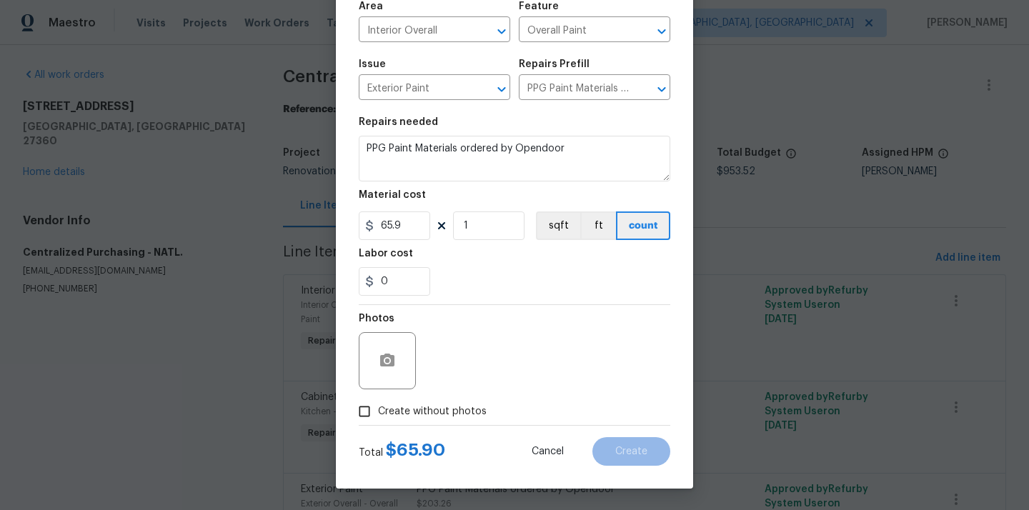
click at [451, 408] on span "Create without photos" at bounding box center [432, 411] width 109 height 15
click at [378, 408] on input "Create without photos" at bounding box center [364, 411] width 27 height 27
checkbox input "true"
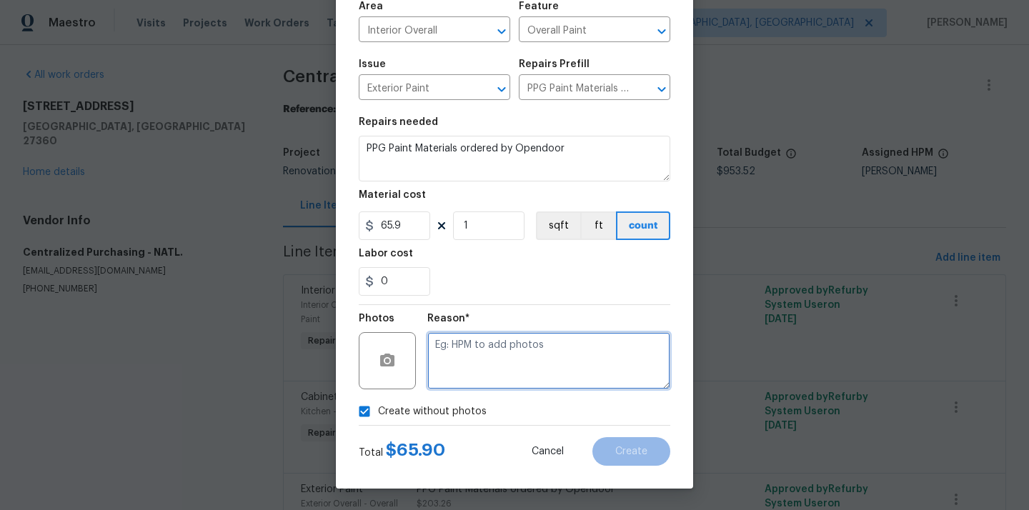
click at [480, 370] on textarea at bounding box center [548, 360] width 243 height 57
type textarea "N/A"
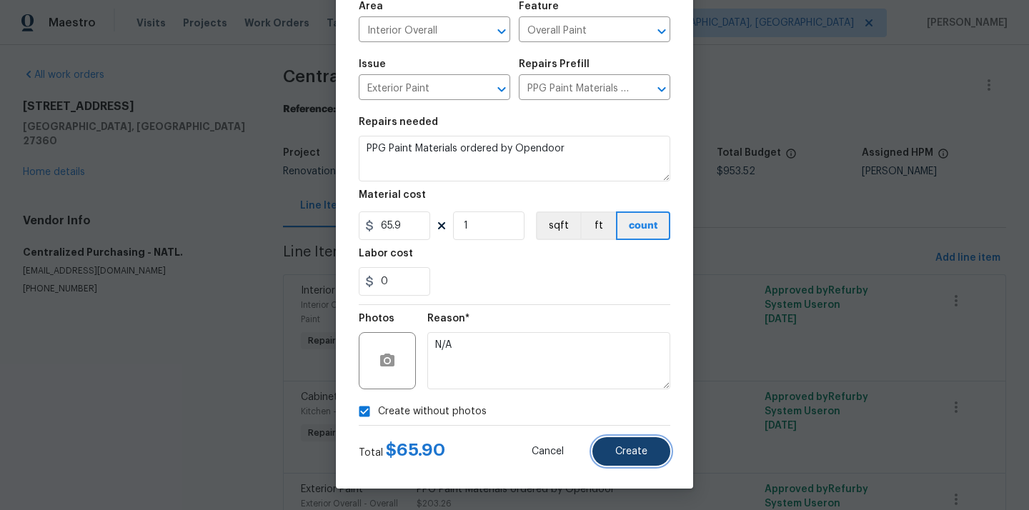
click at [634, 450] on span "Create" at bounding box center [631, 451] width 32 height 11
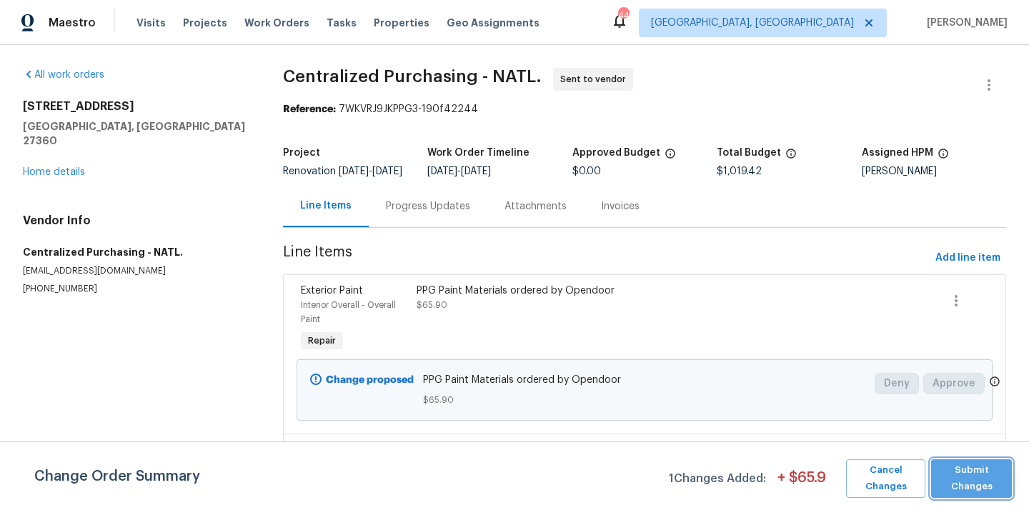
click at [974, 474] on span "Submit Changes" at bounding box center [971, 478] width 66 height 33
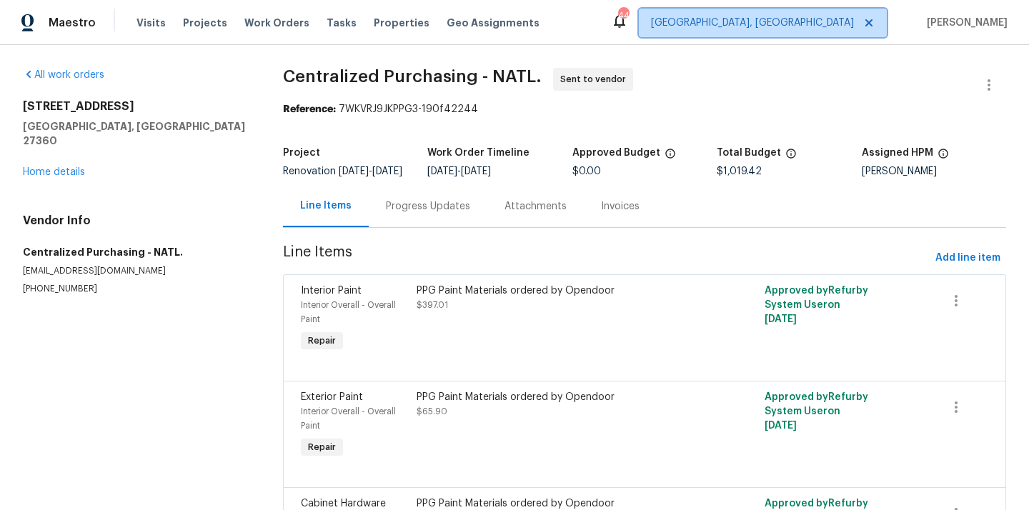
click at [829, 11] on span "[GEOGRAPHIC_DATA], [GEOGRAPHIC_DATA]" at bounding box center [763, 23] width 248 height 29
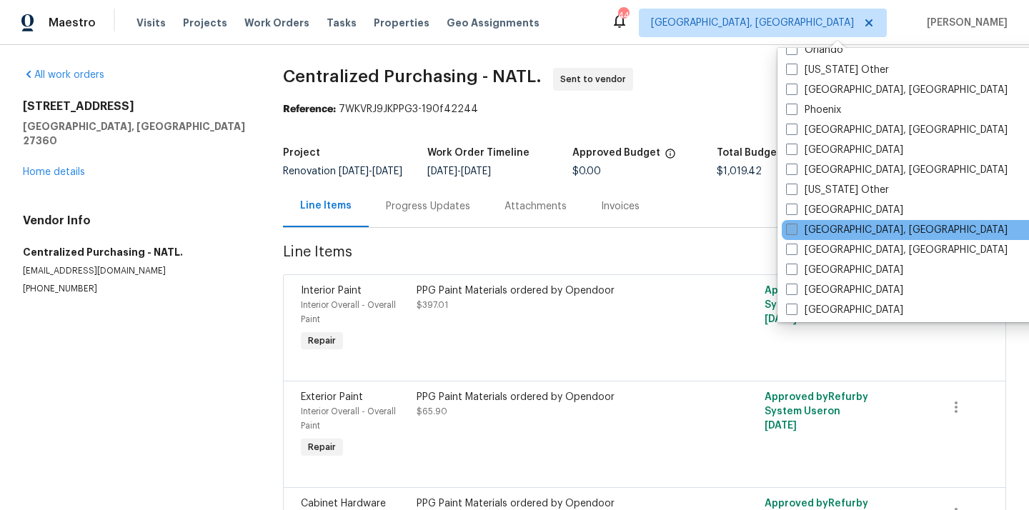
scroll to position [1654, 0]
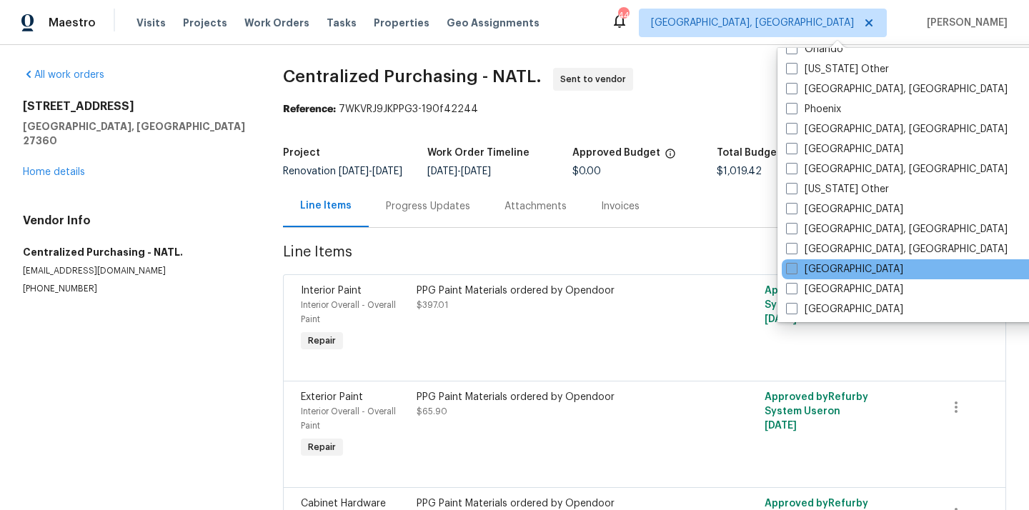
click at [833, 269] on label "[GEOGRAPHIC_DATA]" at bounding box center [844, 269] width 117 height 14
click at [795, 269] on input "[GEOGRAPHIC_DATA]" at bounding box center [790, 266] width 9 height 9
checkbox input "true"
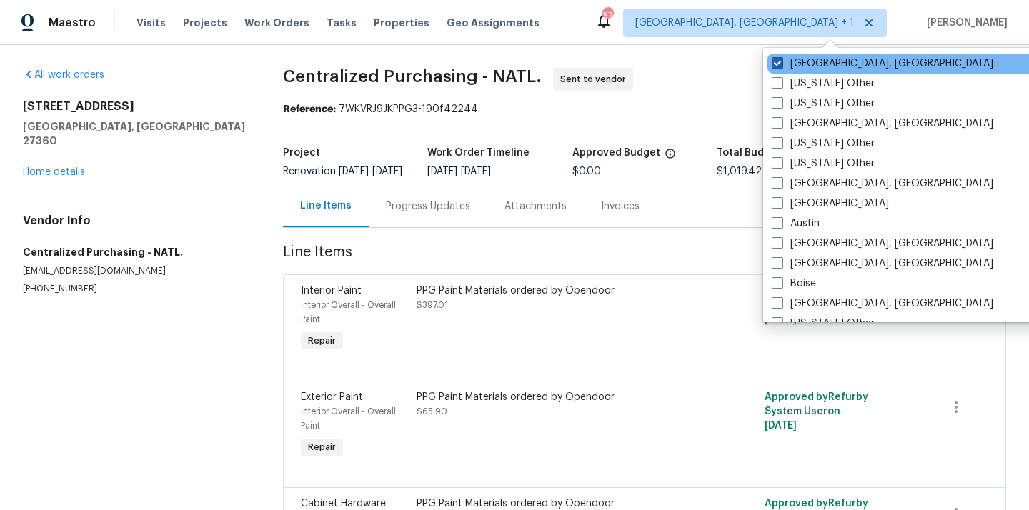
click at [827, 66] on label "[GEOGRAPHIC_DATA], [GEOGRAPHIC_DATA]" at bounding box center [881, 63] width 221 height 14
click at [781, 66] on input "[GEOGRAPHIC_DATA], [GEOGRAPHIC_DATA]" at bounding box center [775, 60] width 9 height 9
checkbox input "false"
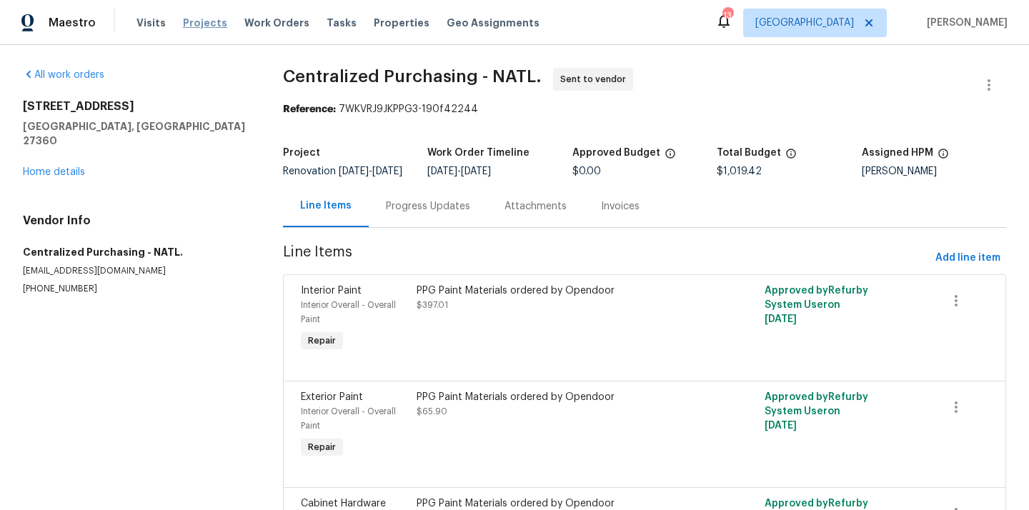
click at [186, 29] on span "Projects" at bounding box center [205, 23] width 44 height 14
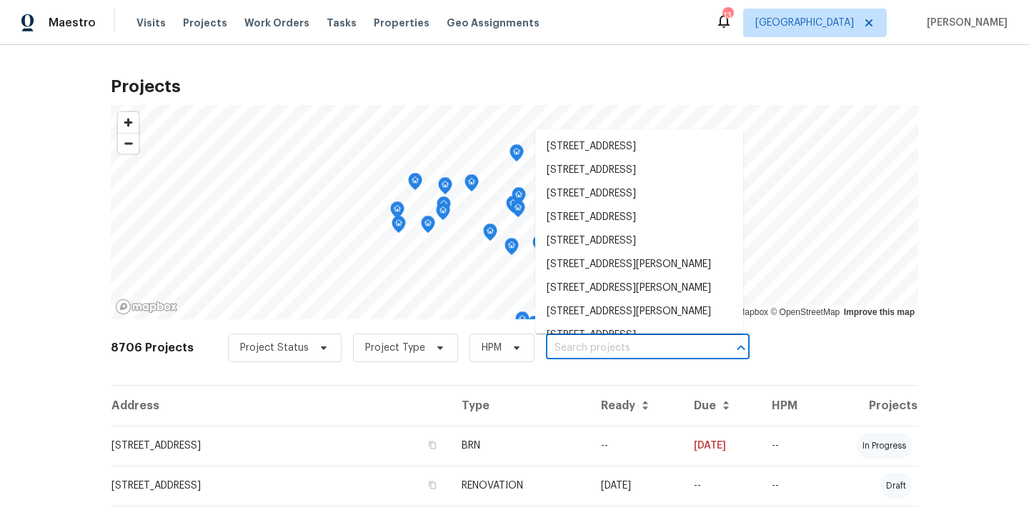
click at [563, 348] on input "text" at bounding box center [628, 348] width 164 height 22
paste input "24 [GEOGRAPHIC_DATA] Ca 92532"
type input "24 [GEOGRAPHIC_DATA] Ca 92532"
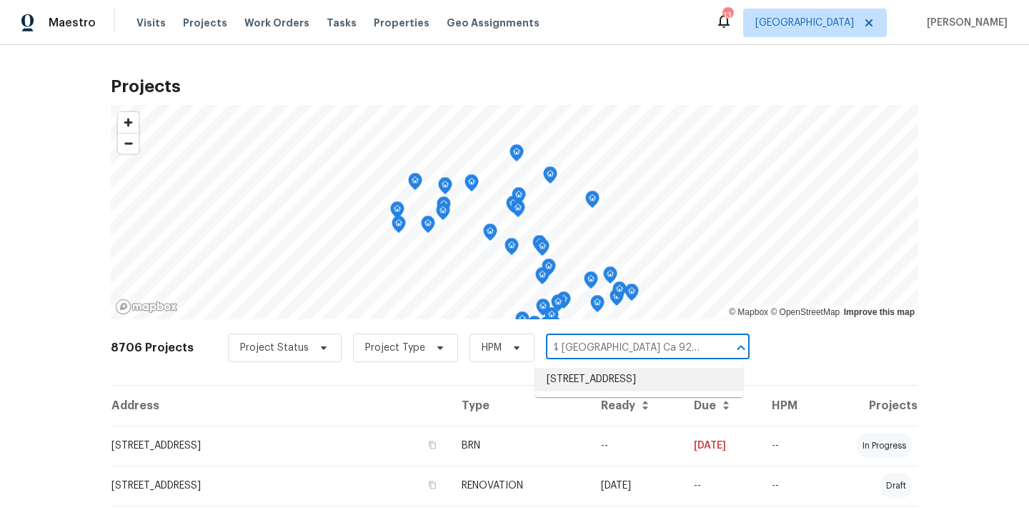
click at [573, 391] on li "[STREET_ADDRESS]" at bounding box center [639, 380] width 208 height 24
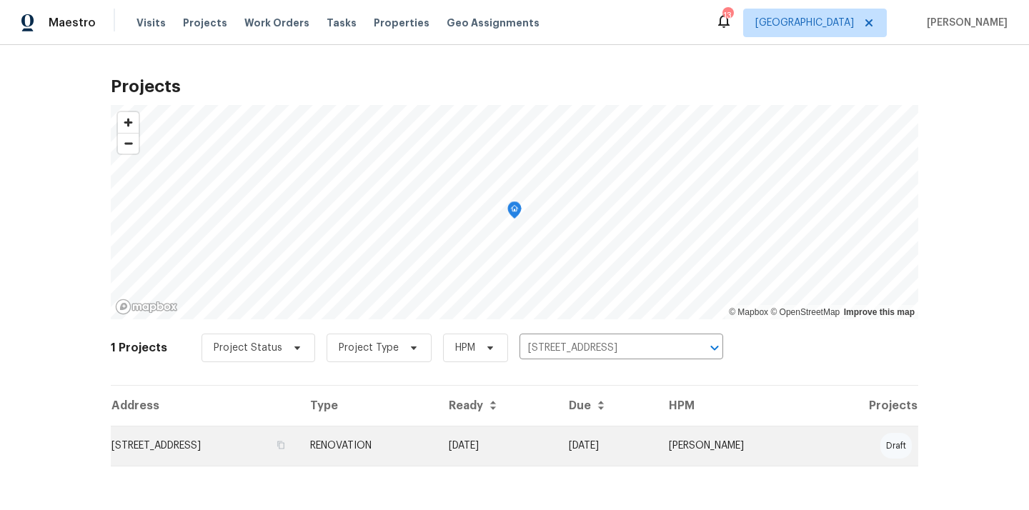
click at [437, 437] on td "RENOVATION" at bounding box center [368, 446] width 139 height 40
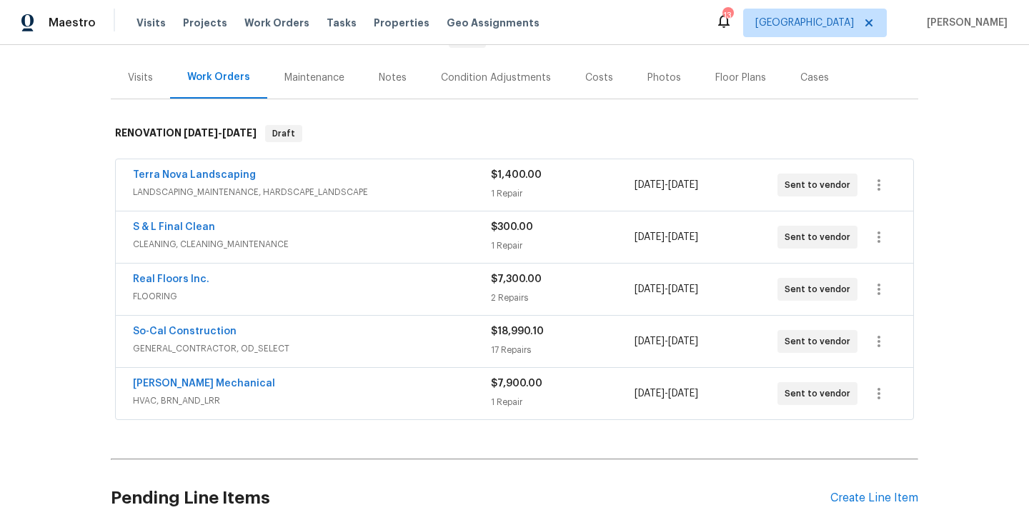
scroll to position [293, 0]
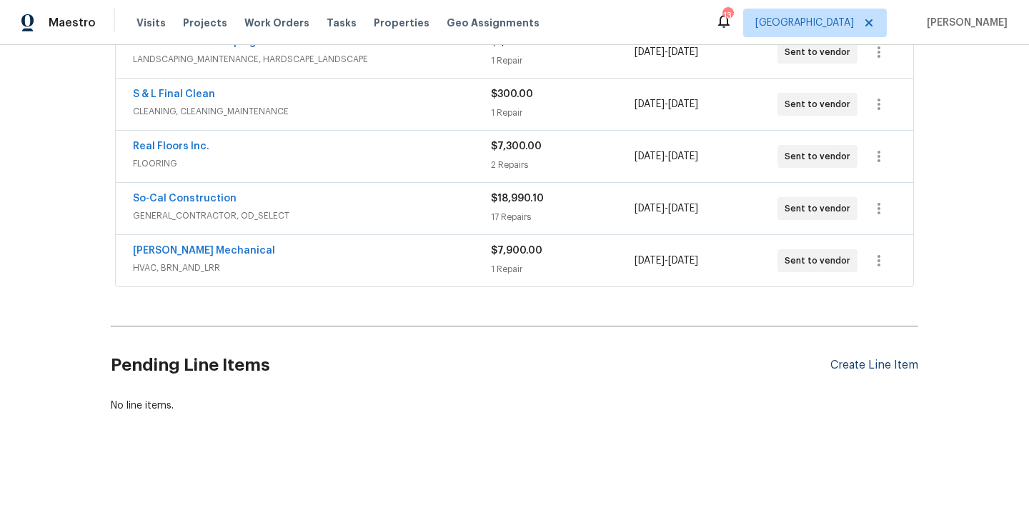
click at [845, 365] on div "Create Line Item" at bounding box center [874, 366] width 88 height 14
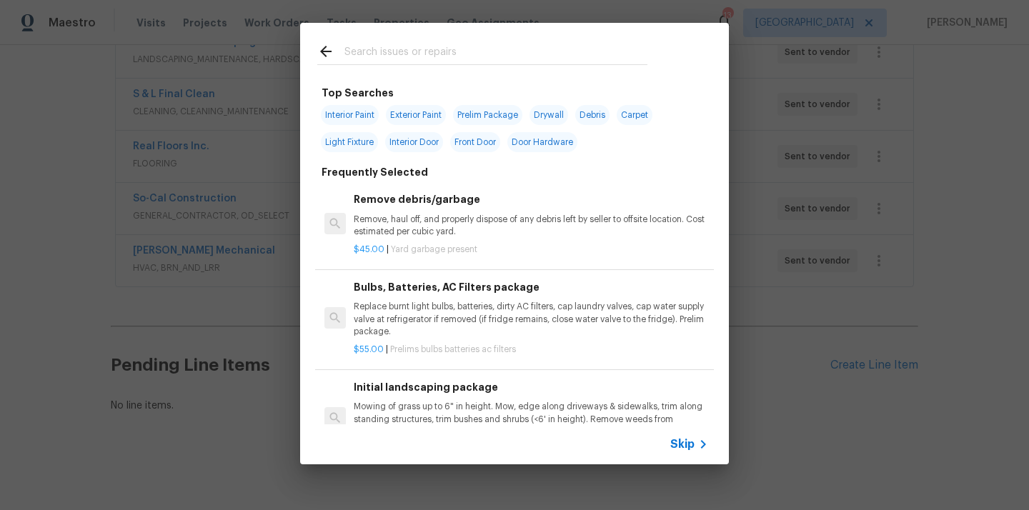
click at [569, 48] on input "text" at bounding box center [495, 53] width 303 height 21
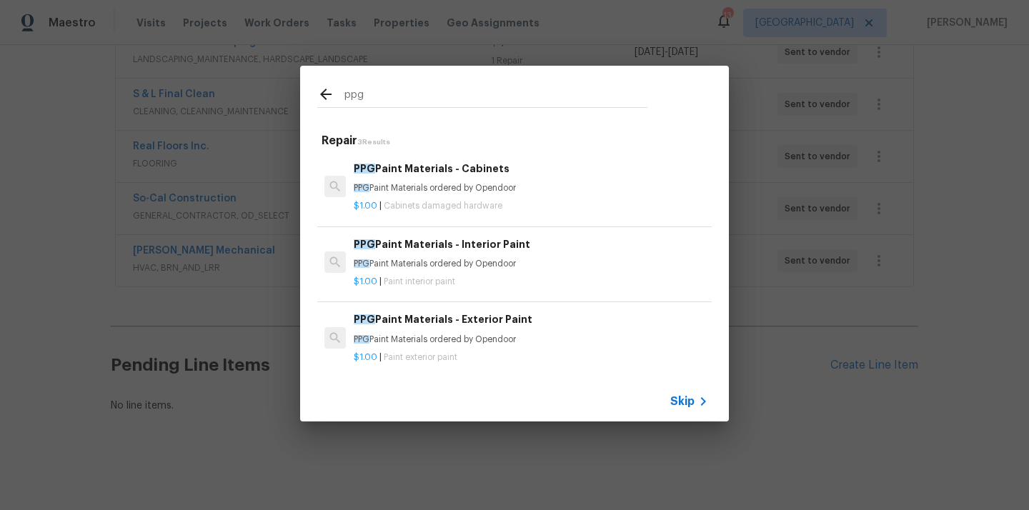
type input "ppg"
click at [469, 194] on div "$1.00 | Cabinets damaged hardware" at bounding box center [531, 203] width 354 height 18
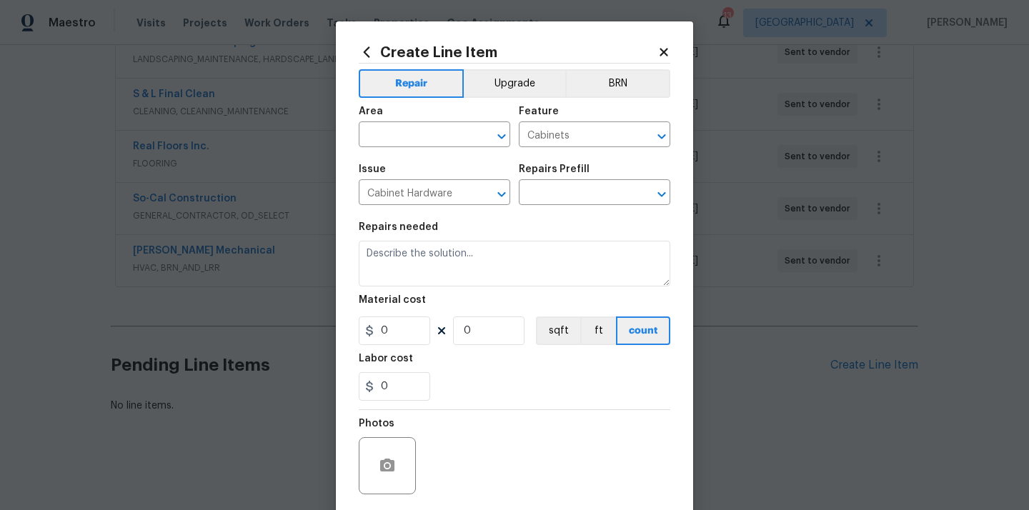
type input "PPG Paint Materials - Cabinets $1.00"
type textarea "PPG Paint Materials ordered by Opendoor"
type input "1"
click at [424, 154] on span "Area ​" at bounding box center [434, 127] width 151 height 58
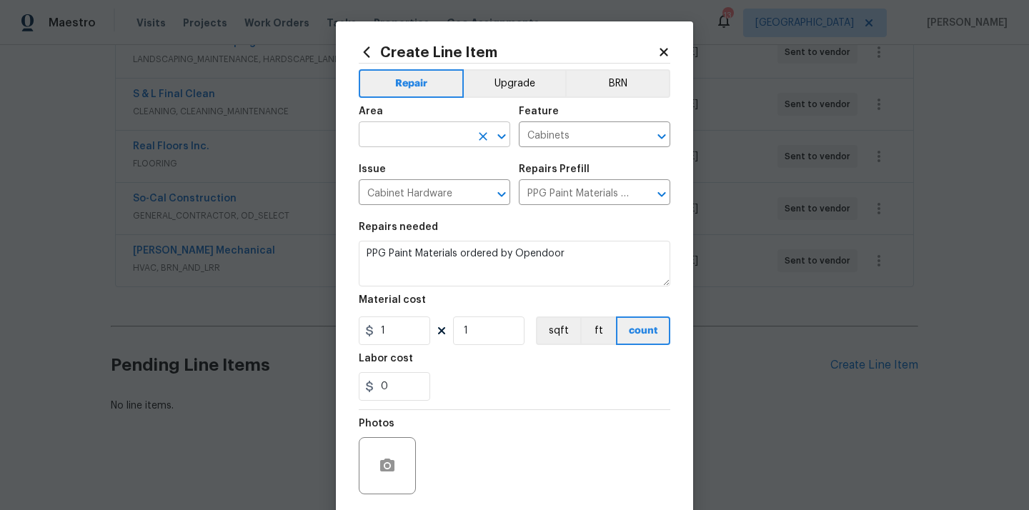
click at [428, 139] on input "text" at bounding box center [414, 136] width 111 height 22
click at [421, 159] on li "Kitchen" at bounding box center [434, 168] width 151 height 24
type input "Kitchen"
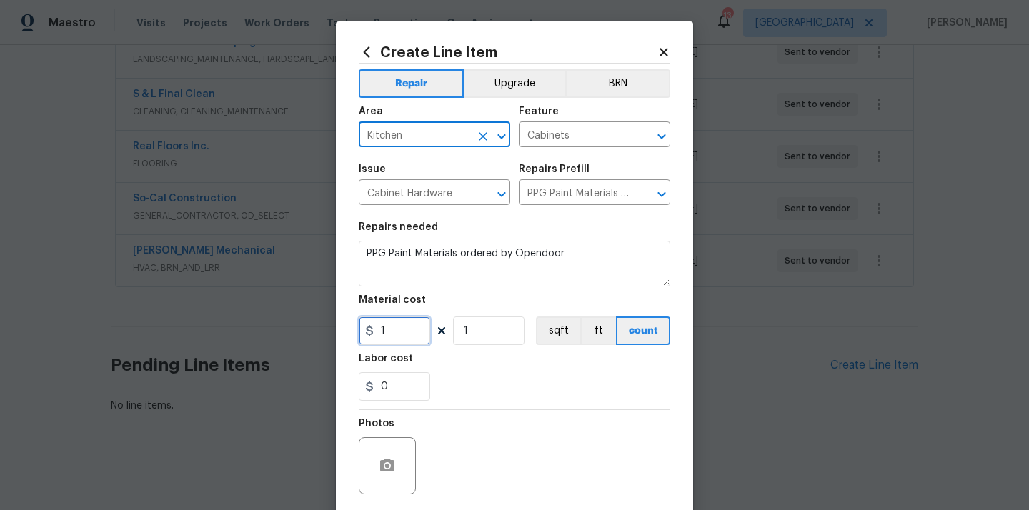
drag, startPoint x: 394, startPoint y: 331, endPoint x: 371, endPoint y: 331, distance: 22.9
click at [375, 331] on input "1" at bounding box center [394, 330] width 71 height 29
paste input "843.96"
type input "843.96"
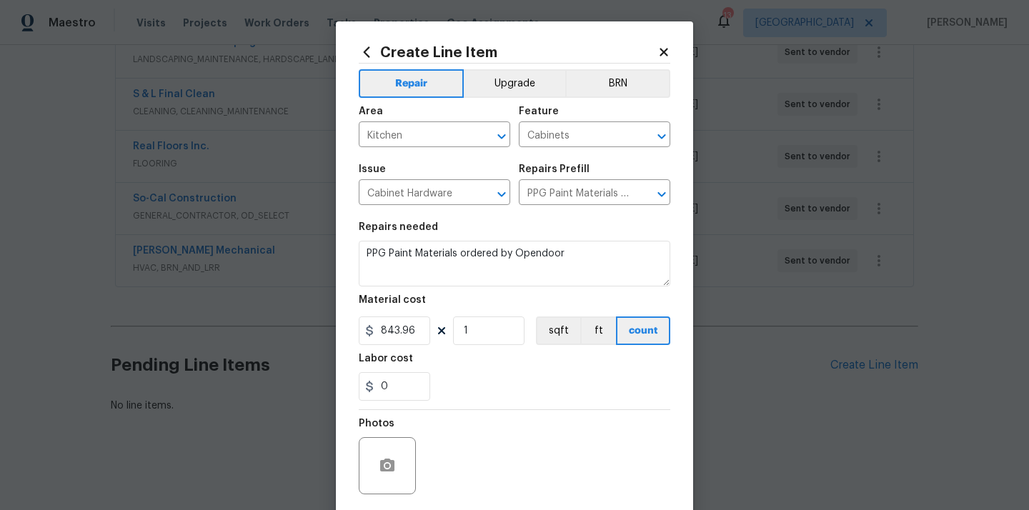
click at [475, 386] on div "0" at bounding box center [514, 386] width 311 height 29
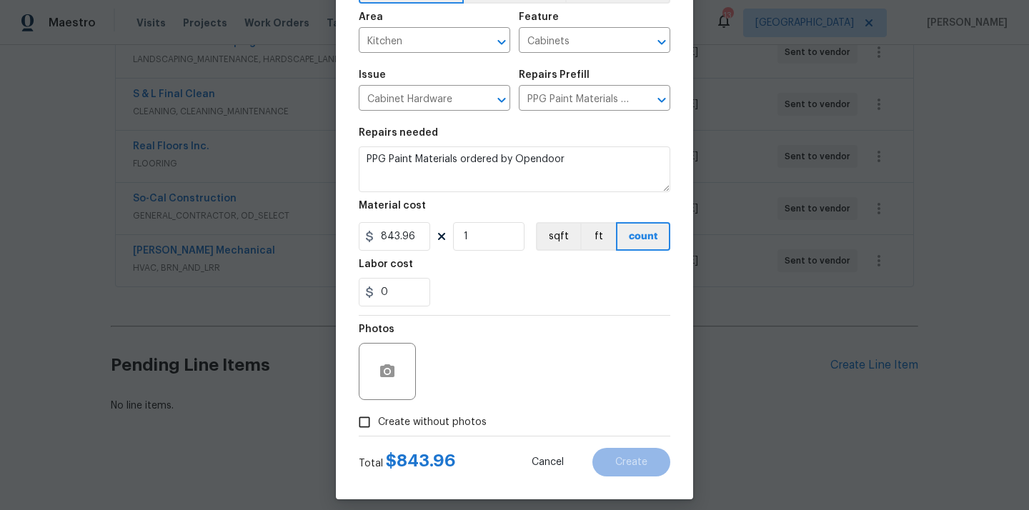
scroll to position [106, 0]
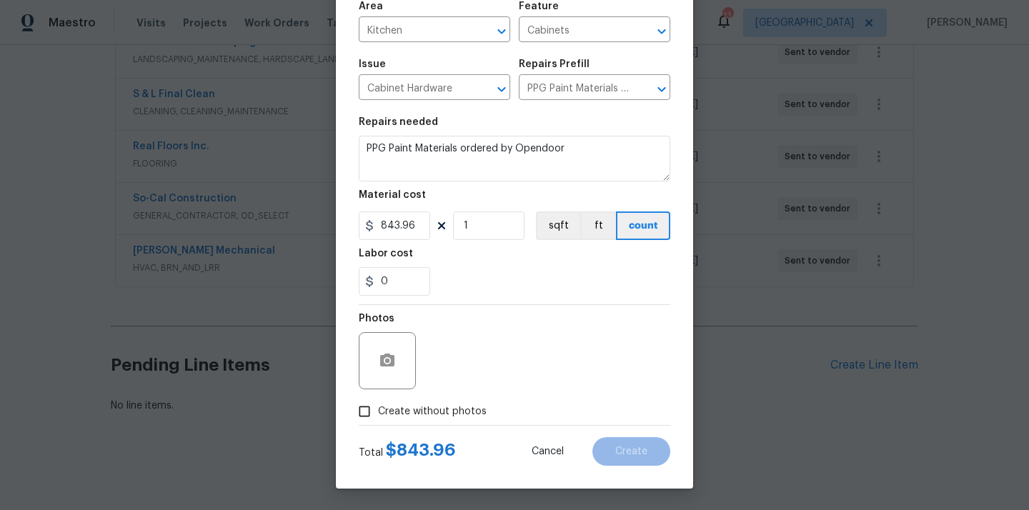
click at [450, 417] on span "Create without photos" at bounding box center [432, 411] width 109 height 15
click at [378, 417] on input "Create without photos" at bounding box center [364, 411] width 27 height 27
checkbox input "true"
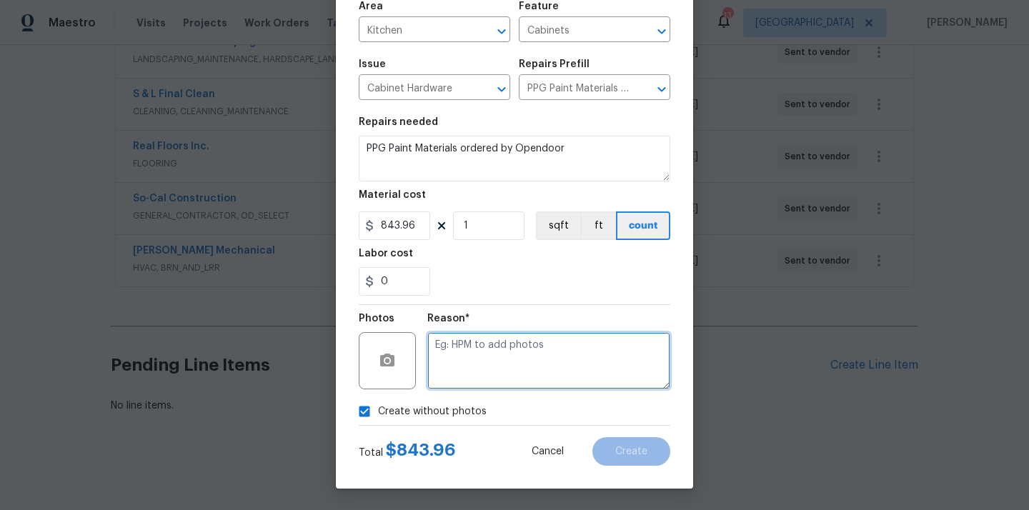
click at [484, 369] on textarea at bounding box center [548, 360] width 243 height 57
type textarea "N/A"
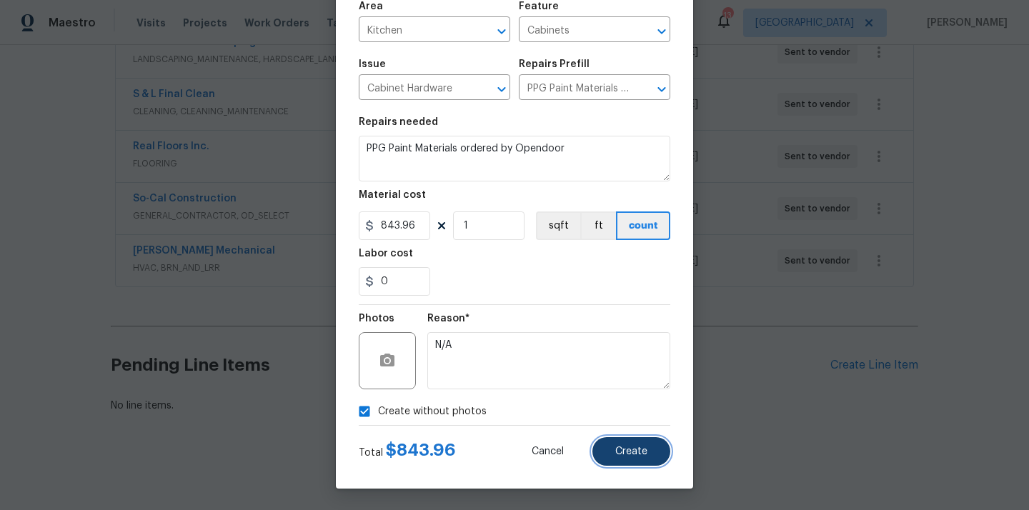
click at [640, 453] on span "Create" at bounding box center [631, 451] width 32 height 11
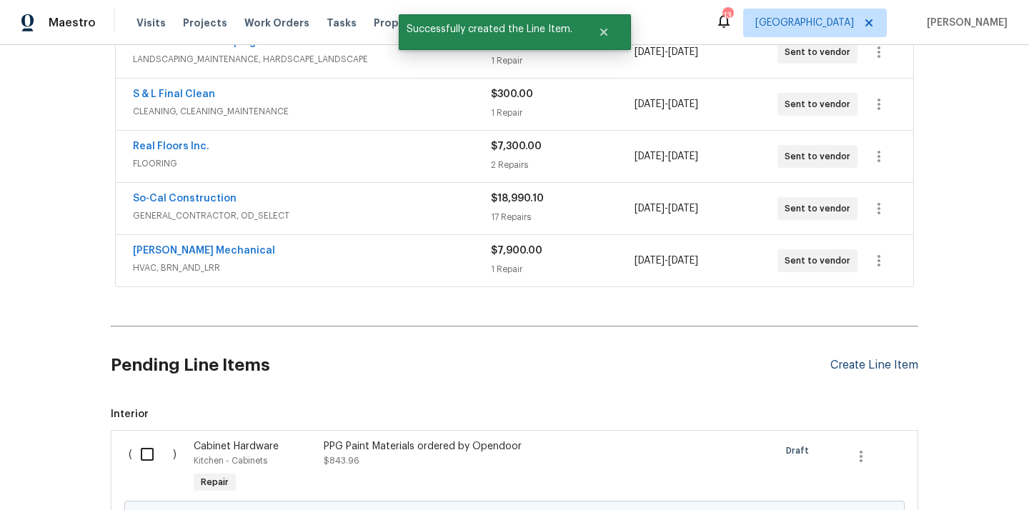
click at [850, 369] on div "Create Line Item" at bounding box center [874, 366] width 88 height 14
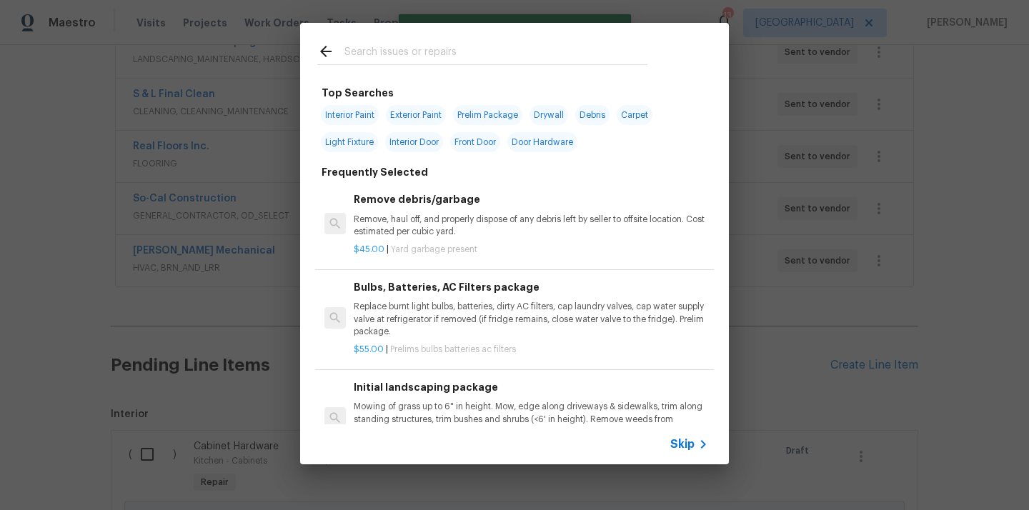
click at [495, 58] on input "text" at bounding box center [495, 53] width 303 height 21
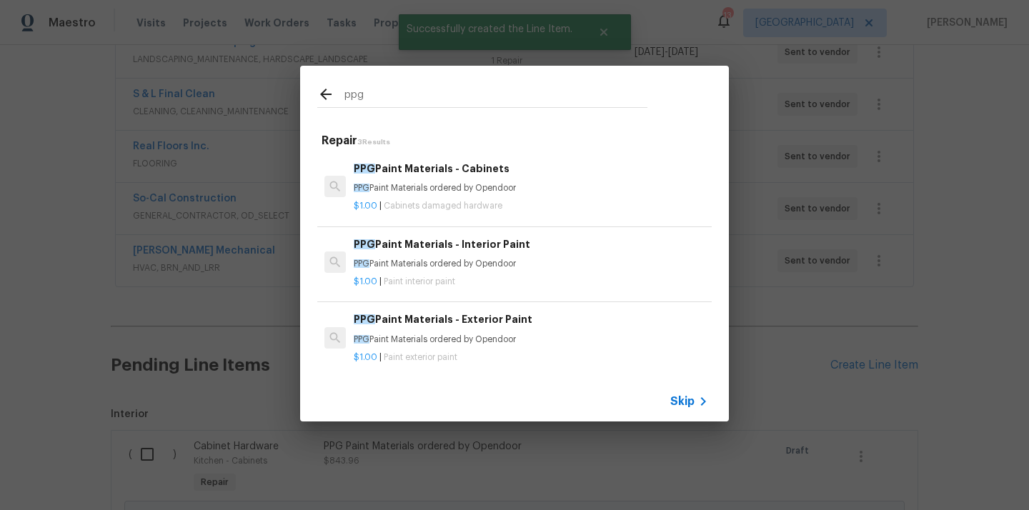
type input "ppg"
click at [457, 269] on p "PPG Paint Materials ordered by Opendoor" at bounding box center [531, 264] width 354 height 12
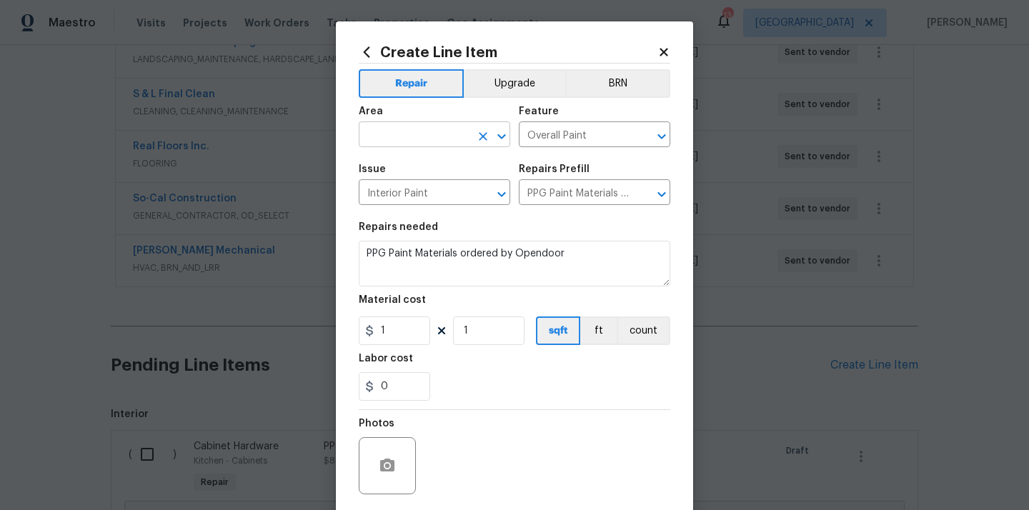
click at [454, 131] on input "text" at bounding box center [414, 136] width 111 height 22
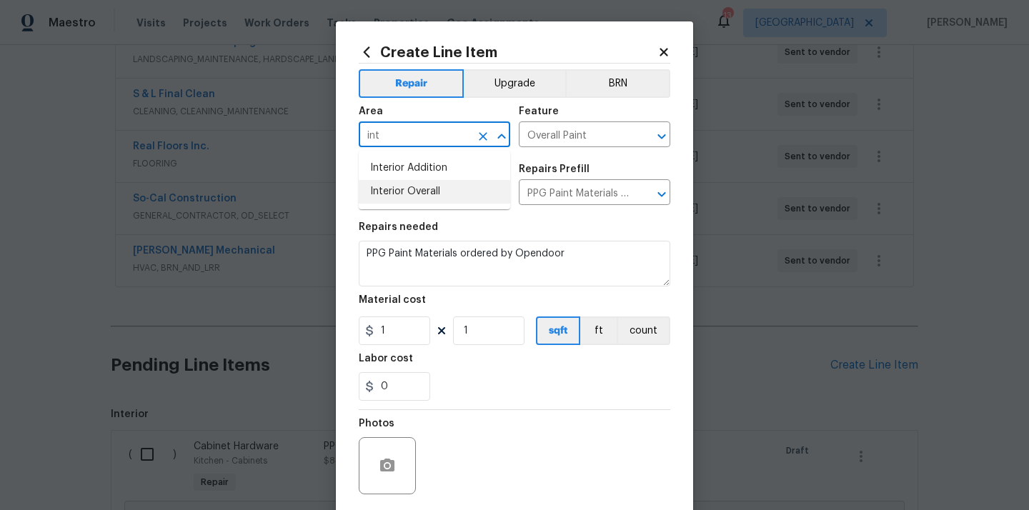
click at [436, 184] on li "Interior Overall" at bounding box center [434, 192] width 151 height 24
type input "Interior Overall"
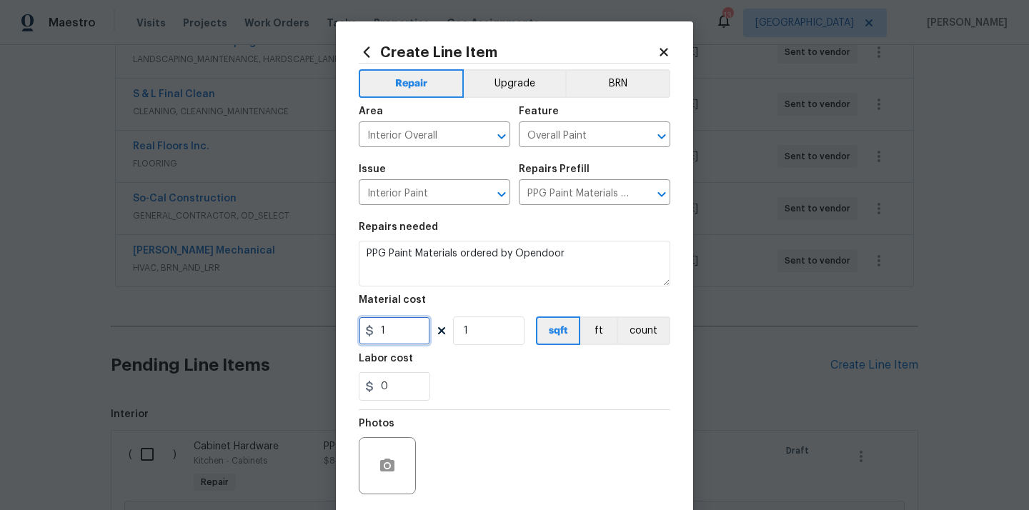
drag, startPoint x: 395, startPoint y: 334, endPoint x: 341, endPoint y: 334, distance: 54.3
click at [342, 334] on div "Create Line Item Repair Upgrade BRN Area Interior Overall ​ Feature Overall Pai…" at bounding box center [514, 307] width 357 height 572
paste input "504.44"
type input "504.44"
click at [472, 367] on div "Labor cost" at bounding box center [514, 363] width 311 height 19
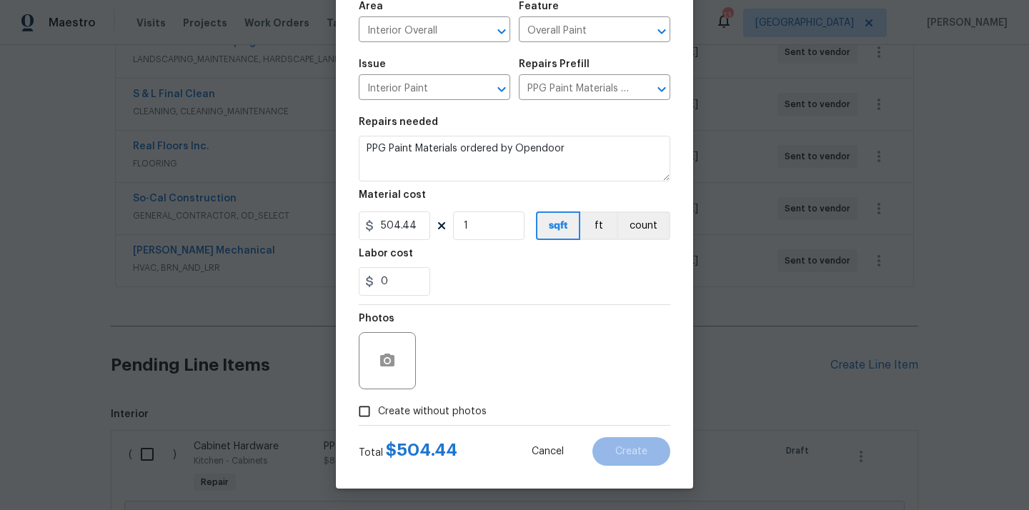
click at [454, 408] on span "Create without photos" at bounding box center [432, 411] width 109 height 15
click at [378, 408] on input "Create without photos" at bounding box center [364, 411] width 27 height 27
checkbox input "true"
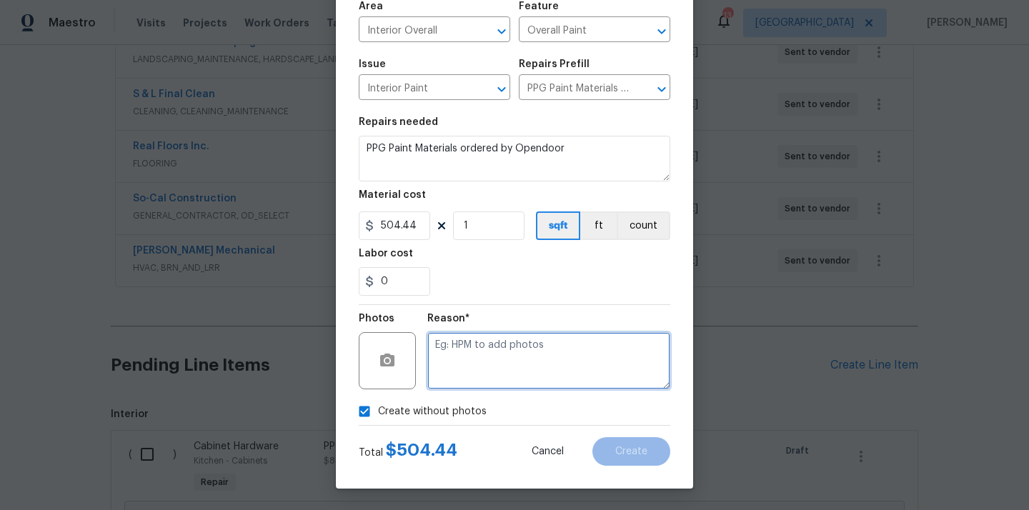
click at [484, 356] on textarea at bounding box center [548, 360] width 243 height 57
type textarea "N/A"
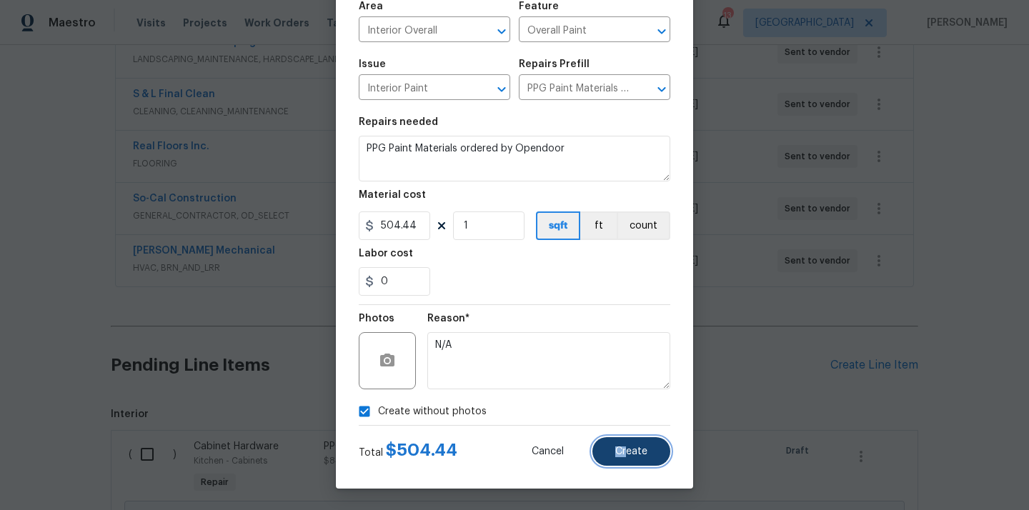
click at [626, 446] on span "Create" at bounding box center [631, 451] width 32 height 11
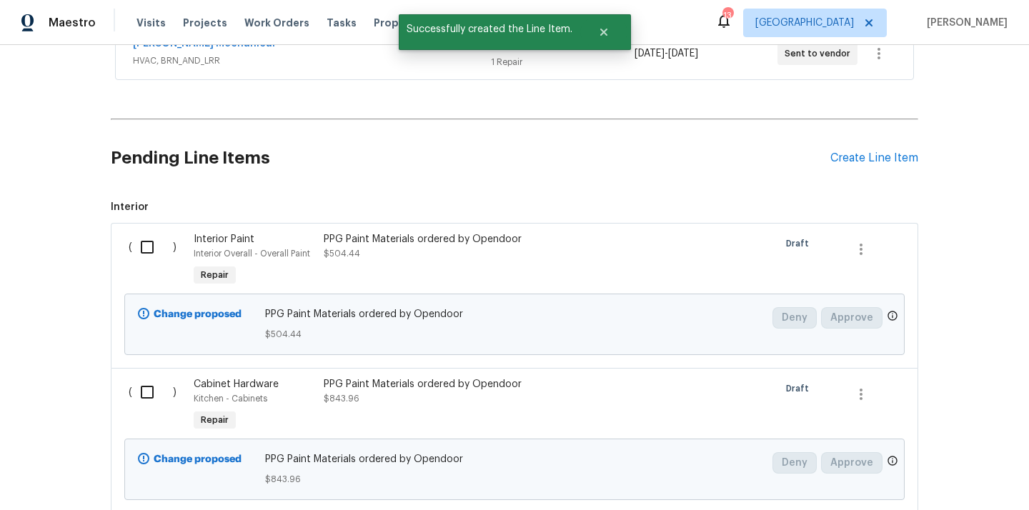
scroll to position [547, 0]
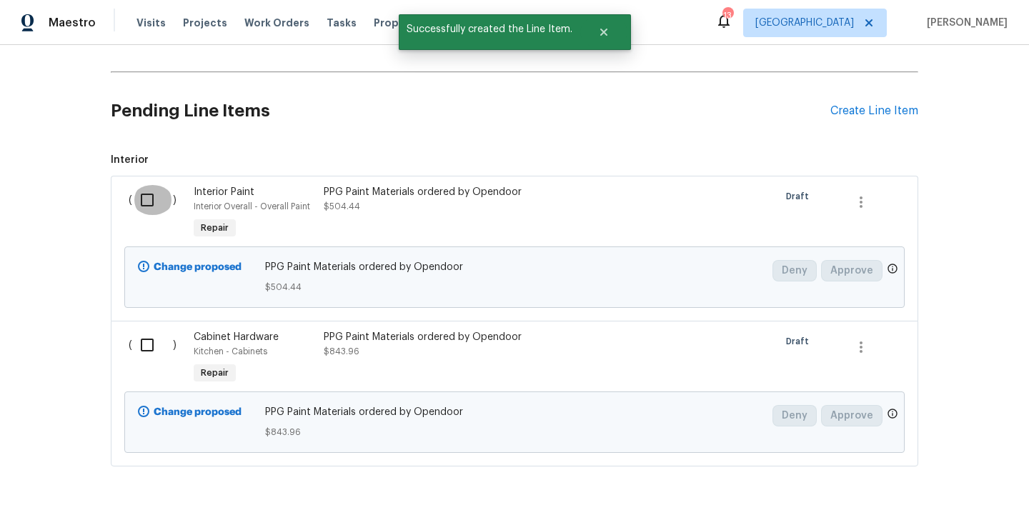
click at [138, 205] on input "checkbox" at bounding box center [152, 200] width 41 height 30
checkbox input "true"
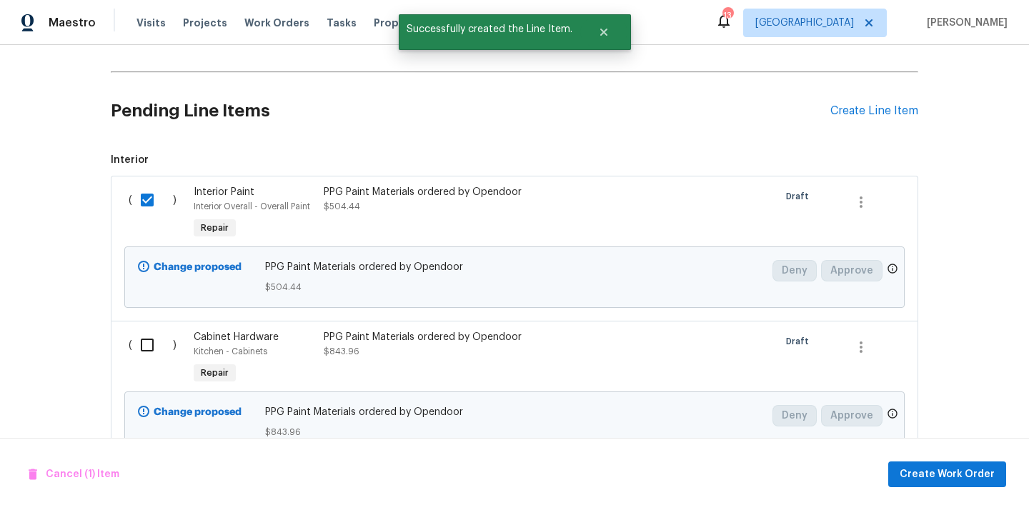
click at [151, 352] on input "checkbox" at bounding box center [152, 345] width 41 height 30
checkbox input "true"
click at [946, 471] on span "Create Work Order" at bounding box center [946, 475] width 95 height 18
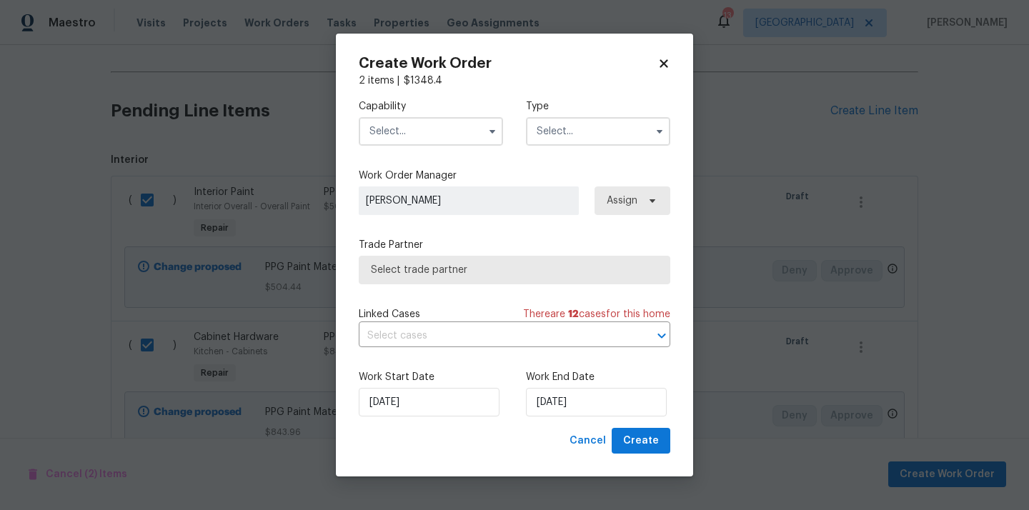
click at [459, 134] on input "text" at bounding box center [431, 131] width 144 height 29
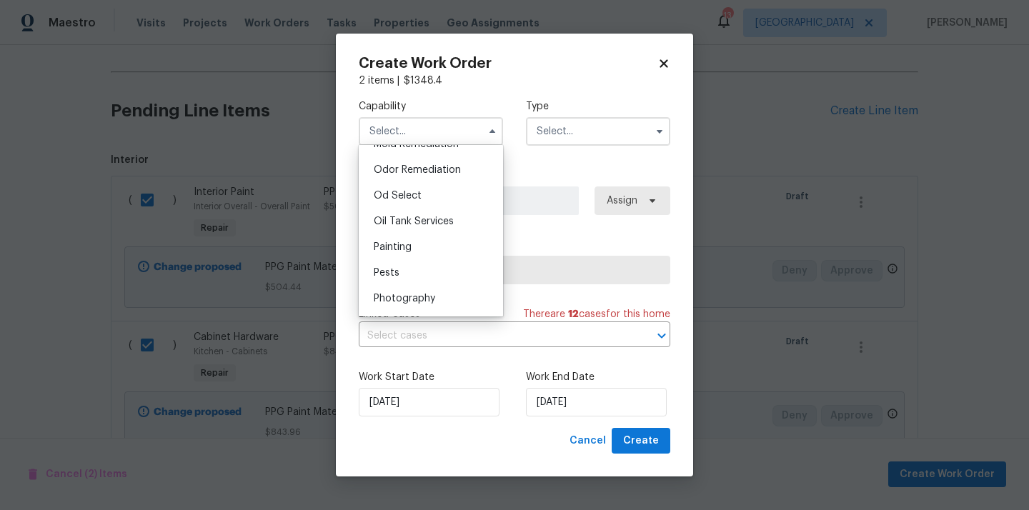
scroll to position [1103, 0]
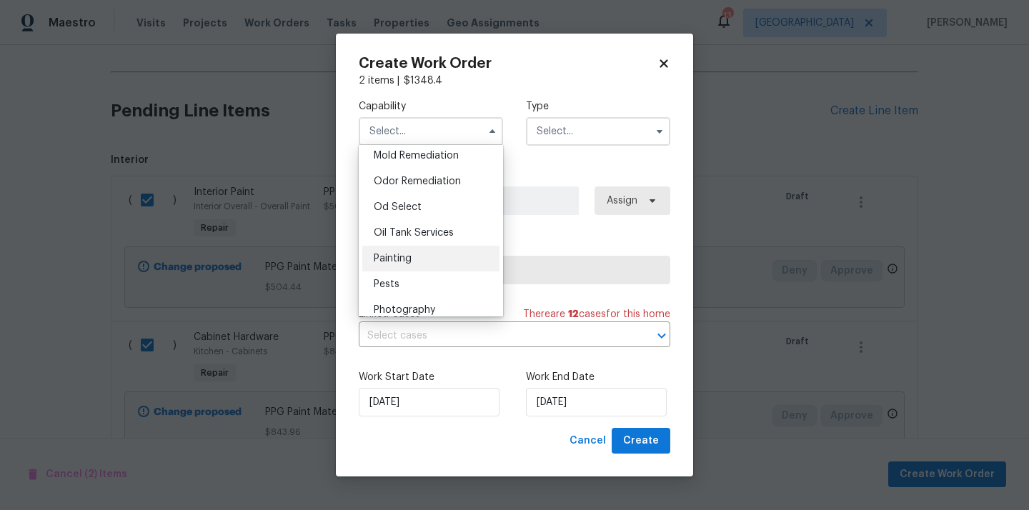
click at [438, 266] on div "Painting" at bounding box center [430, 259] width 137 height 26
type input "Painting"
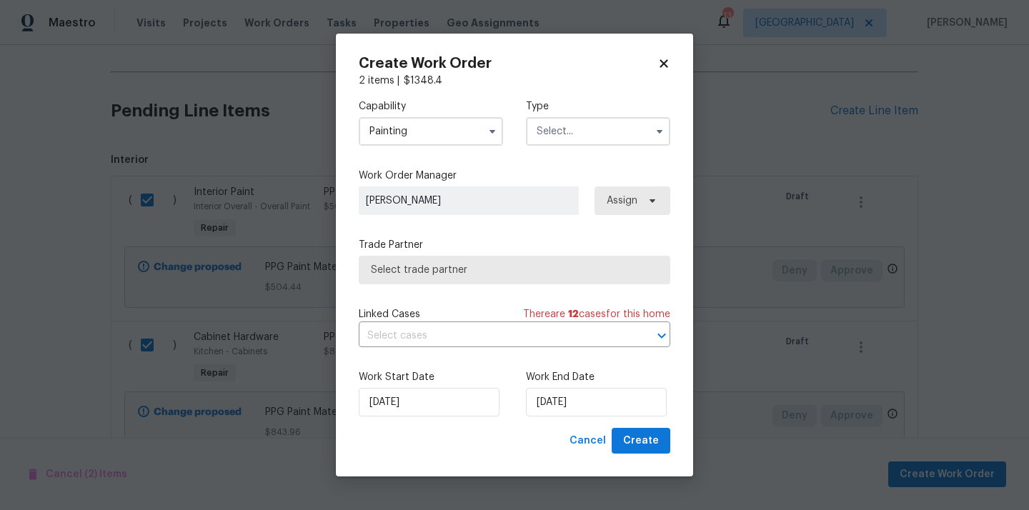
click at [564, 131] on input "text" at bounding box center [598, 131] width 144 height 29
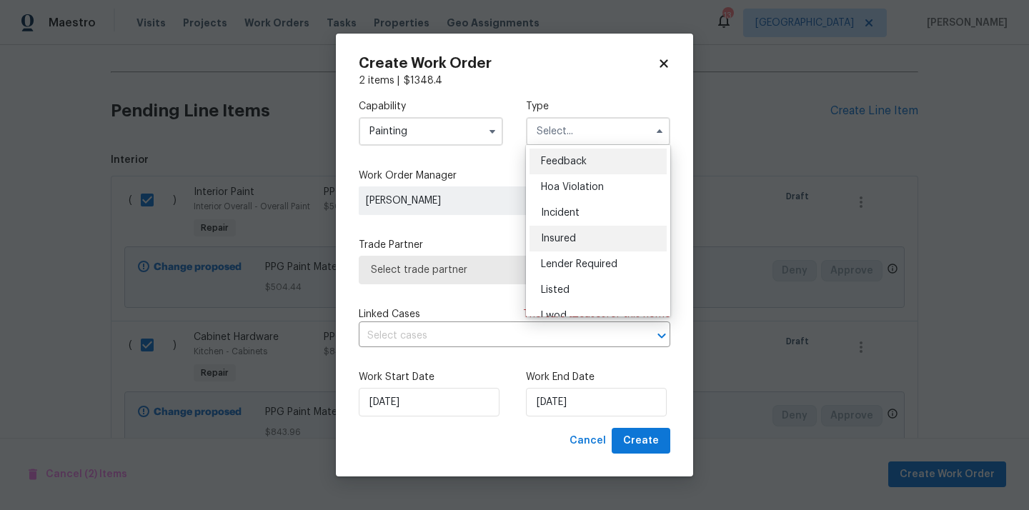
scroll to position [170, 0]
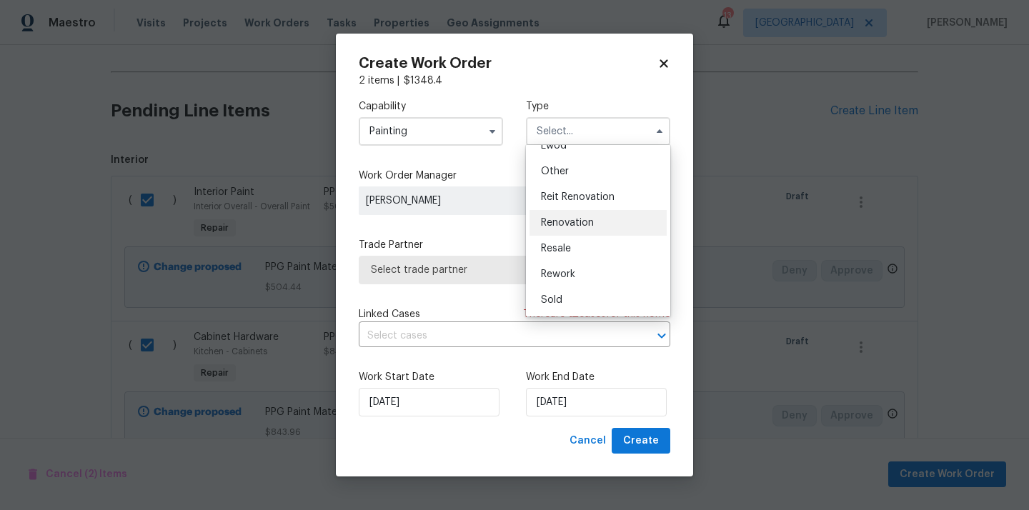
click at [574, 226] on span "Renovation" at bounding box center [567, 223] width 53 height 10
type input "Renovation"
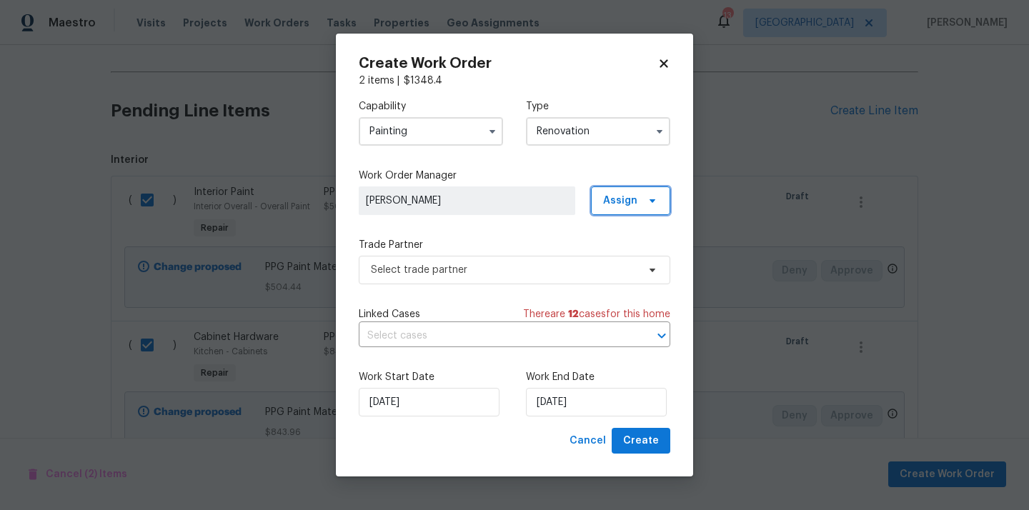
click at [641, 200] on span "Assign" at bounding box center [630, 200] width 79 height 29
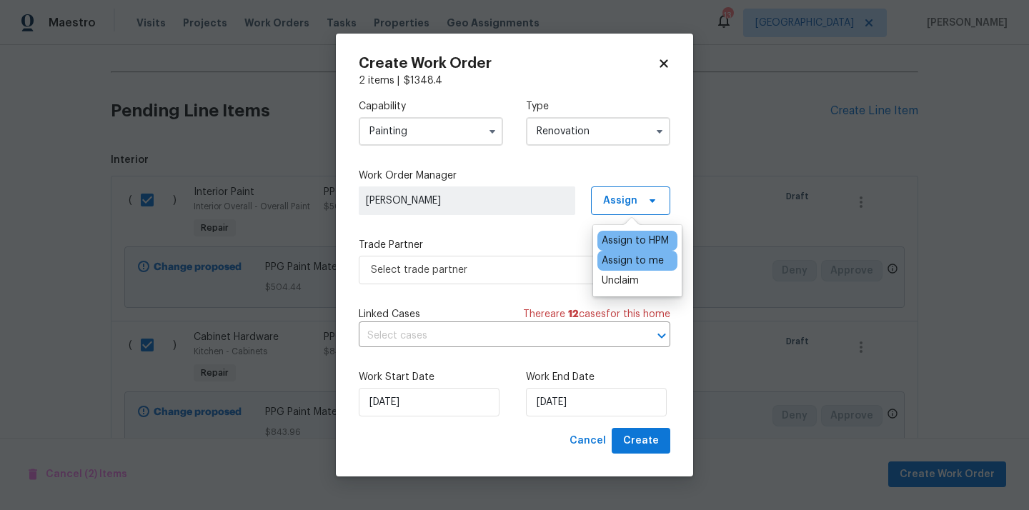
click at [632, 261] on div "Assign to me" at bounding box center [632, 261] width 62 height 14
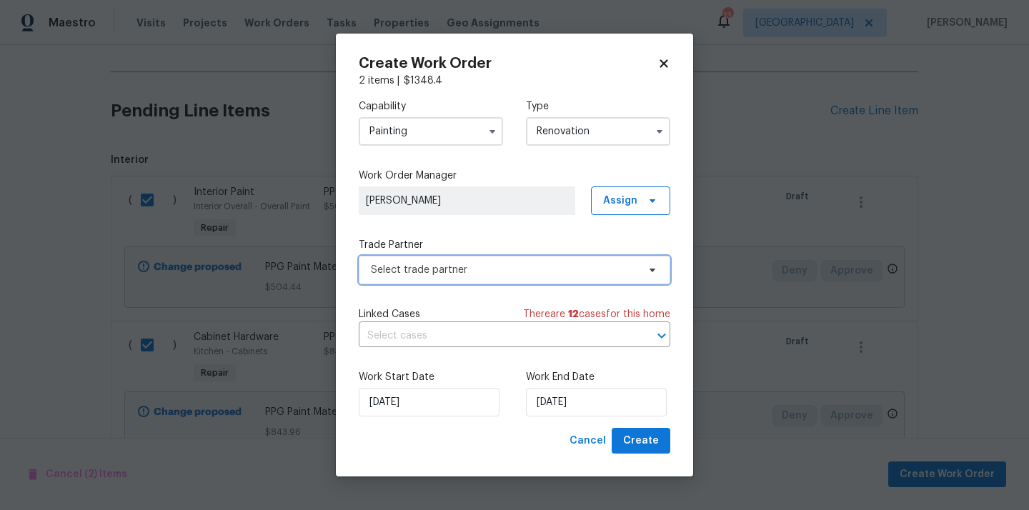
click at [517, 256] on span "Select trade partner" at bounding box center [514, 270] width 311 height 29
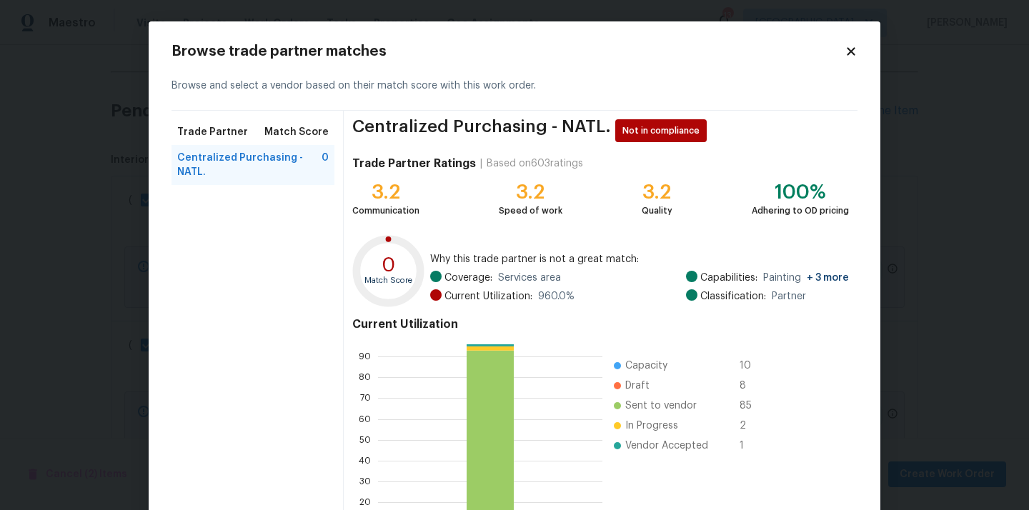
scroll to position [120, 0]
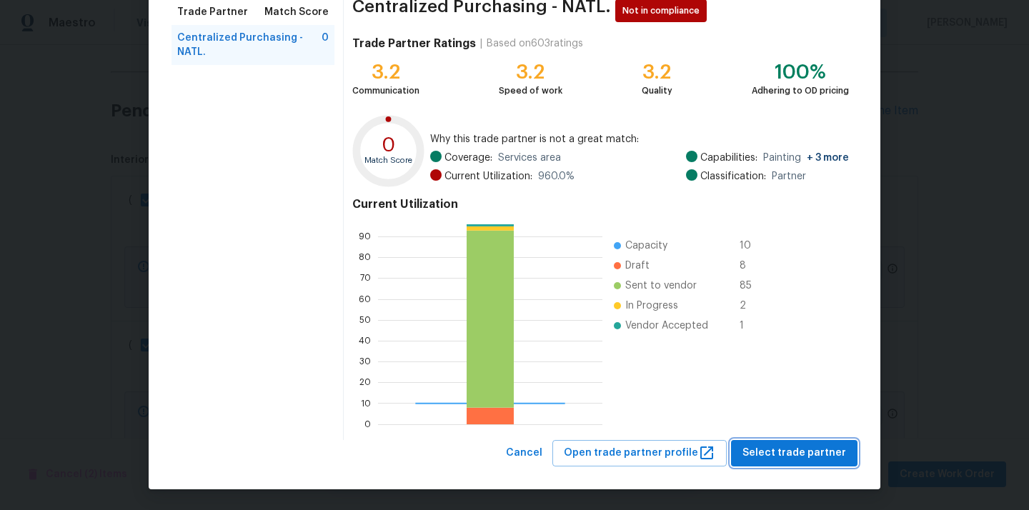
click at [774, 459] on span "Select trade partner" at bounding box center [794, 453] width 104 height 18
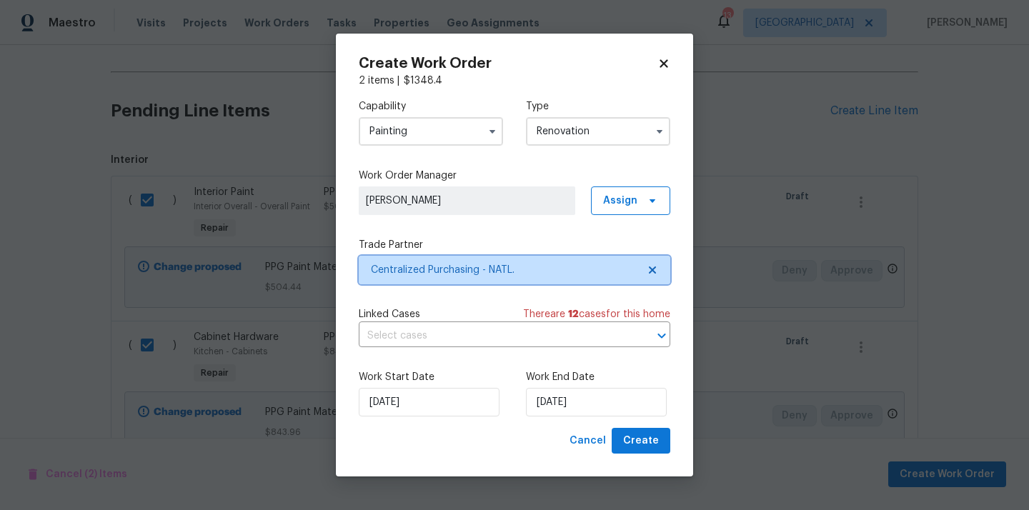
scroll to position [0, 0]
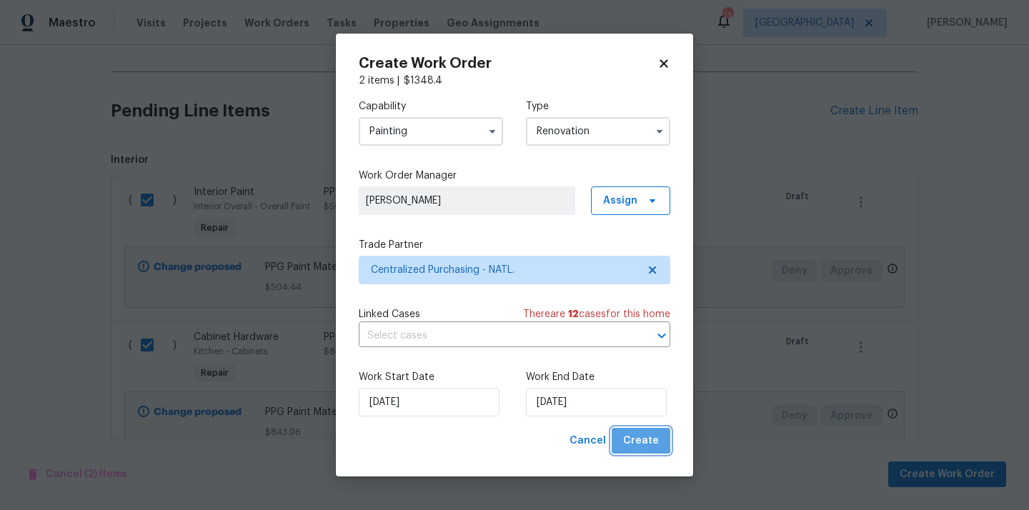
click at [640, 434] on span "Create" at bounding box center [641, 441] width 36 height 18
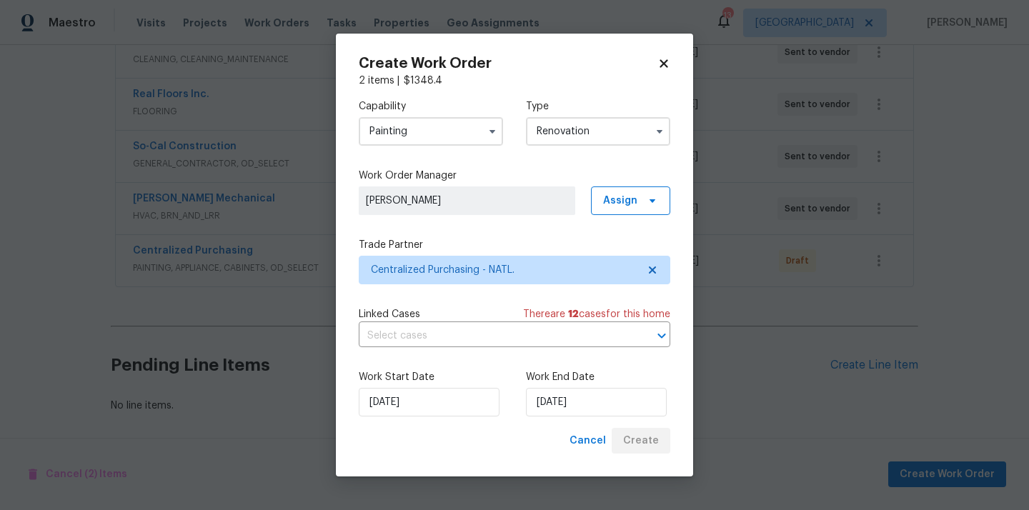
scroll to position [345, 0]
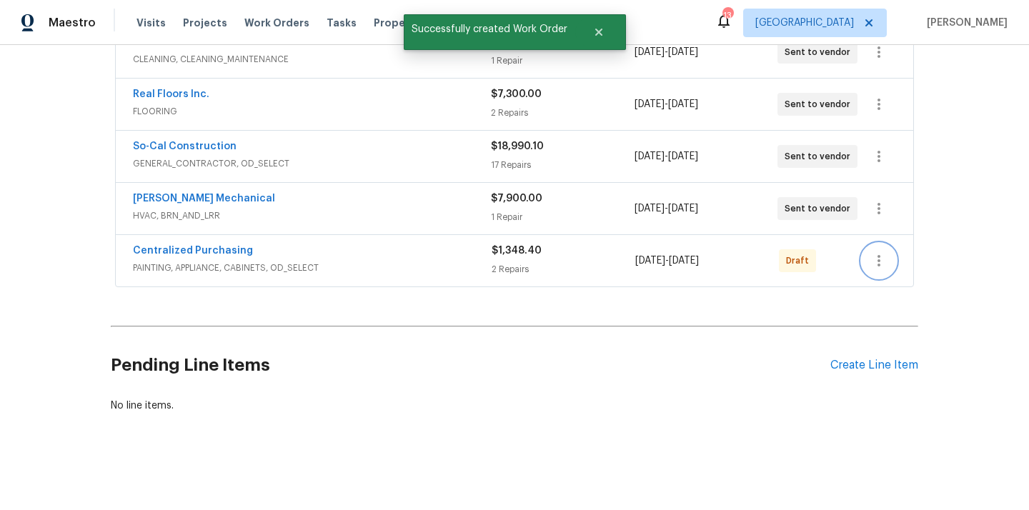
click at [871, 257] on icon "button" at bounding box center [878, 260] width 17 height 17
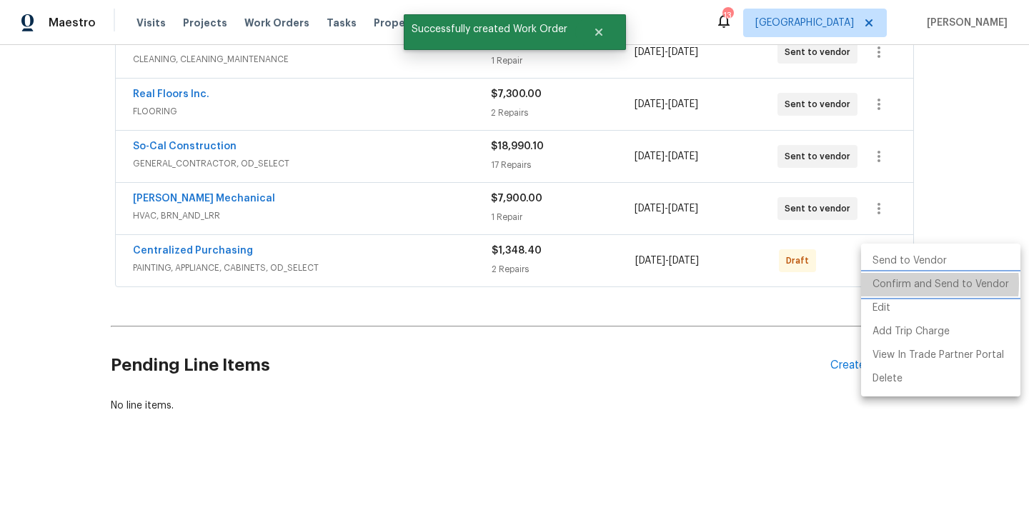
click at [884, 284] on li "Confirm and Send to Vendor" at bounding box center [940, 285] width 159 height 24
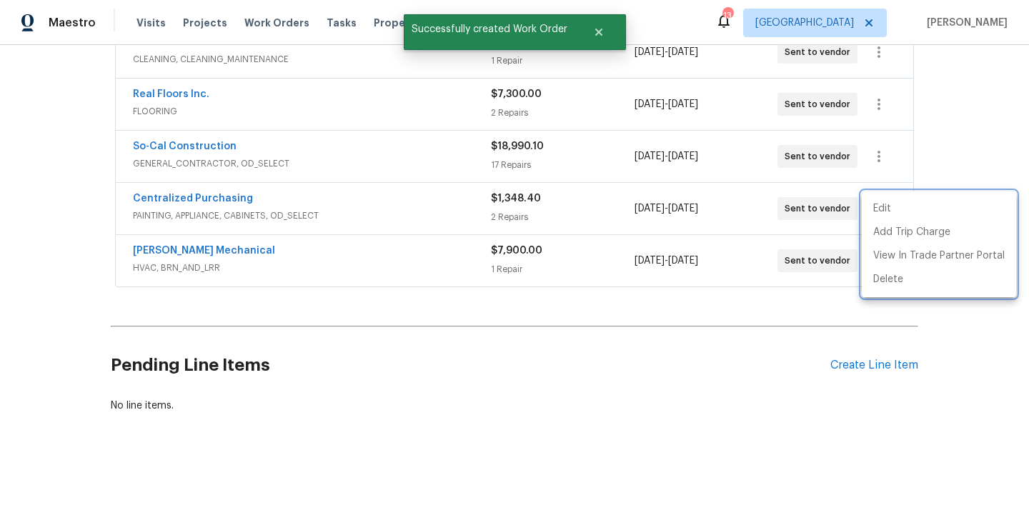
click at [316, 215] on div at bounding box center [514, 255] width 1029 height 510
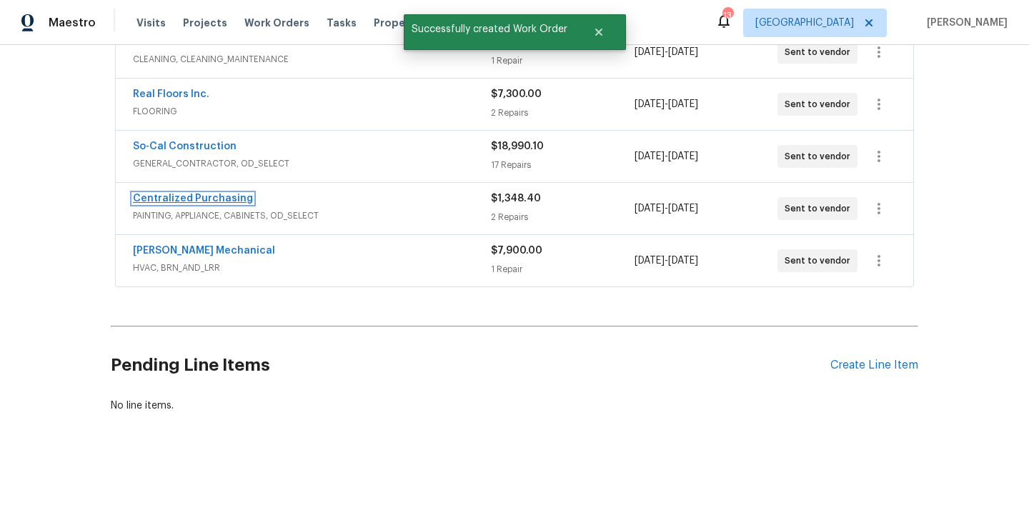
click at [204, 198] on link "Centralized Purchasing" at bounding box center [193, 199] width 120 height 10
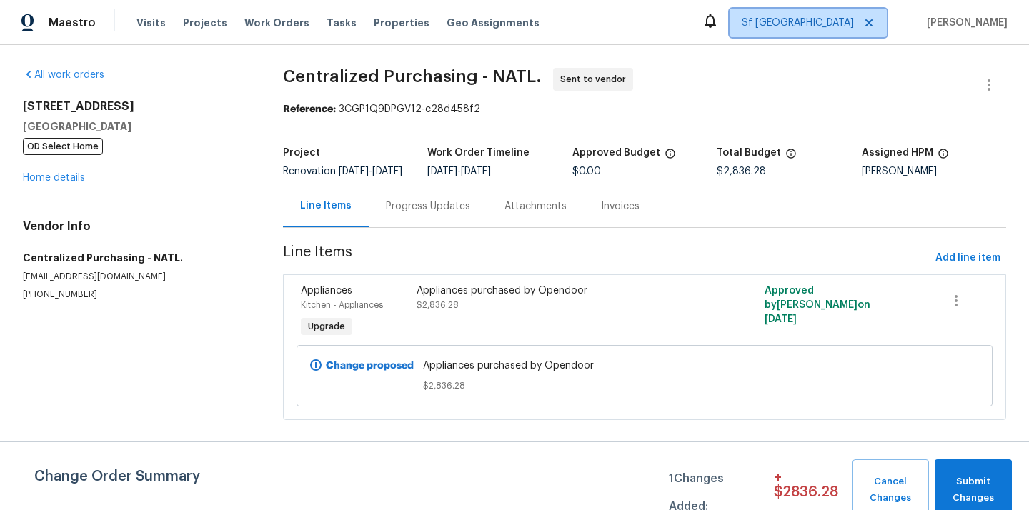
click at [817, 19] on span "Sf [GEOGRAPHIC_DATA]" at bounding box center [797, 23] width 112 height 14
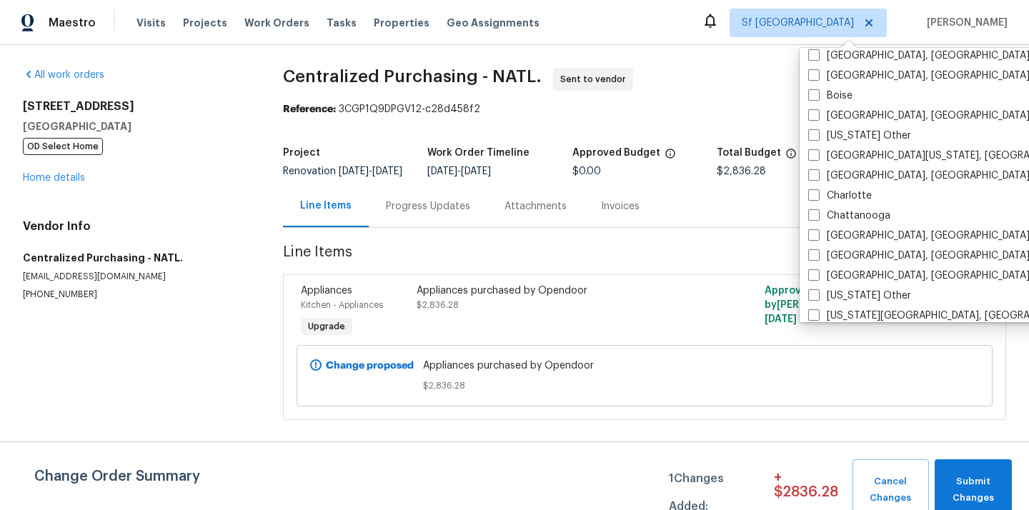
scroll to position [194, 0]
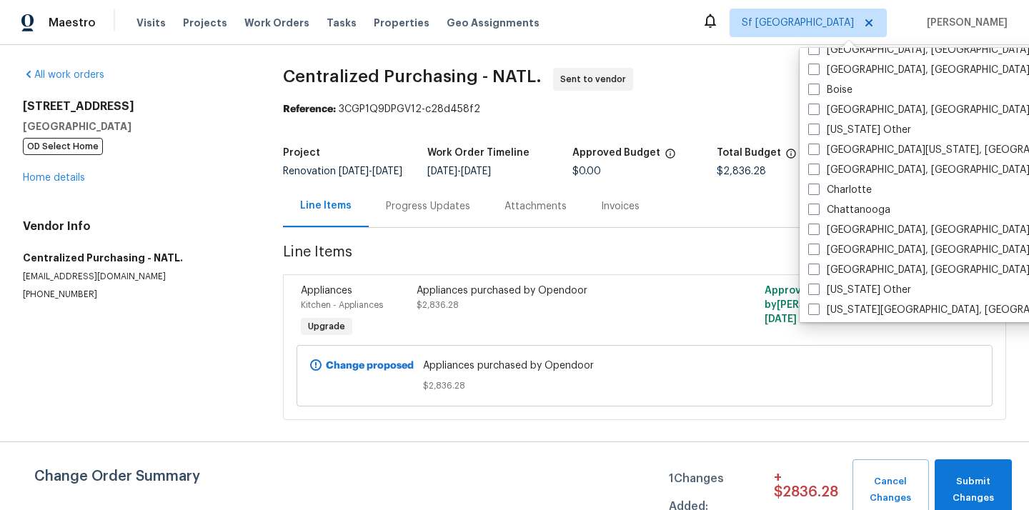
click at [833, 194] on label "Charlotte" at bounding box center [840, 190] width 64 height 14
click at [817, 192] on input "Charlotte" at bounding box center [812, 187] width 9 height 9
checkbox input "true"
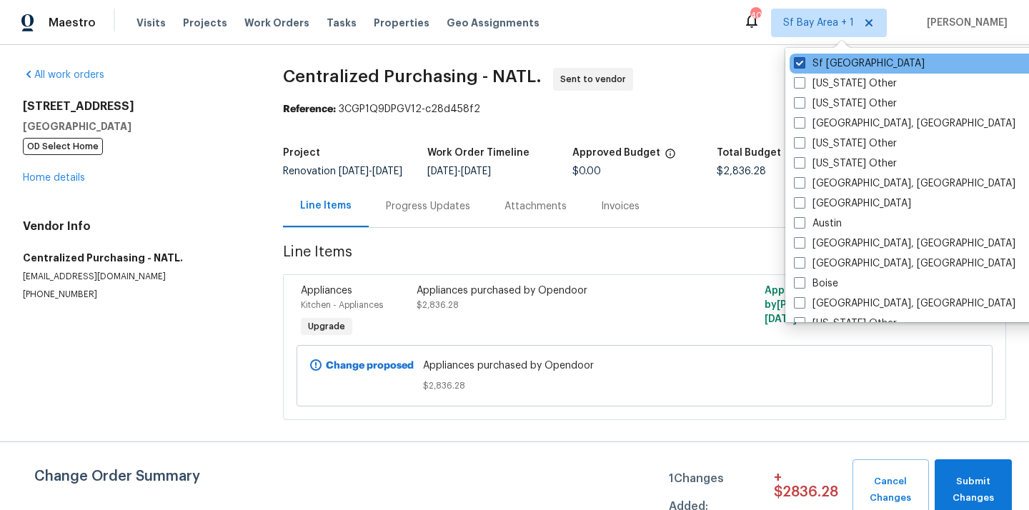
click at [820, 61] on label "Sf [GEOGRAPHIC_DATA]" at bounding box center [859, 63] width 131 height 14
click at [803, 61] on input "Sf [GEOGRAPHIC_DATA]" at bounding box center [798, 60] width 9 height 9
checkbox input "false"
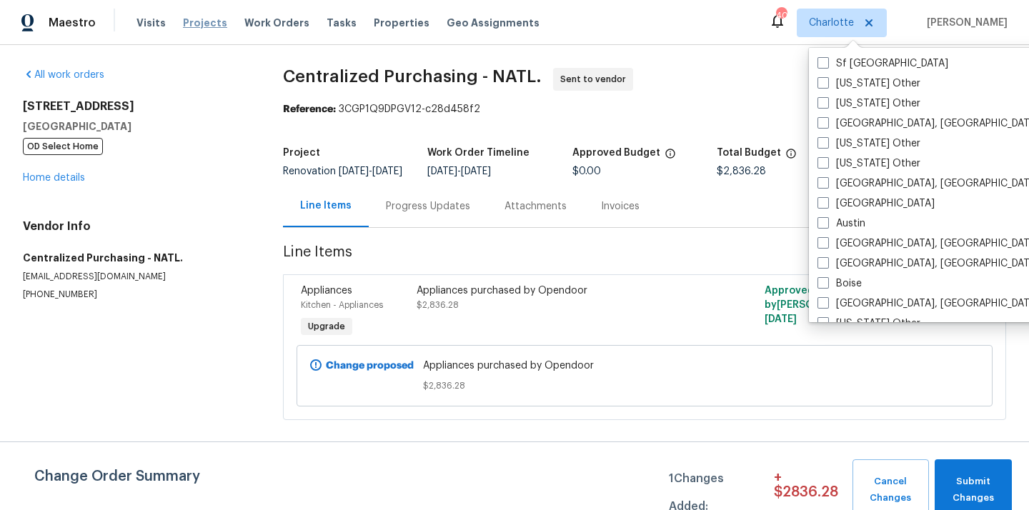
click at [192, 25] on span "Projects" at bounding box center [205, 23] width 44 height 14
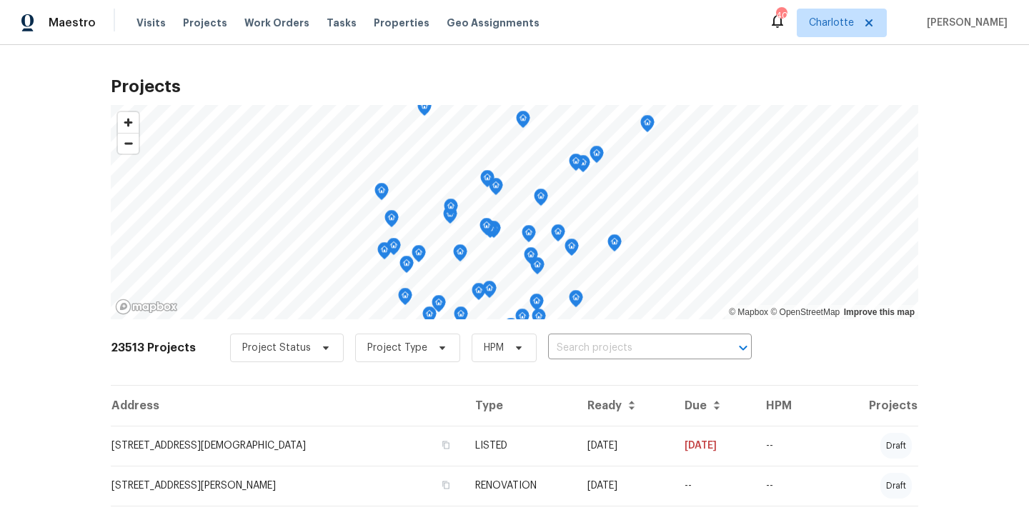
click at [611, 337] on input "text" at bounding box center [630, 348] width 164 height 22
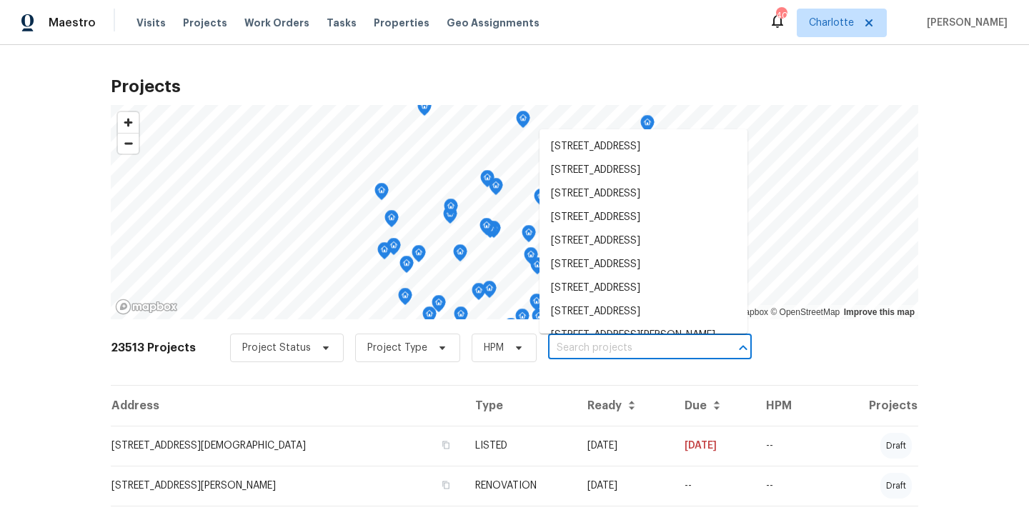
paste input "146 Marakery Rd Unit B, Mooresville, NC 28115"
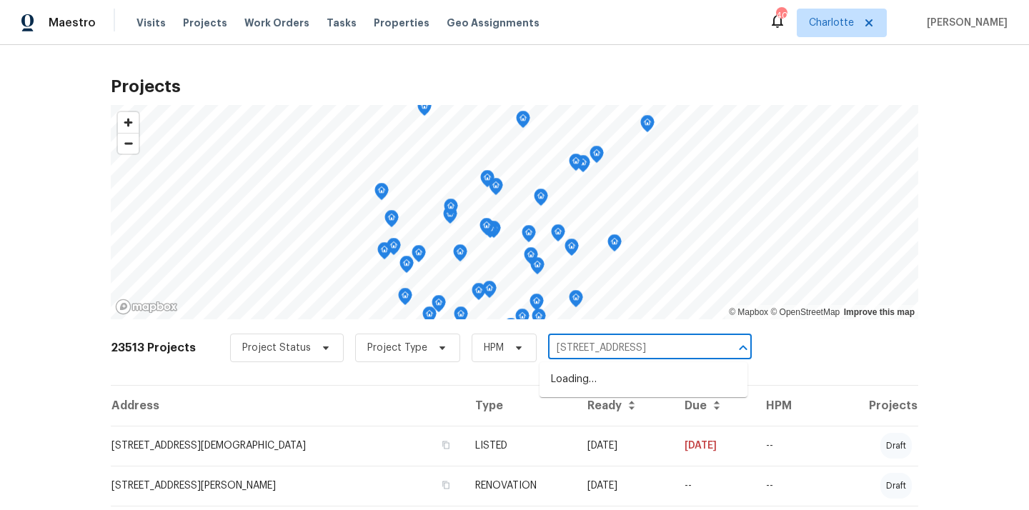
scroll to position [0, 55]
drag, startPoint x: 571, startPoint y: 352, endPoint x: 721, endPoint y: 342, distance: 150.3
click at [721, 349] on div "146 Marakery Rd Unit B, Mooresville, NC 28115 ​" at bounding box center [650, 348] width 204 height 22
type input "146 Marakery Rd"
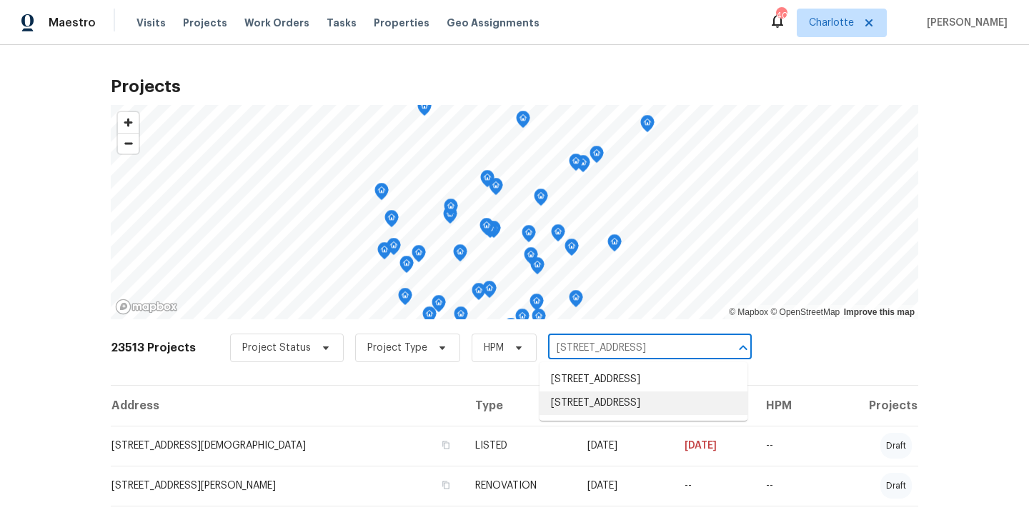
click at [652, 415] on li "146 Marakery Rd Unit B, Mooresville, NC 28115" at bounding box center [643, 403] width 208 height 24
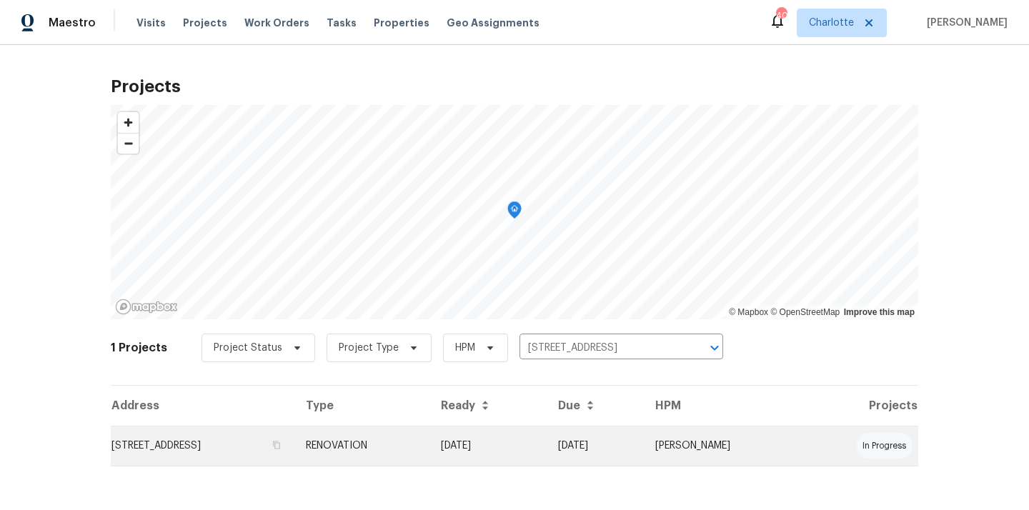
click at [429, 431] on td "RENOVATION" at bounding box center [361, 446] width 135 height 40
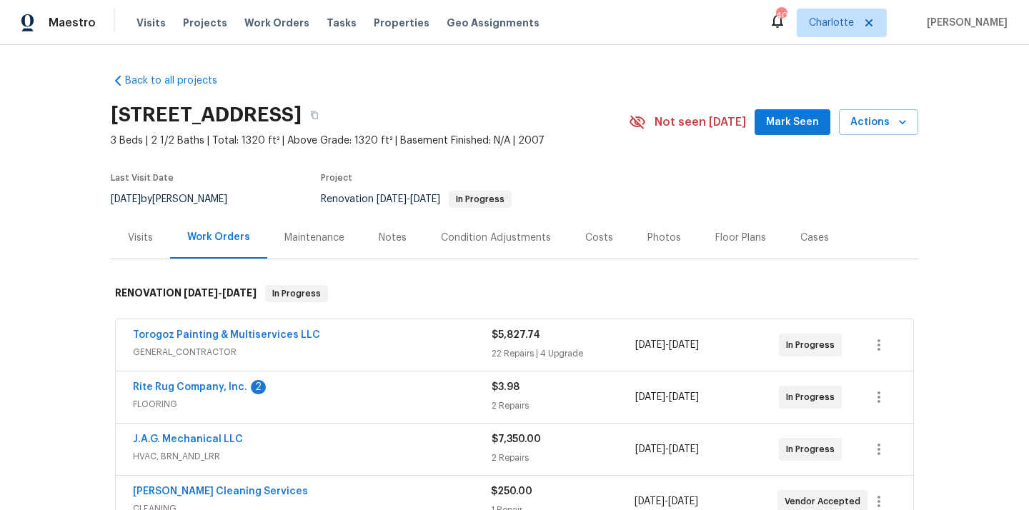
click at [301, 121] on h2 "146 Marakery Rd Unit B, Mooresville, NC 28115" at bounding box center [206, 115] width 191 height 14
copy h2 "28115"
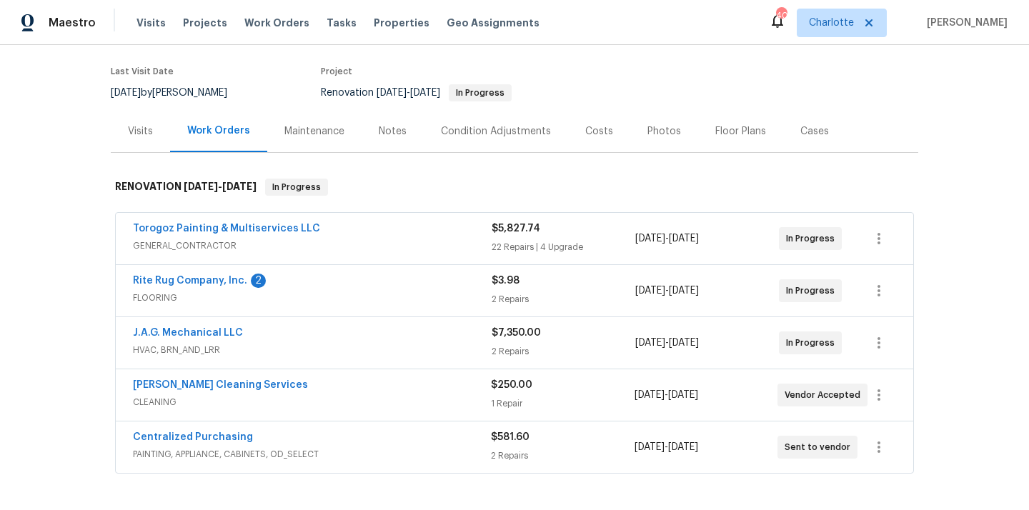
scroll to position [144, 0]
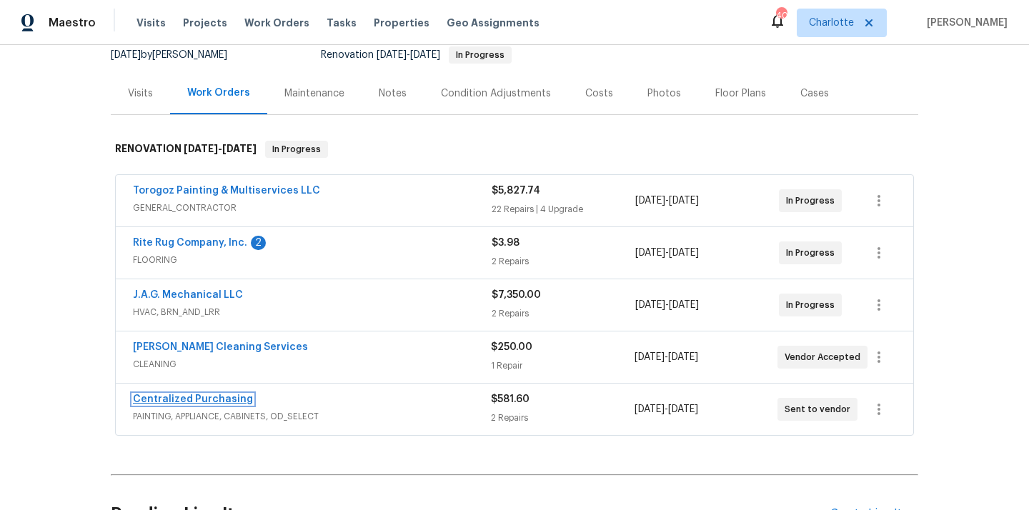
click at [195, 400] on link "Centralized Purchasing" at bounding box center [193, 399] width 120 height 10
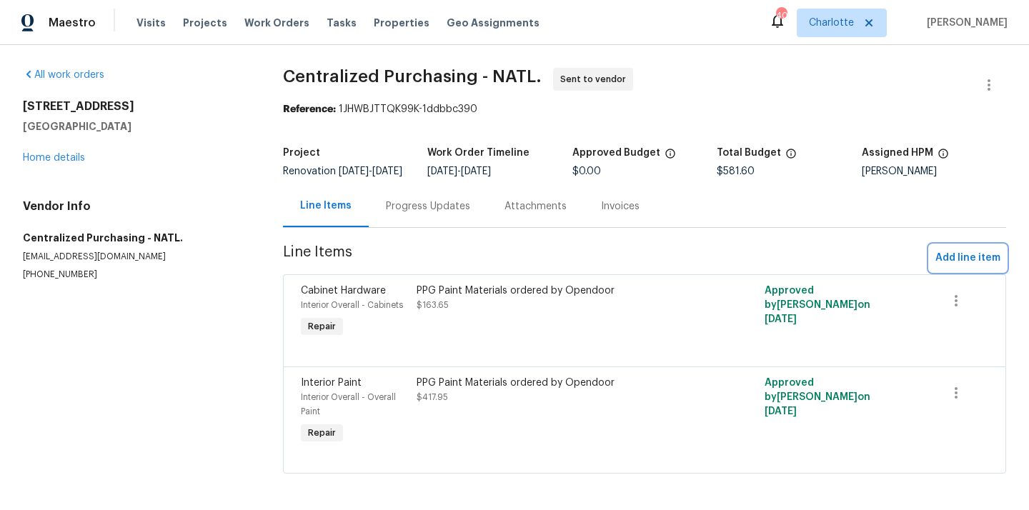
click at [977, 261] on span "Add line item" at bounding box center [967, 258] width 65 height 18
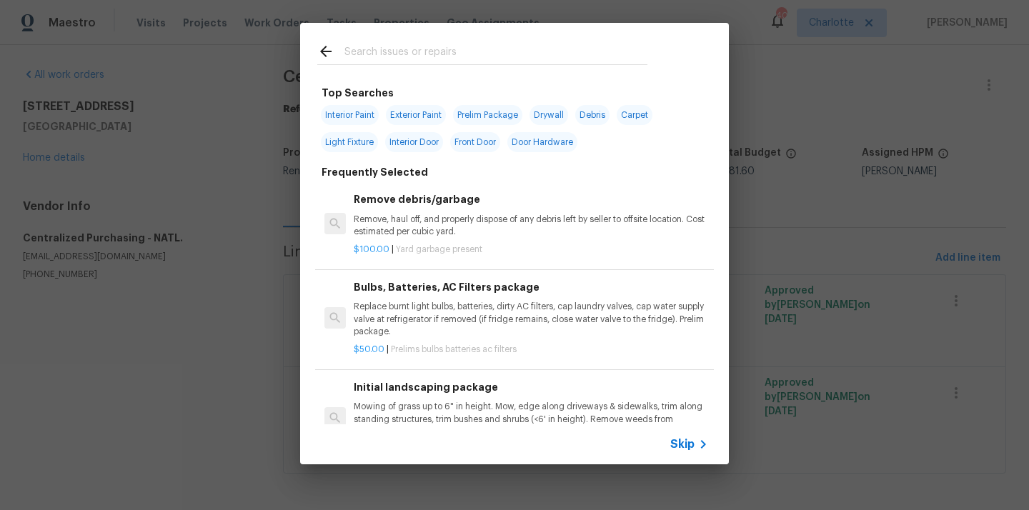
click at [594, 61] on input "text" at bounding box center [495, 53] width 303 height 21
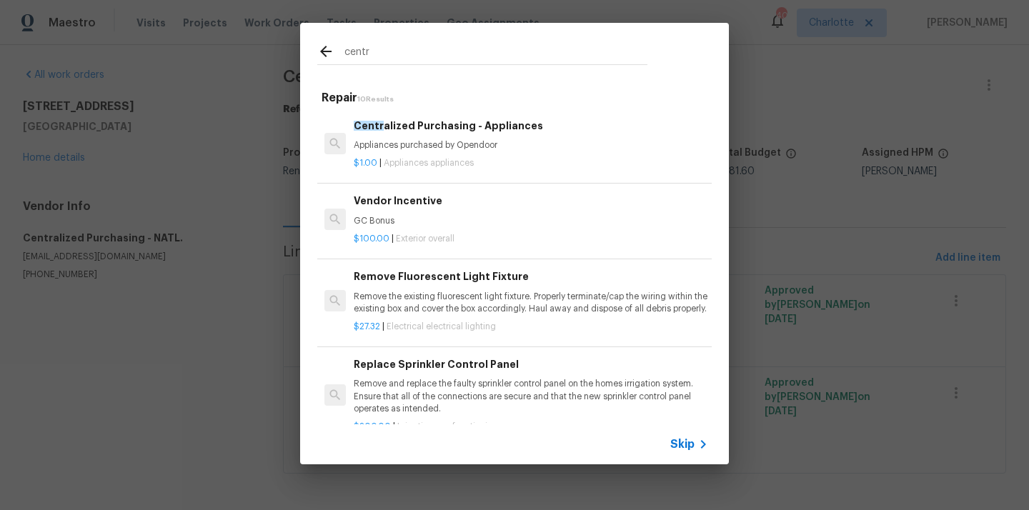
type input "centr"
click at [434, 154] on div "$1.00 | Appliances appliances" at bounding box center [531, 160] width 354 height 18
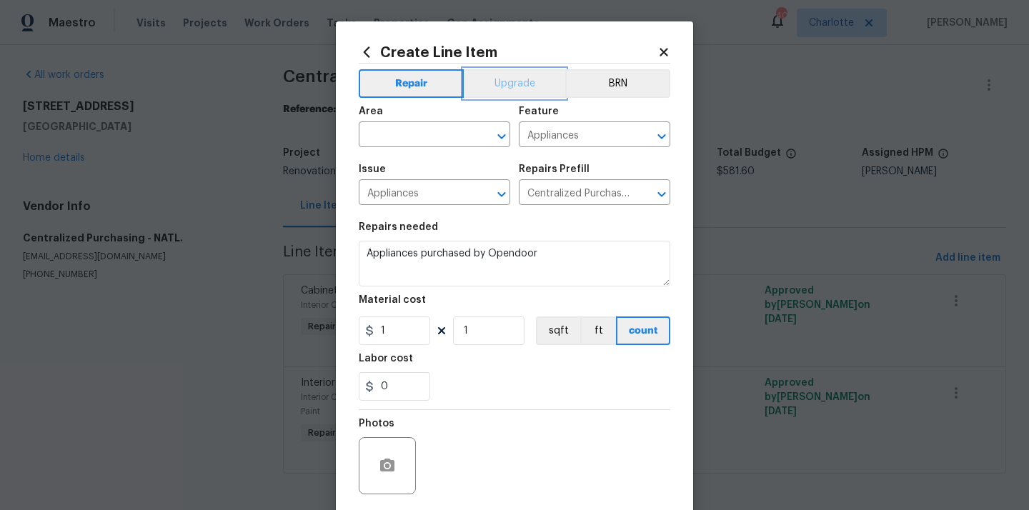
click at [501, 88] on button "Upgrade" at bounding box center [515, 83] width 102 height 29
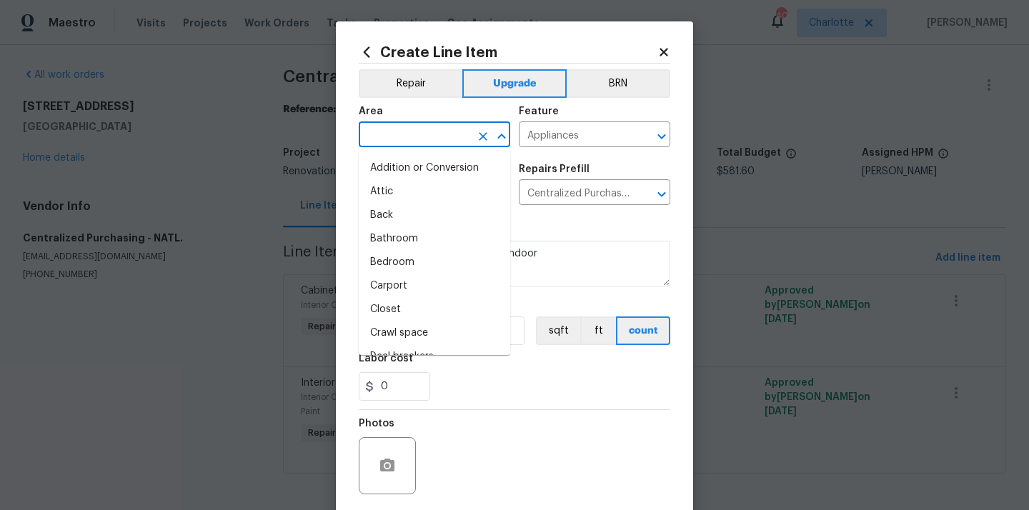
click at [410, 136] on input "text" at bounding box center [414, 136] width 111 height 22
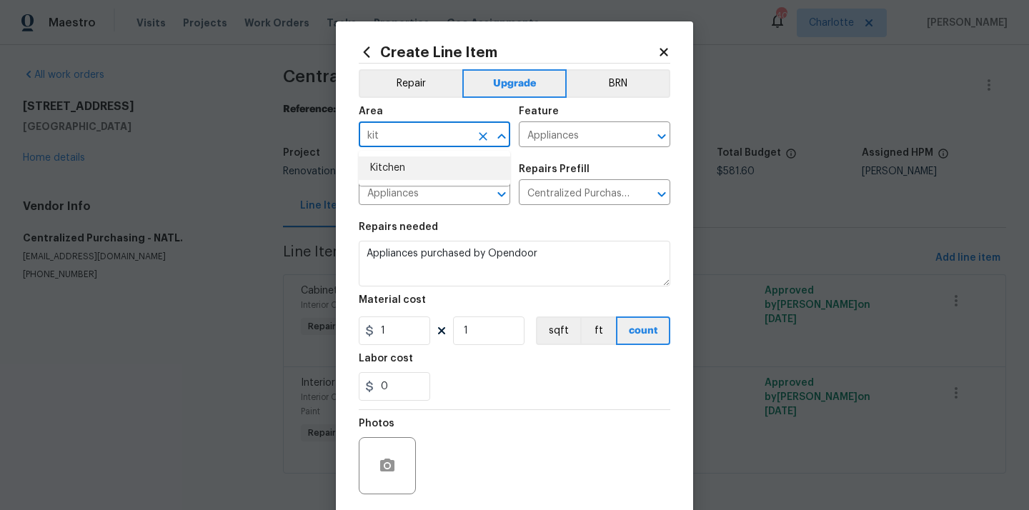
click at [397, 164] on li "Kitchen" at bounding box center [434, 168] width 151 height 24
type input "Kitchen"
click at [586, 167] on div "Repairs Prefill" at bounding box center [594, 173] width 151 height 19
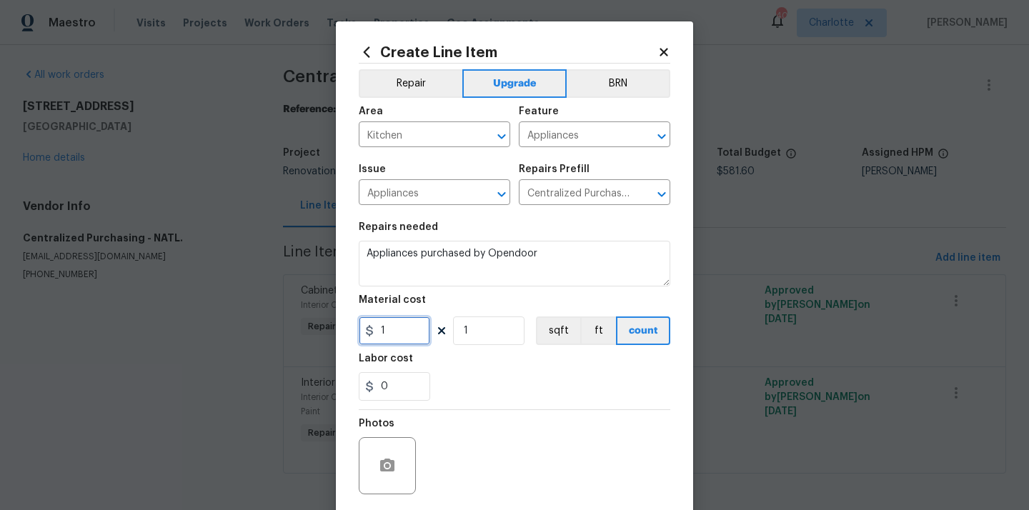
drag, startPoint x: 394, startPoint y: 344, endPoint x: 331, endPoint y: 332, distance: 64.6
click at [331, 332] on div "Create Line Item Repair Upgrade BRN Area Kitchen ​ Feature Appliances ​ Issue A…" at bounding box center [514, 255] width 1029 height 510
paste input "937.47"
type input "937.47"
click at [504, 386] on div "0" at bounding box center [514, 386] width 311 height 29
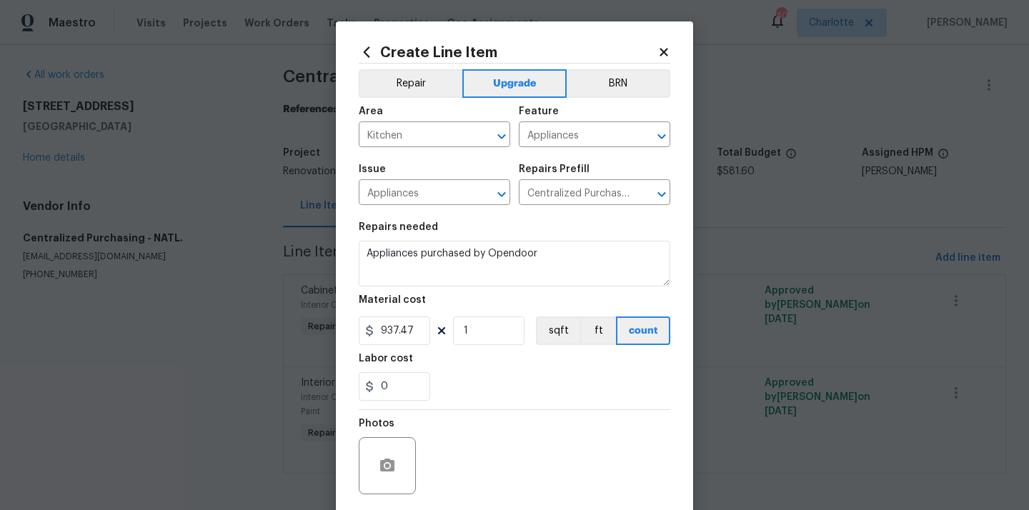
scroll to position [106, 0]
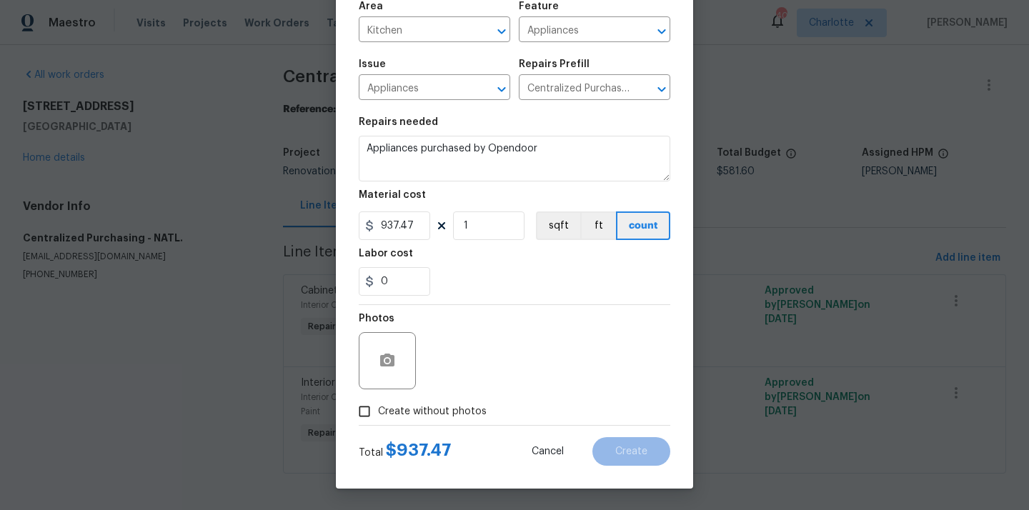
click at [465, 402] on label "Create without photos" at bounding box center [419, 411] width 136 height 27
click at [378, 402] on input "Create without photos" at bounding box center [364, 411] width 27 height 27
checkbox input "true"
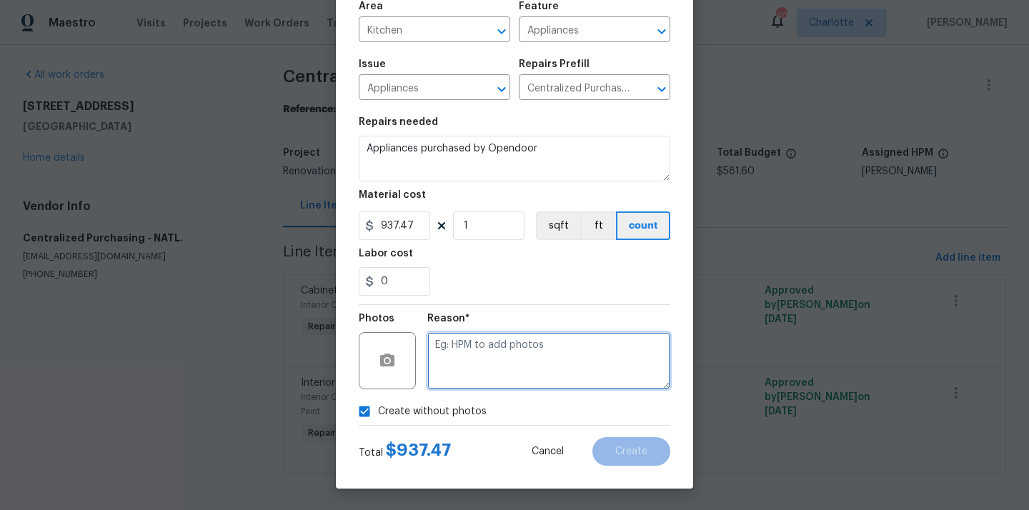
click at [506, 361] on textarea at bounding box center [548, 360] width 243 height 57
type textarea "N/A"
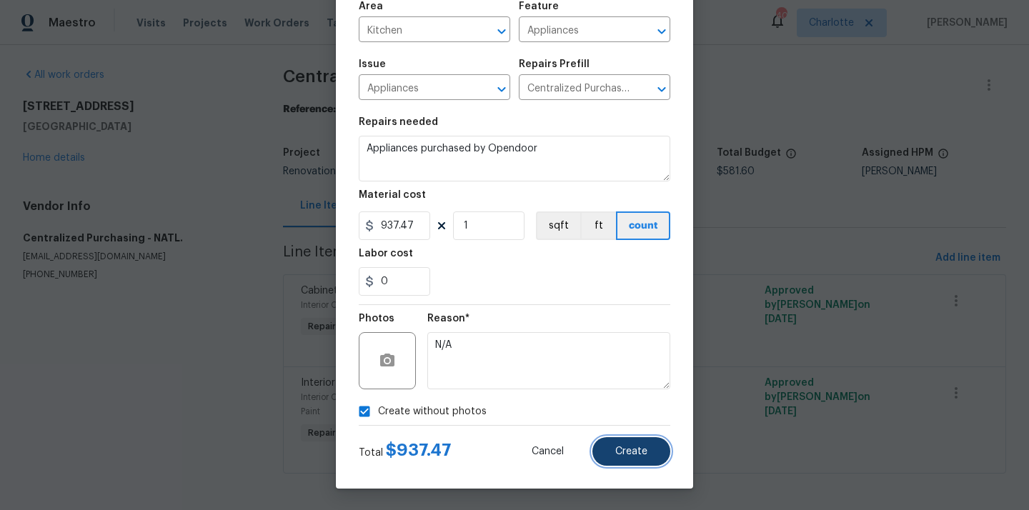
click at [644, 445] on button "Create" at bounding box center [631, 451] width 78 height 29
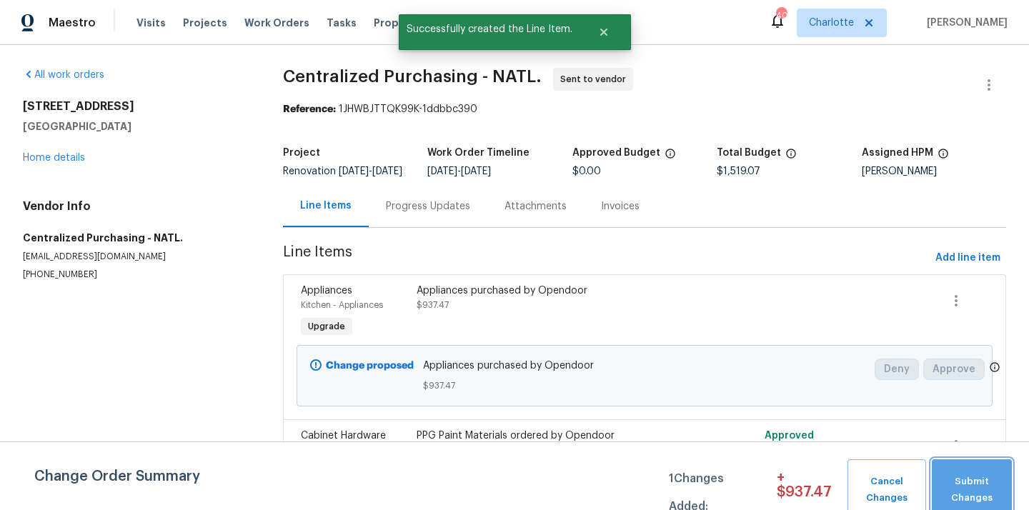
click at [959, 471] on button "Submit Changes" at bounding box center [971, 489] width 80 height 61
